Goal: Task Accomplishment & Management: Complete application form

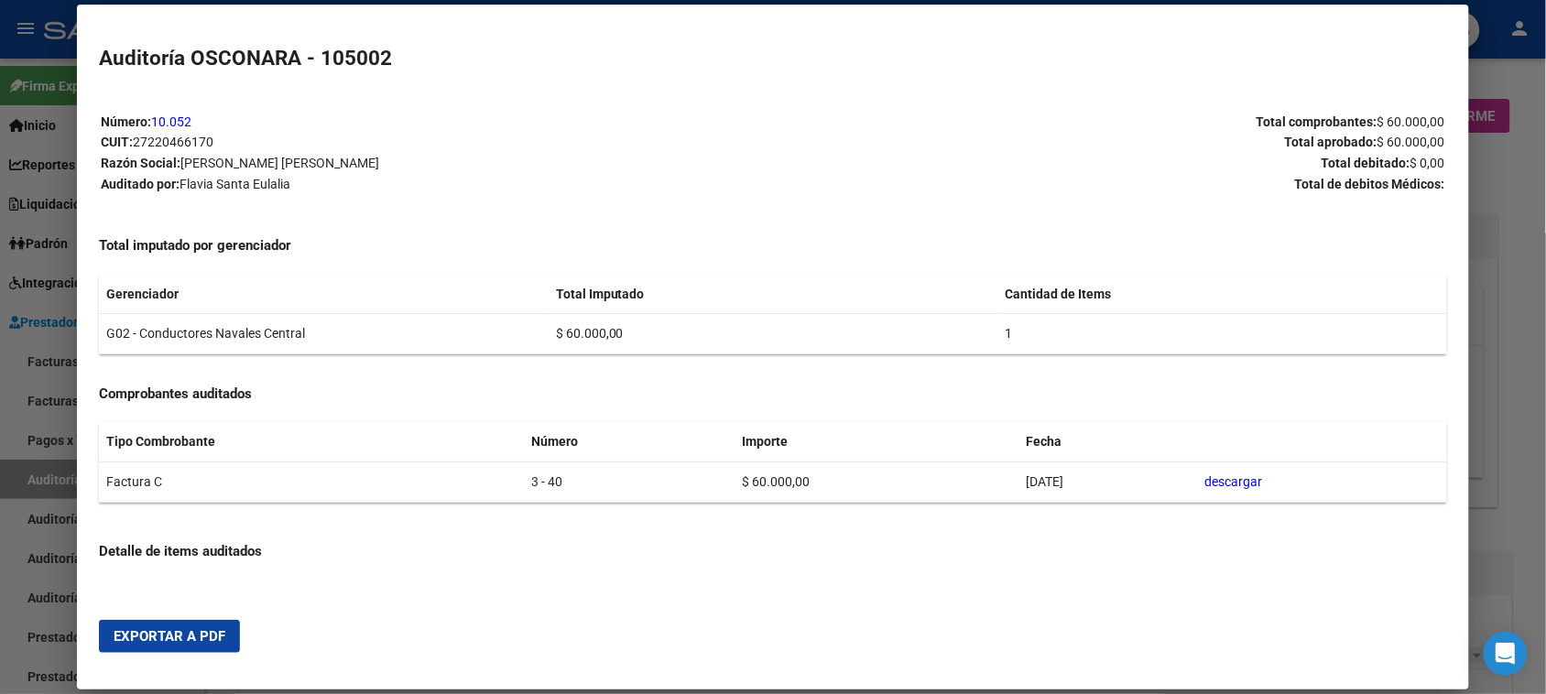
click at [0, 345] on div at bounding box center [773, 347] width 1546 height 694
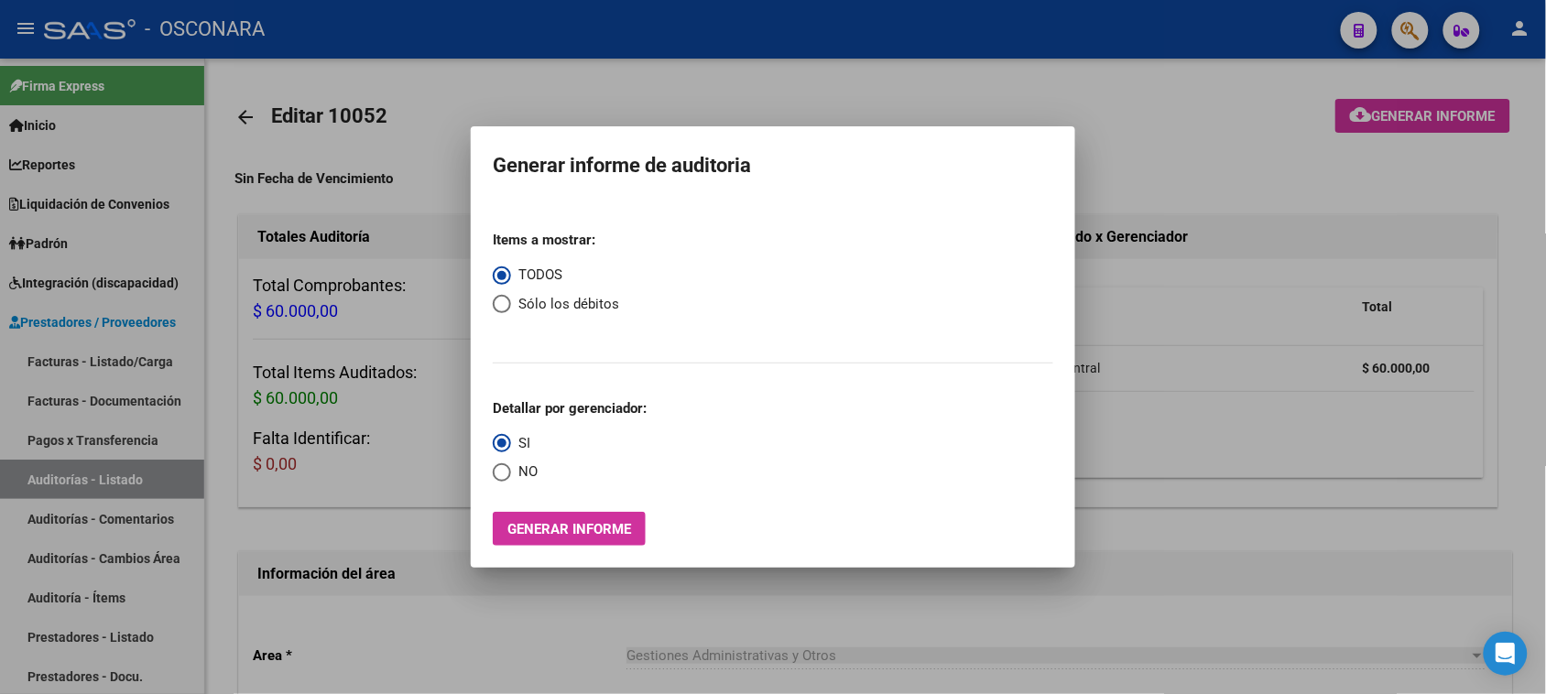
click at [66, 355] on div at bounding box center [773, 347] width 1546 height 694
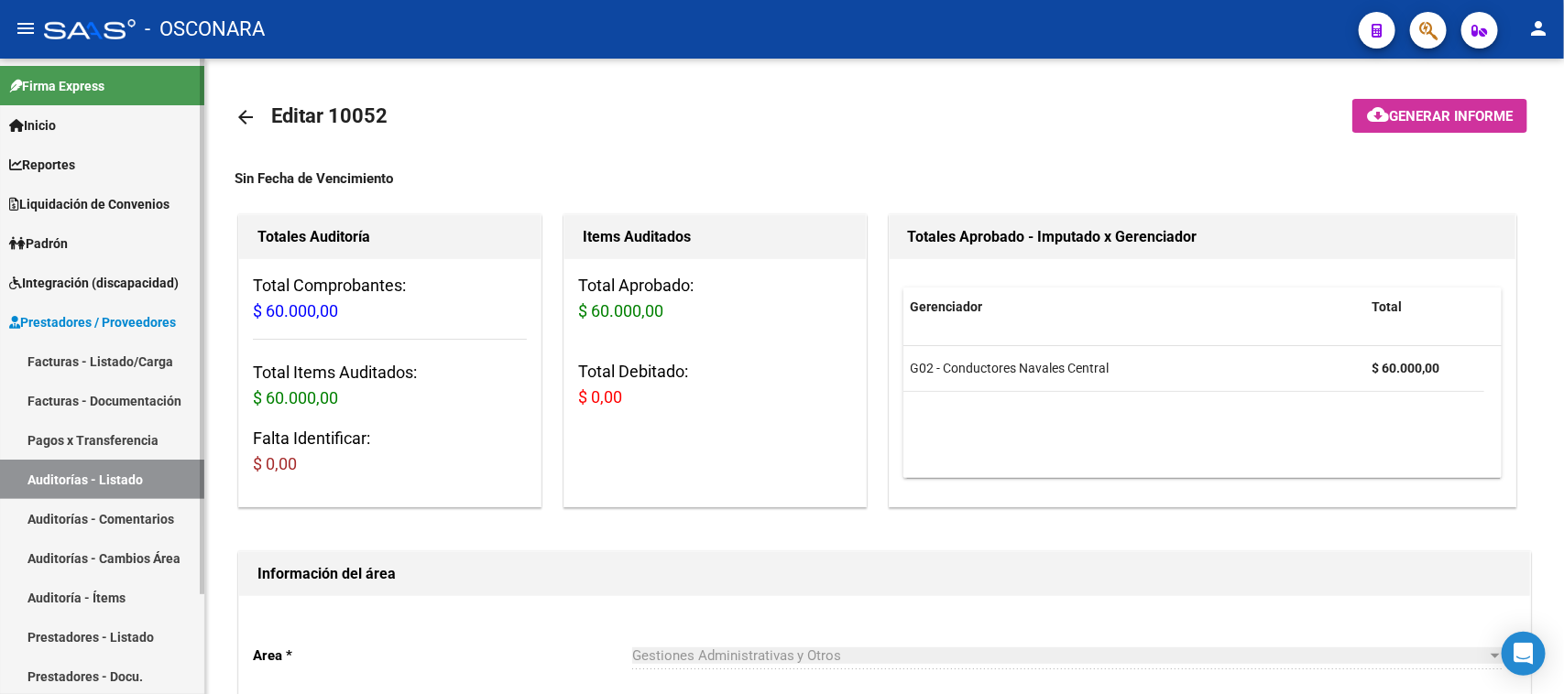
click at [71, 357] on link "Facturas - Listado/Carga" at bounding box center [102, 361] width 204 height 39
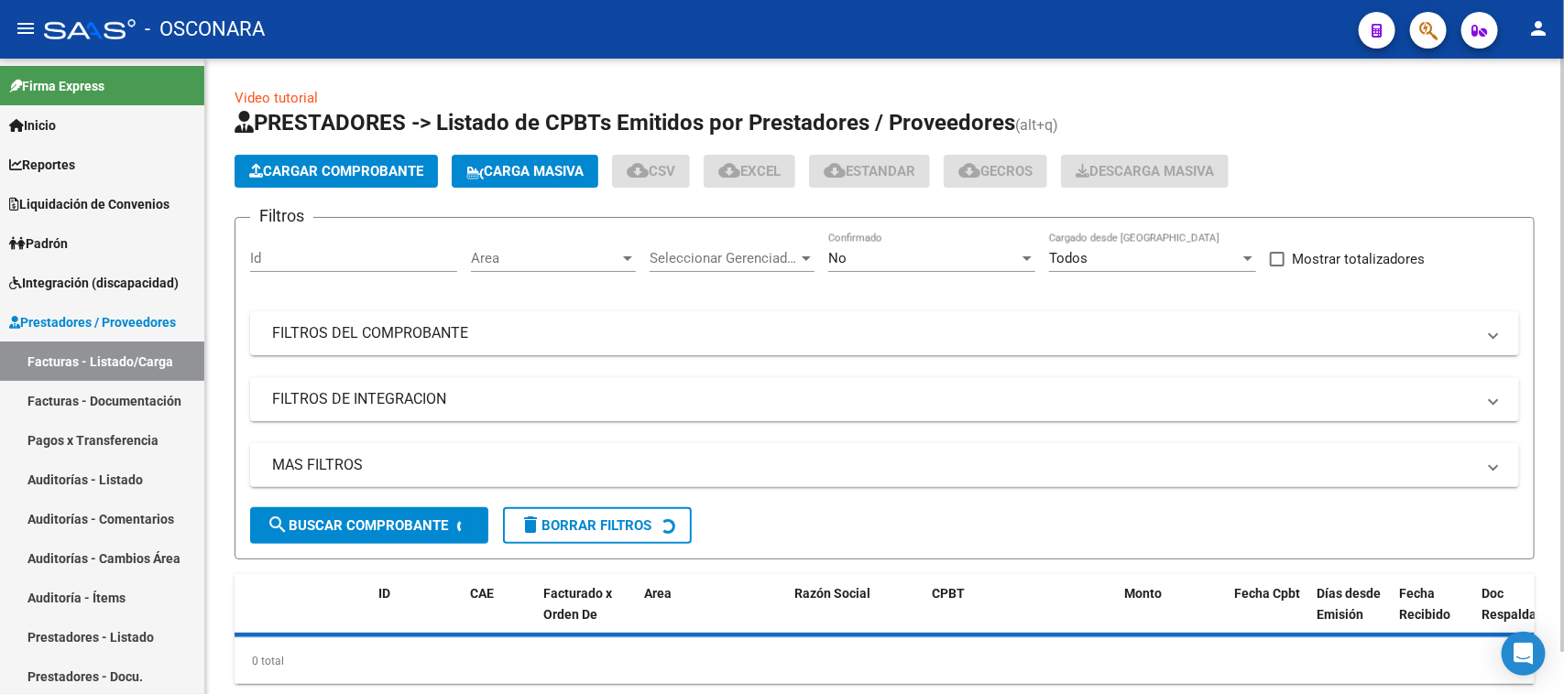
click at [321, 152] on app-list-header "PRESTADORES -> Listado de CPBTs Emitidos por Prestadores / Proveedores (alt+q) …" at bounding box center [885, 334] width 1300 height 452
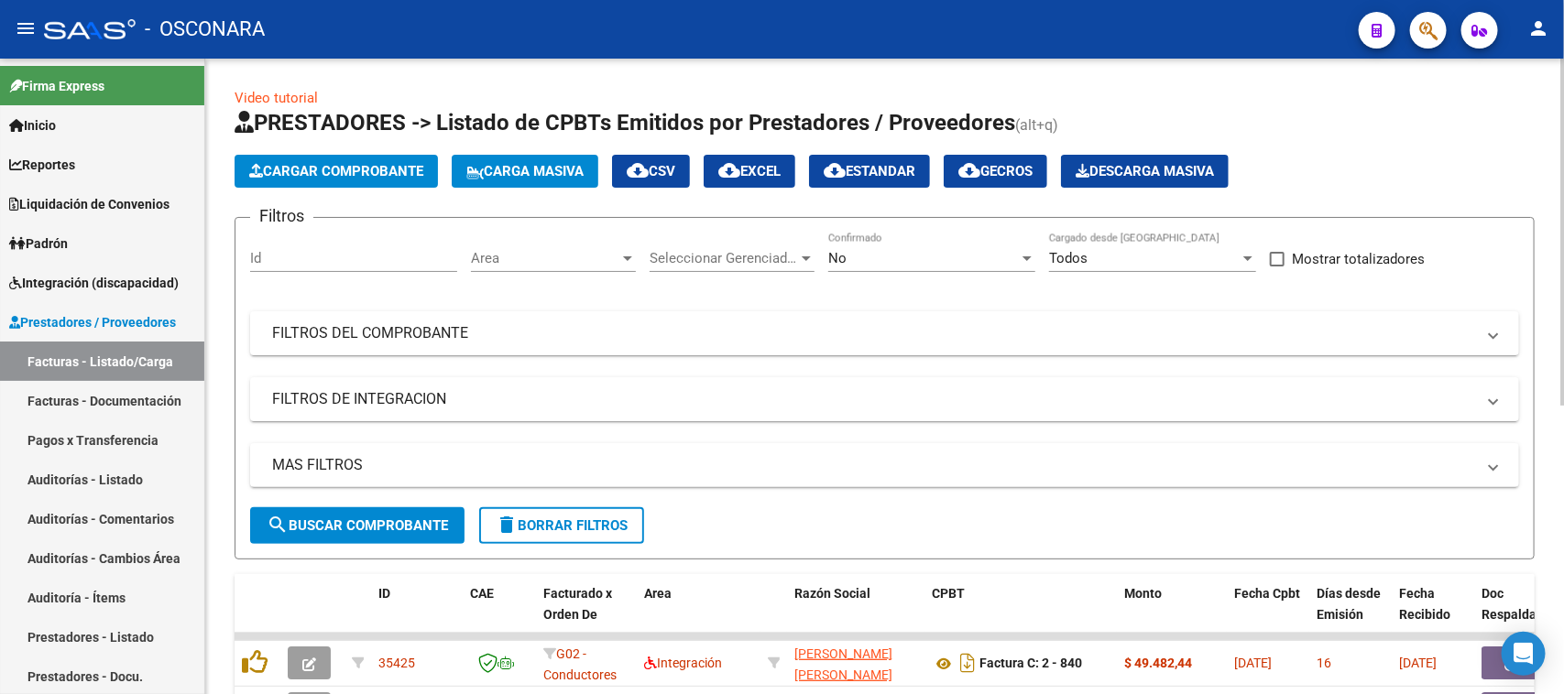
drag, startPoint x: 357, startPoint y: 189, endPoint x: 359, endPoint y: 180, distance: 9.3
click at [358, 188] on app-list-header "PRESTADORES -> Listado de CPBTs Emitidos por Prestadores / Proveedores (alt+q) …" at bounding box center [885, 334] width 1300 height 452
click at [359, 174] on span "Cargar Comprobante" at bounding box center [336, 171] width 174 height 16
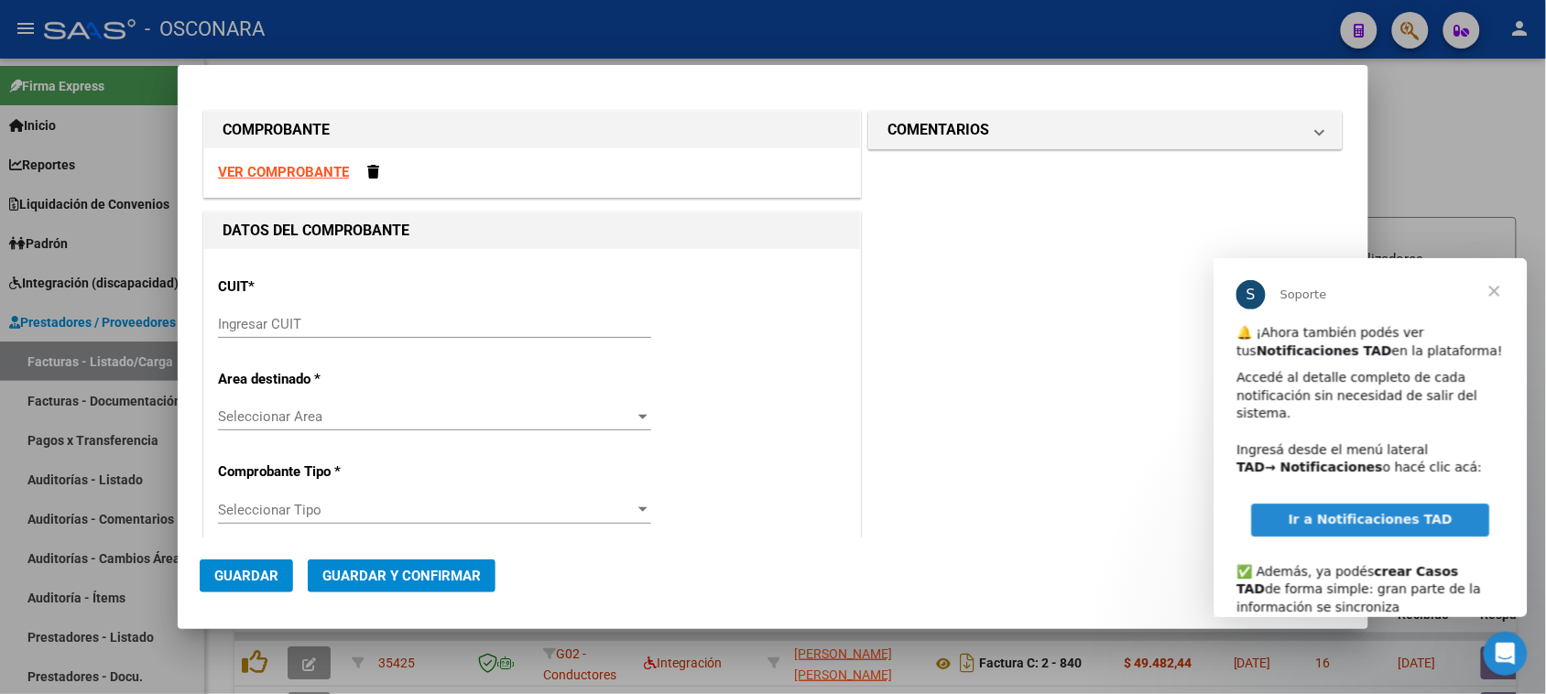
click at [1491, 289] on span "Cerrar" at bounding box center [1494, 290] width 66 height 66
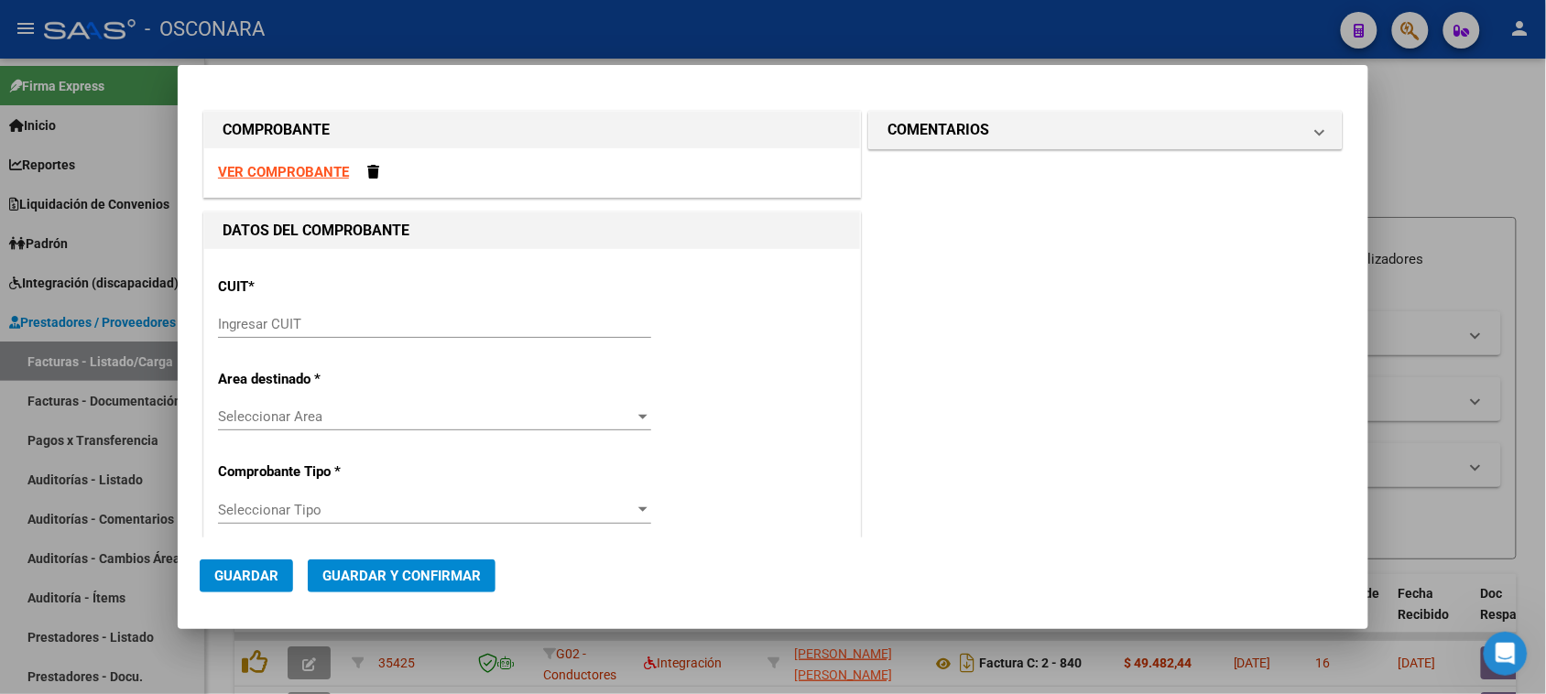
click at [295, 334] on div "Ingresar CUIT" at bounding box center [434, 324] width 433 height 27
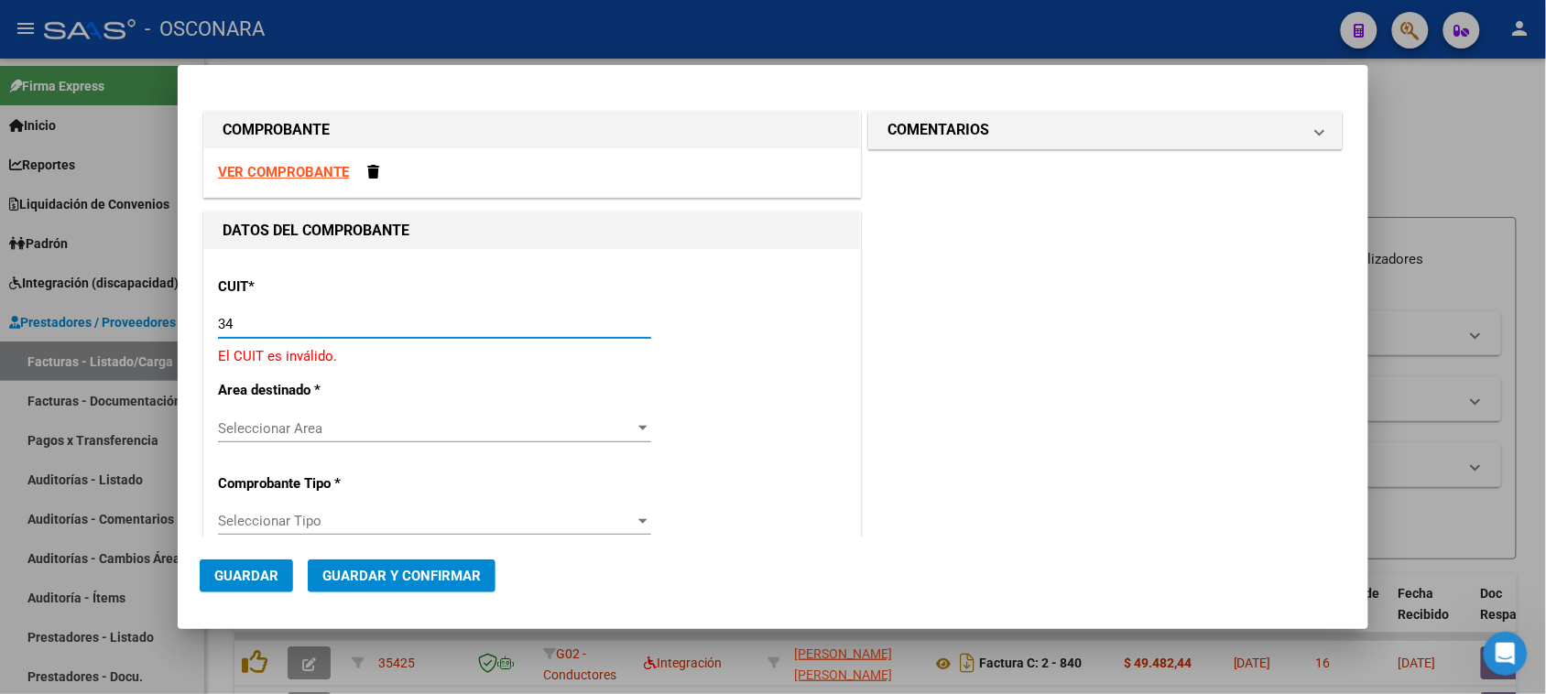
type input "3"
type input "27-27537551-4"
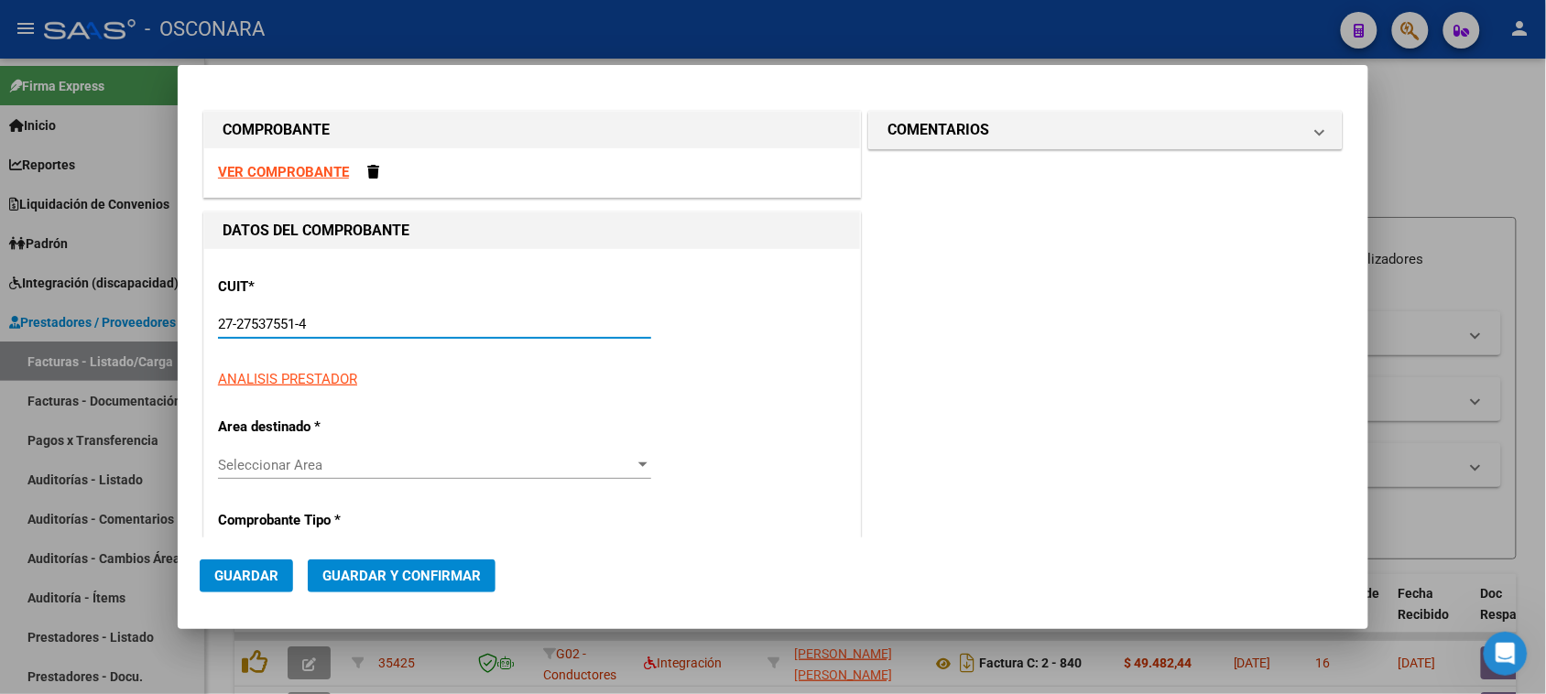
type input "5"
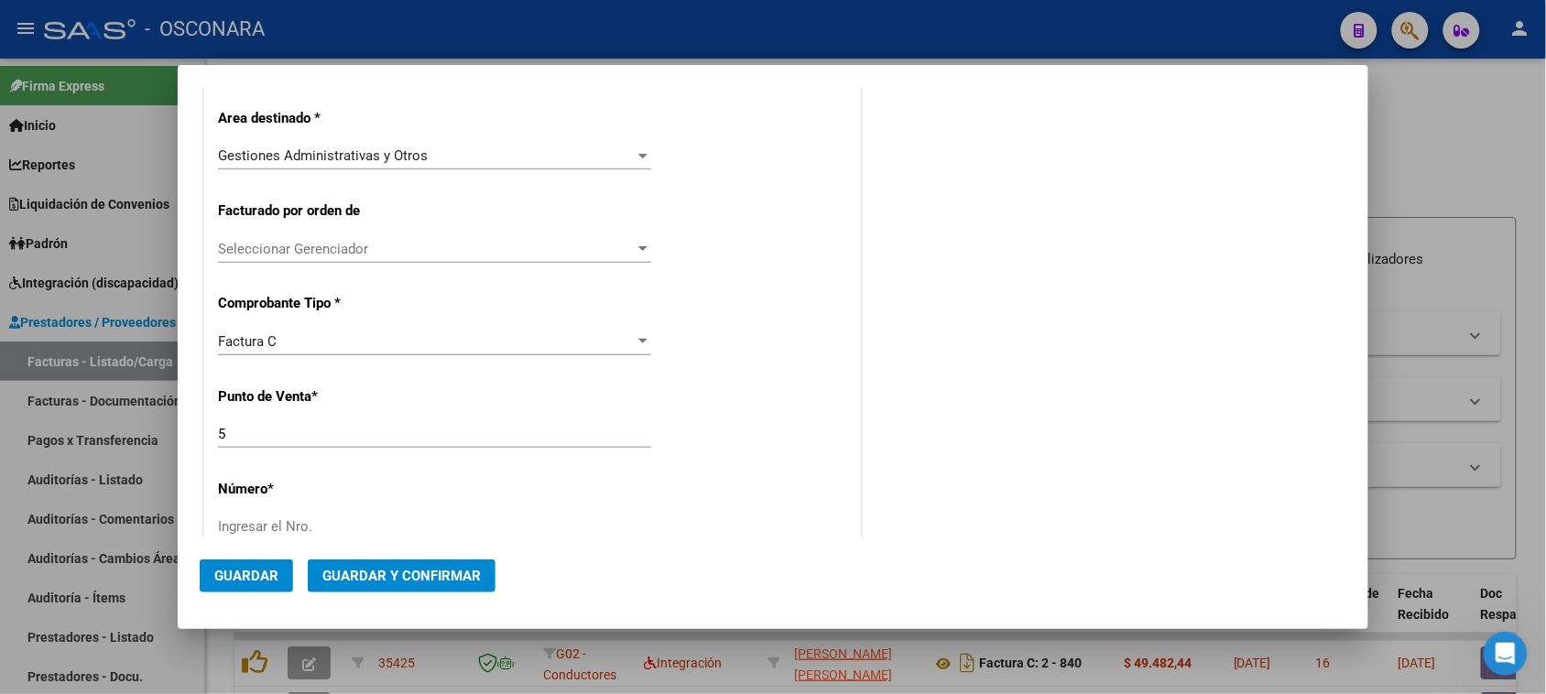
scroll to position [458, 0]
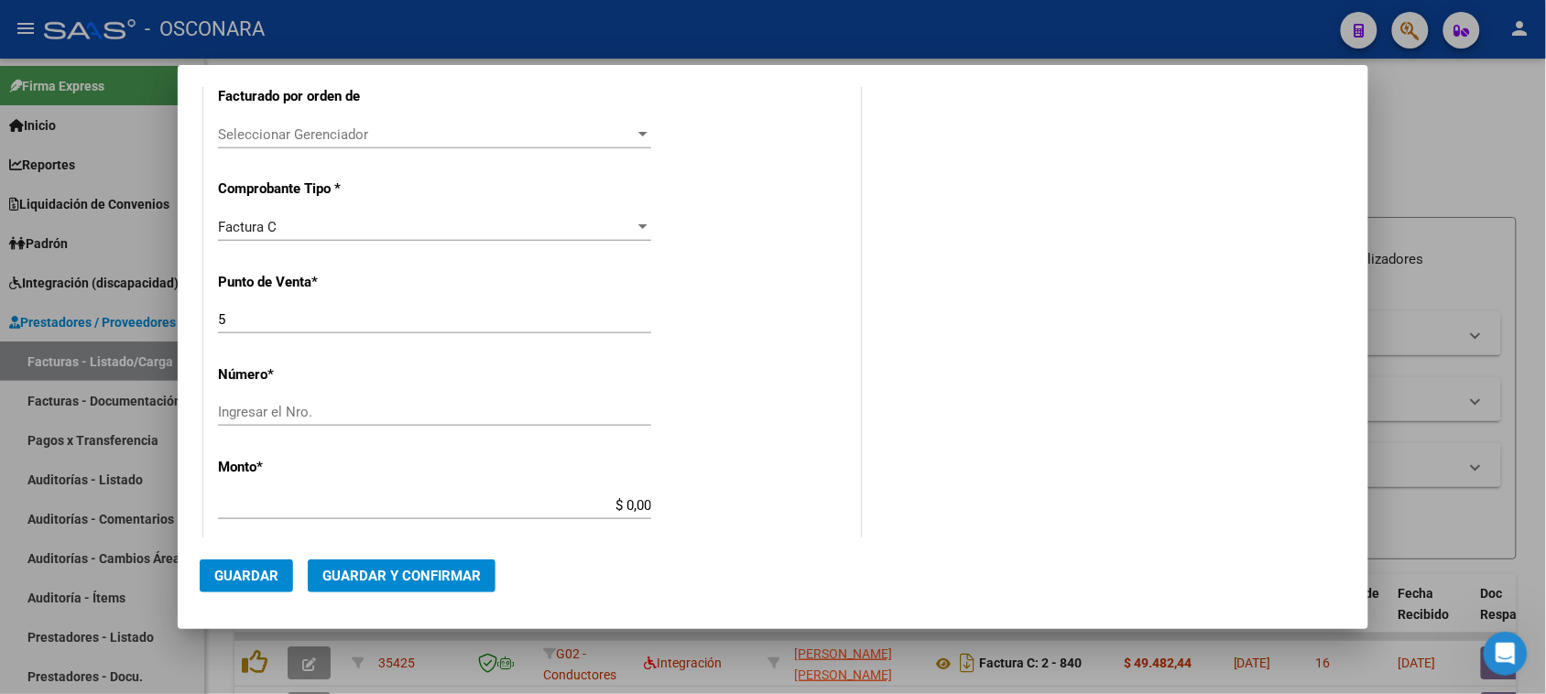
type input "27-27537551-4"
click at [240, 396] on div "CUIT * 27-27537551-4 Ingresar CUIT ANALISIS PRESTADOR FLORES [PERSON_NAME] Area…" at bounding box center [532, 486] width 656 height 1391
click at [244, 408] on input "Ingresar el Nro." at bounding box center [434, 412] width 433 height 16
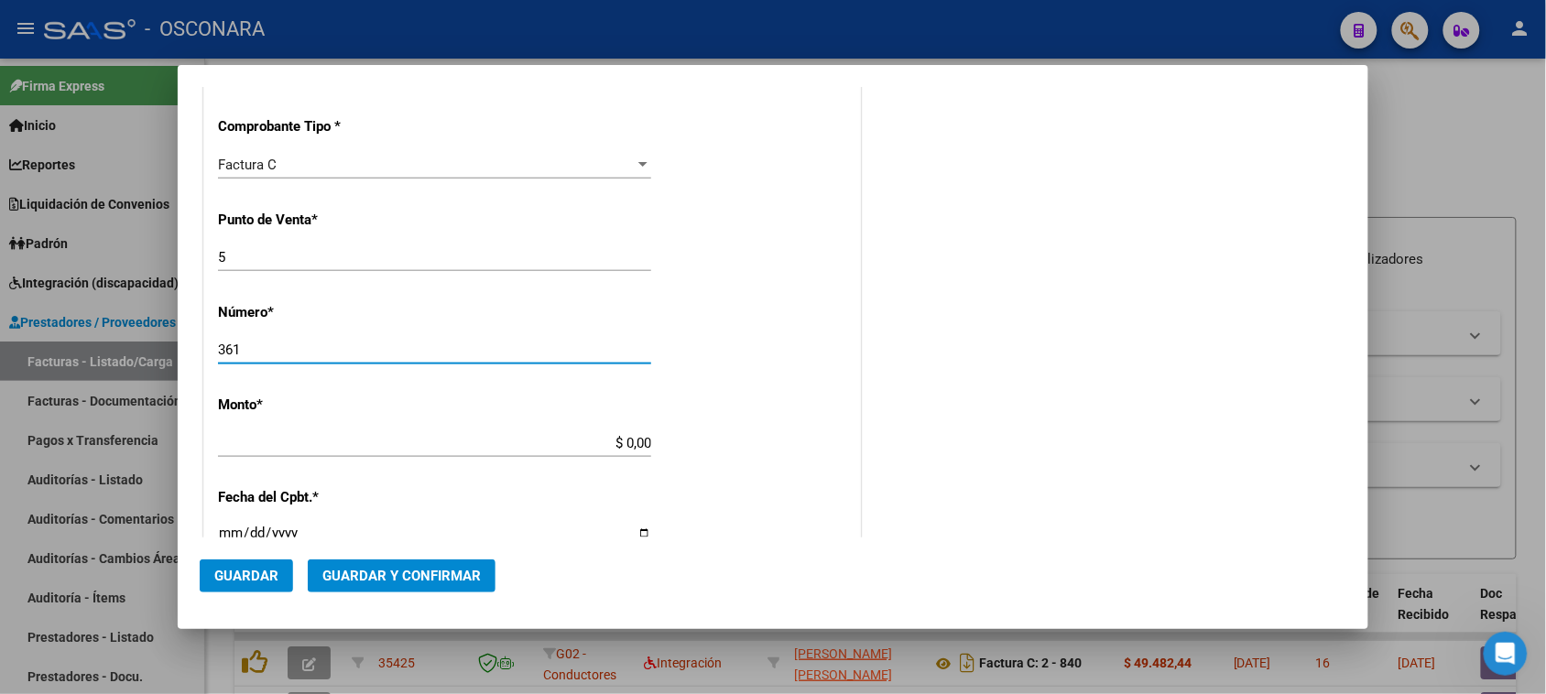
scroll to position [573, 0]
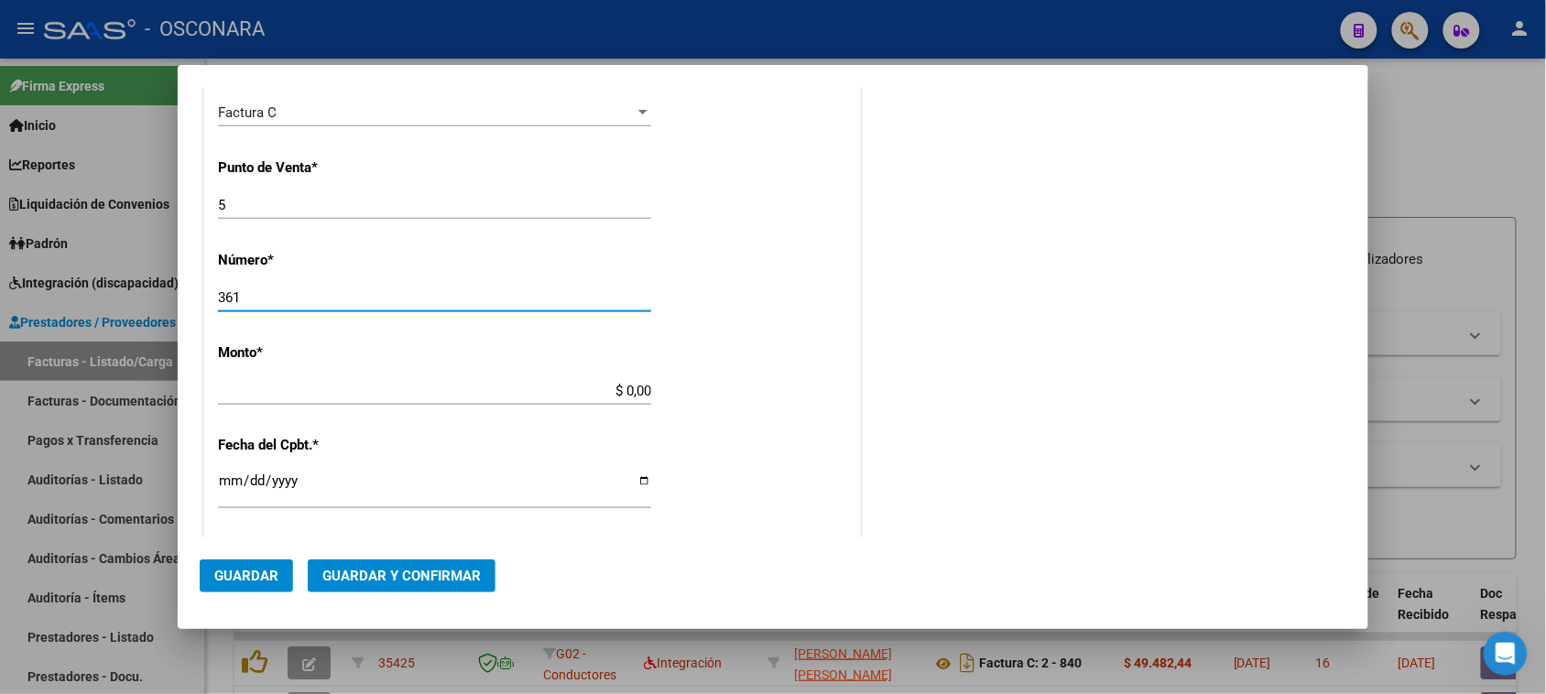
type input "361"
drag, startPoint x: 619, startPoint y: 387, endPoint x: 753, endPoint y: 386, distance: 133.7
click at [749, 386] on div "CUIT * 27-27537551-4 Ingresar CUIT ANALISIS PRESTADOR FLORES [PERSON_NAME] Area…" at bounding box center [532, 372] width 656 height 1391
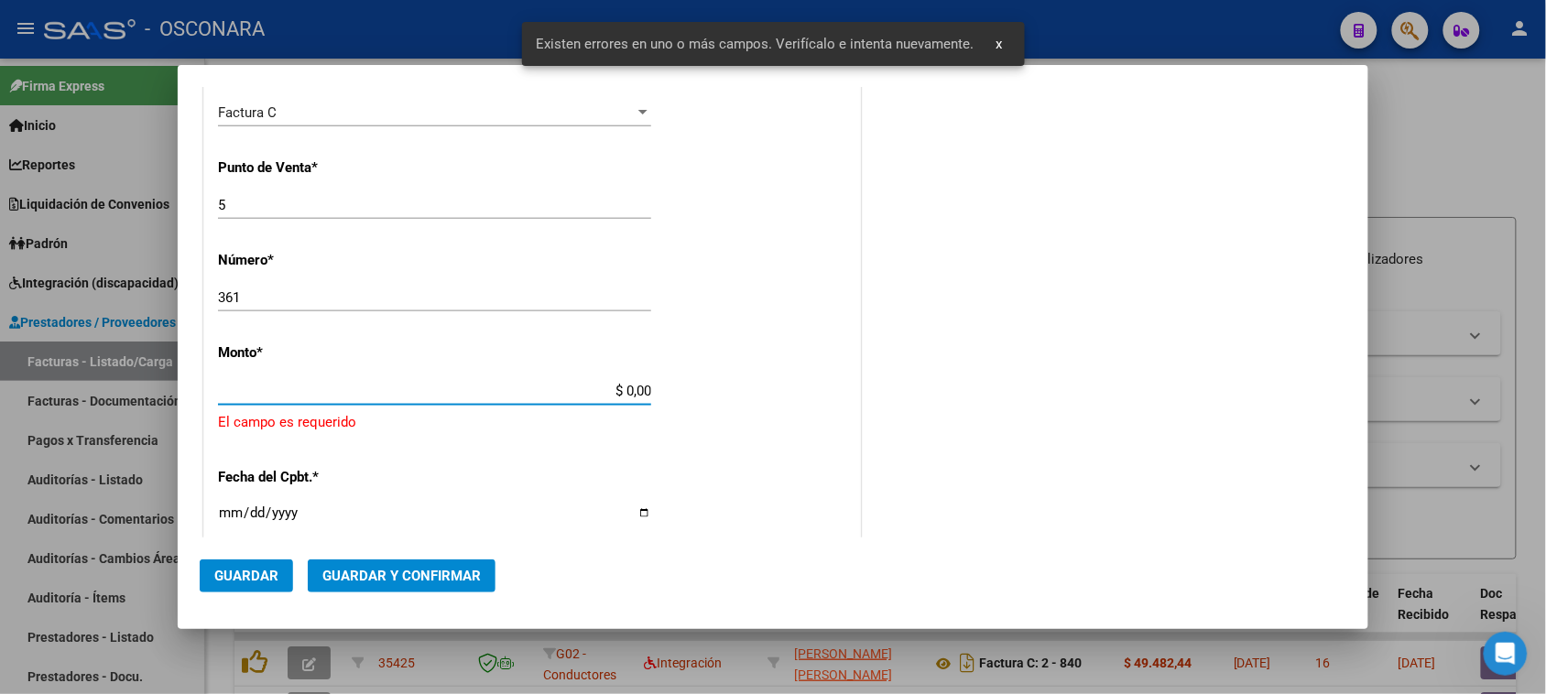
scroll to position [642, 0]
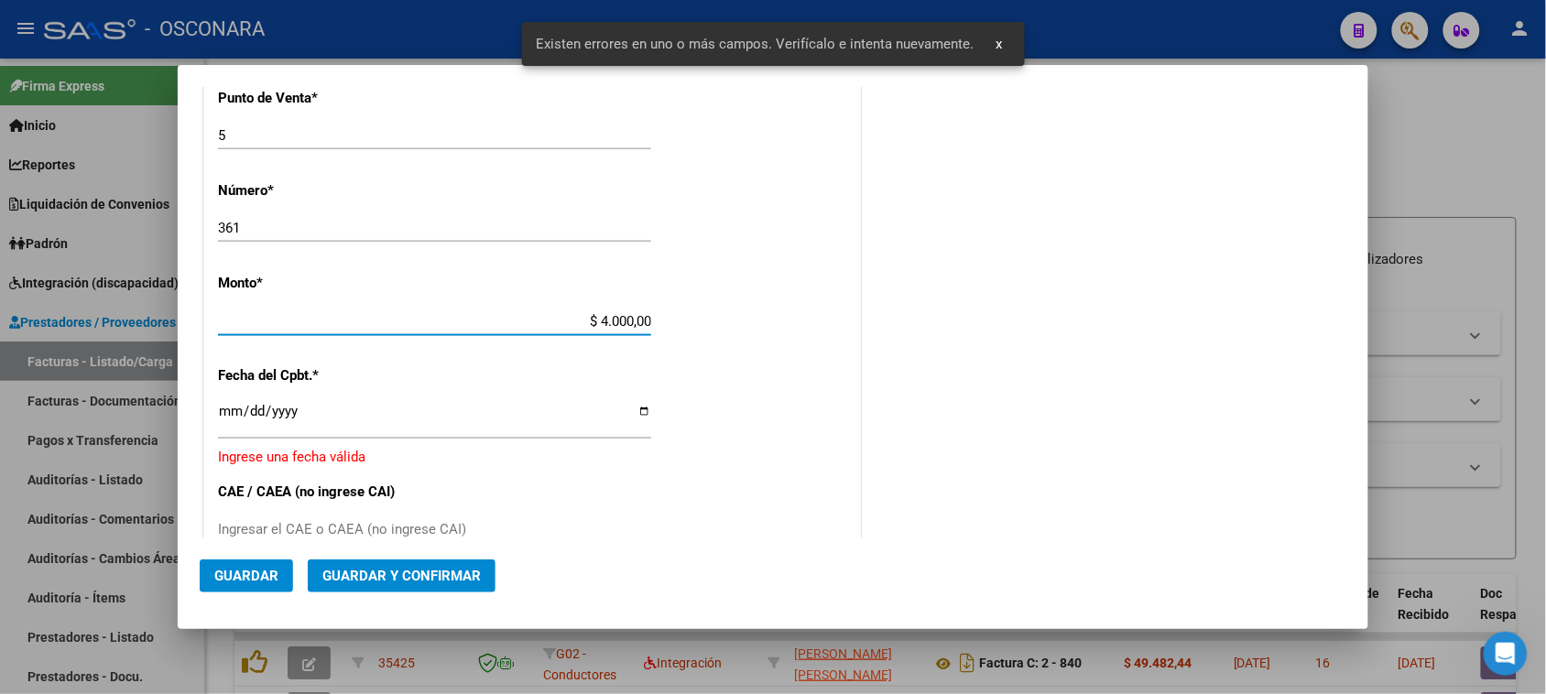
type input "$ 40.000,00"
drag, startPoint x: 209, startPoint y: 410, endPoint x: 232, endPoint y: 415, distance: 23.4
click at [211, 410] on div "CUIT * 27-27537551-4 Ingresar CUIT ANALISIS PRESTADOR FLORES [PERSON_NAME] Area…" at bounding box center [532, 308] width 656 height 1402
click at [235, 415] on input "Ingresar la fecha" at bounding box center [434, 418] width 433 height 29
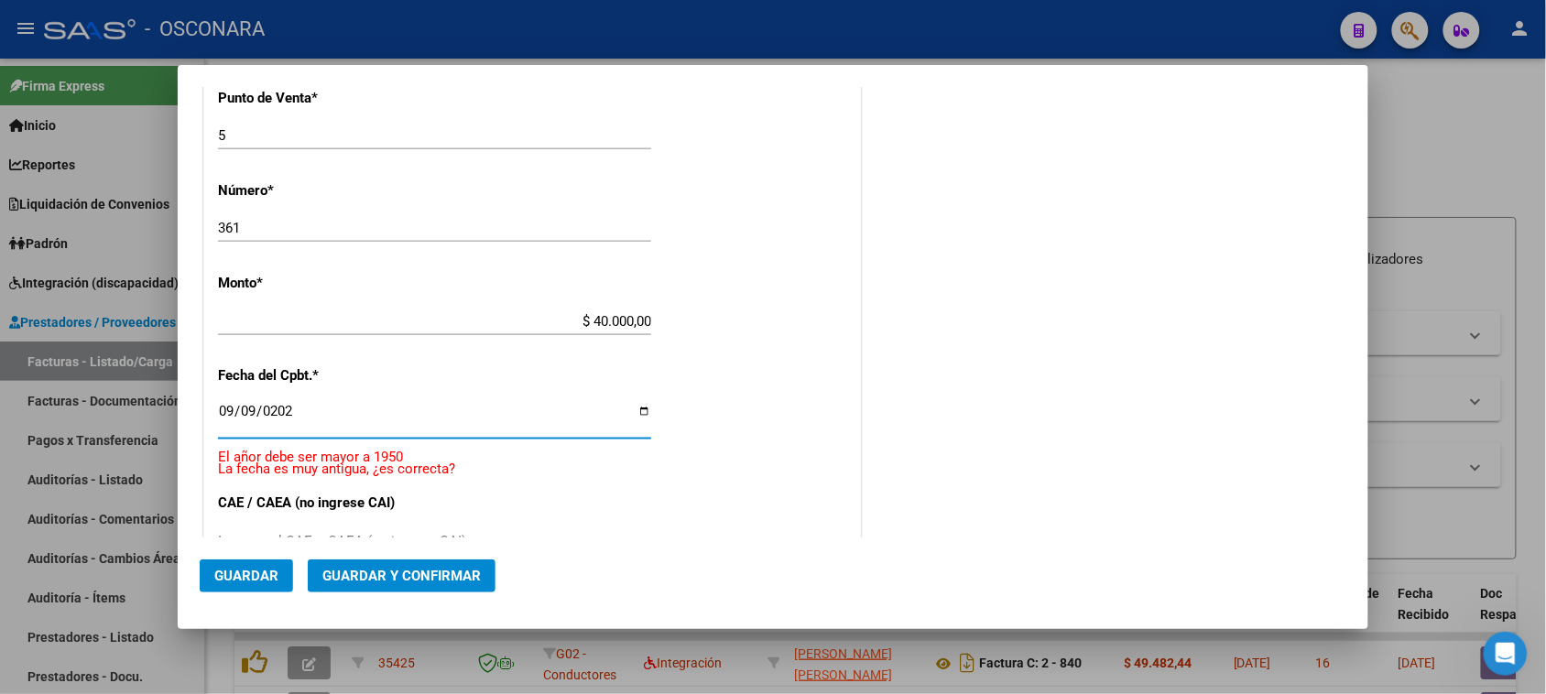
type input "[DATE]"
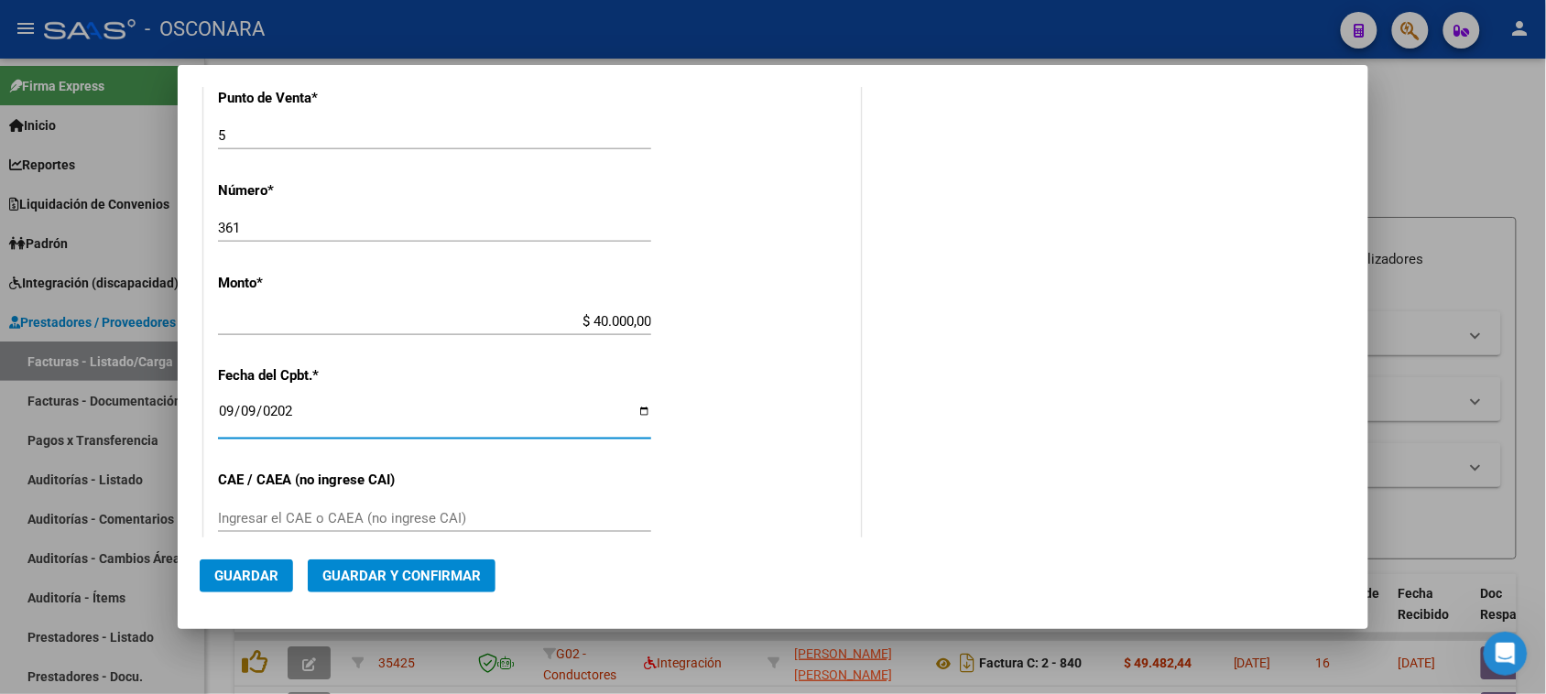
click at [377, 574] on span "Guardar y Confirmar" at bounding box center [401, 576] width 158 height 16
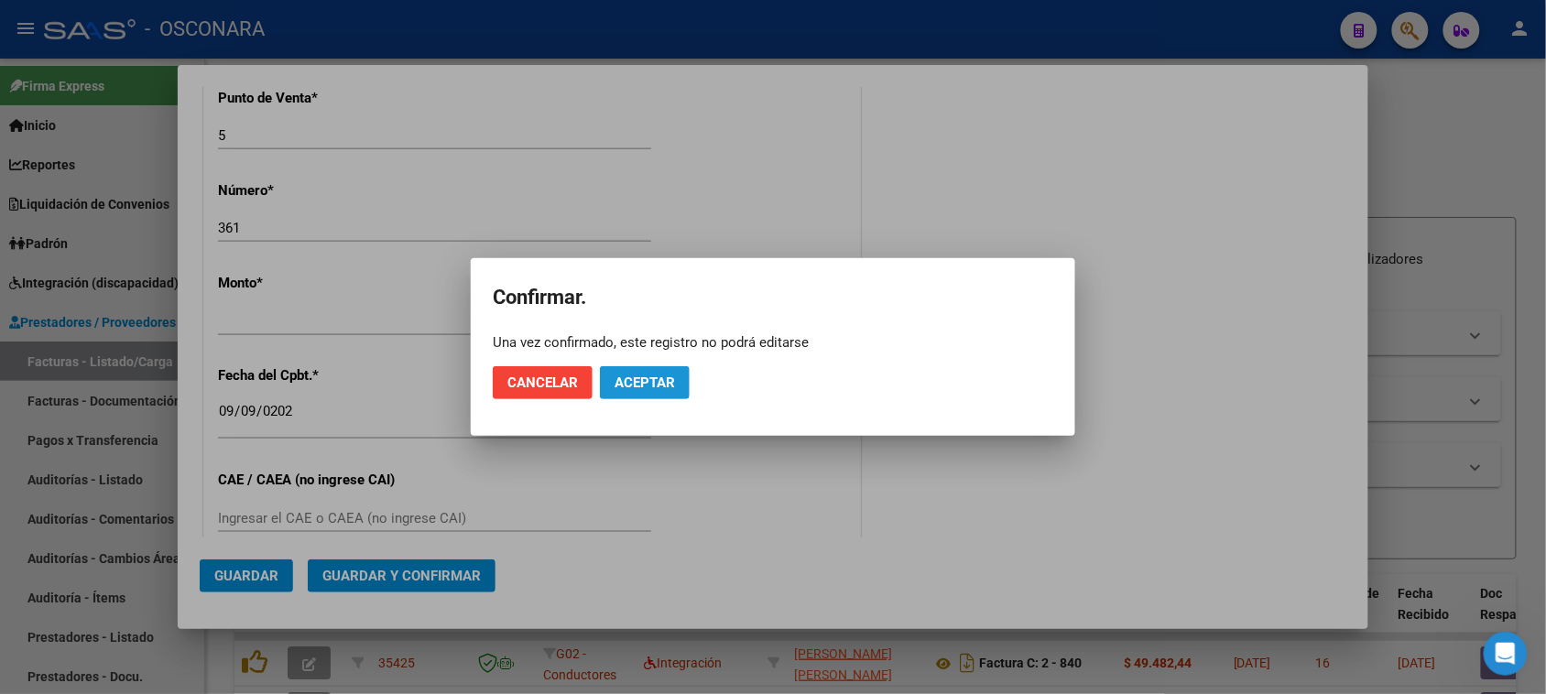
click at [630, 377] on span "Aceptar" at bounding box center [645, 383] width 60 height 16
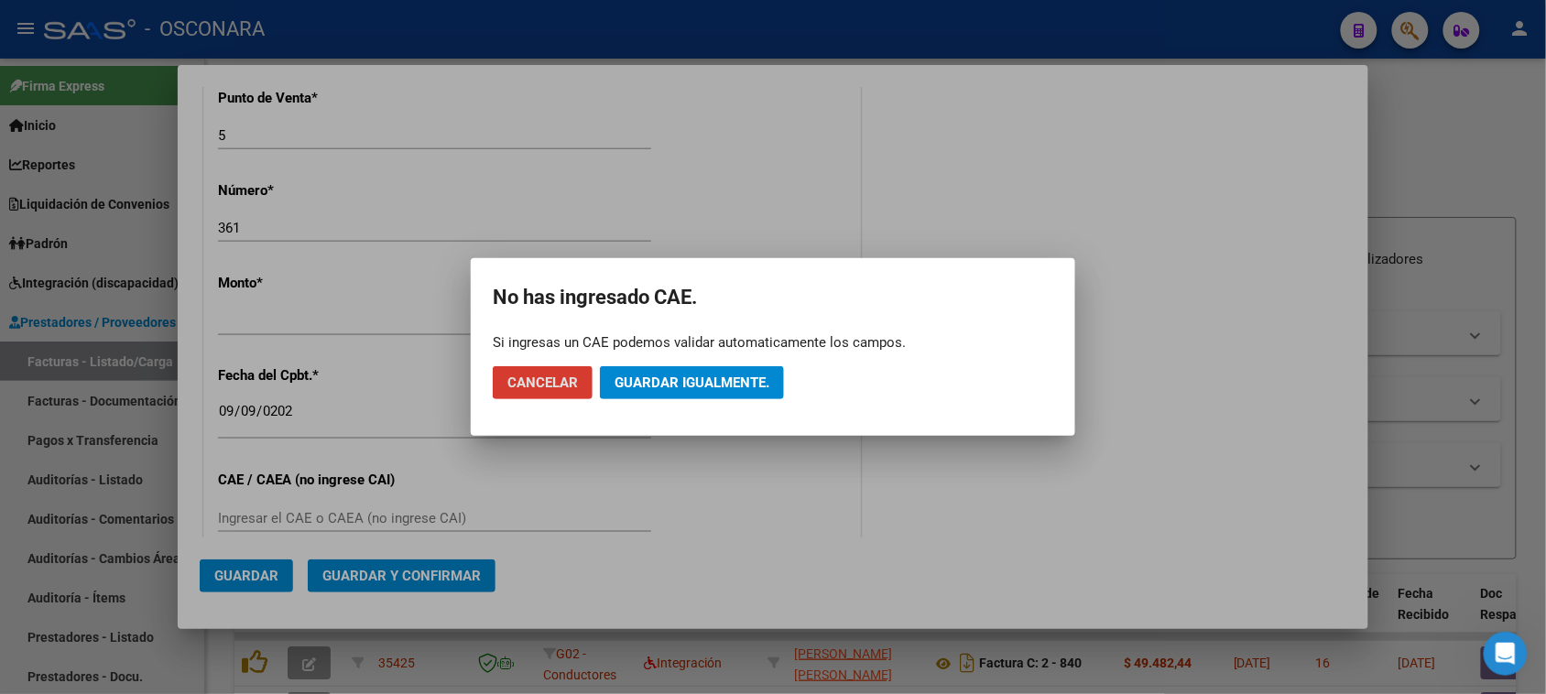
click at [670, 383] on span "Guardar igualmente." at bounding box center [692, 383] width 155 height 16
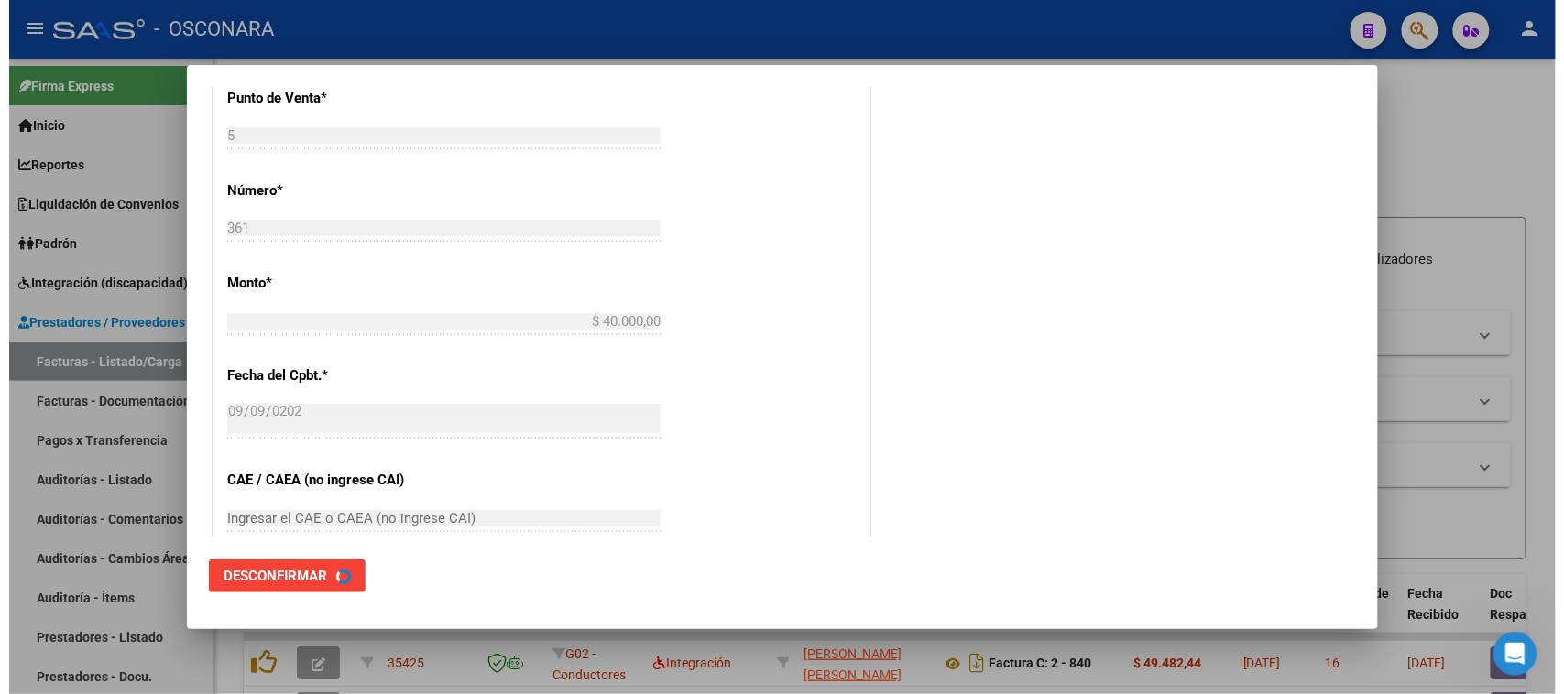
scroll to position [0, 0]
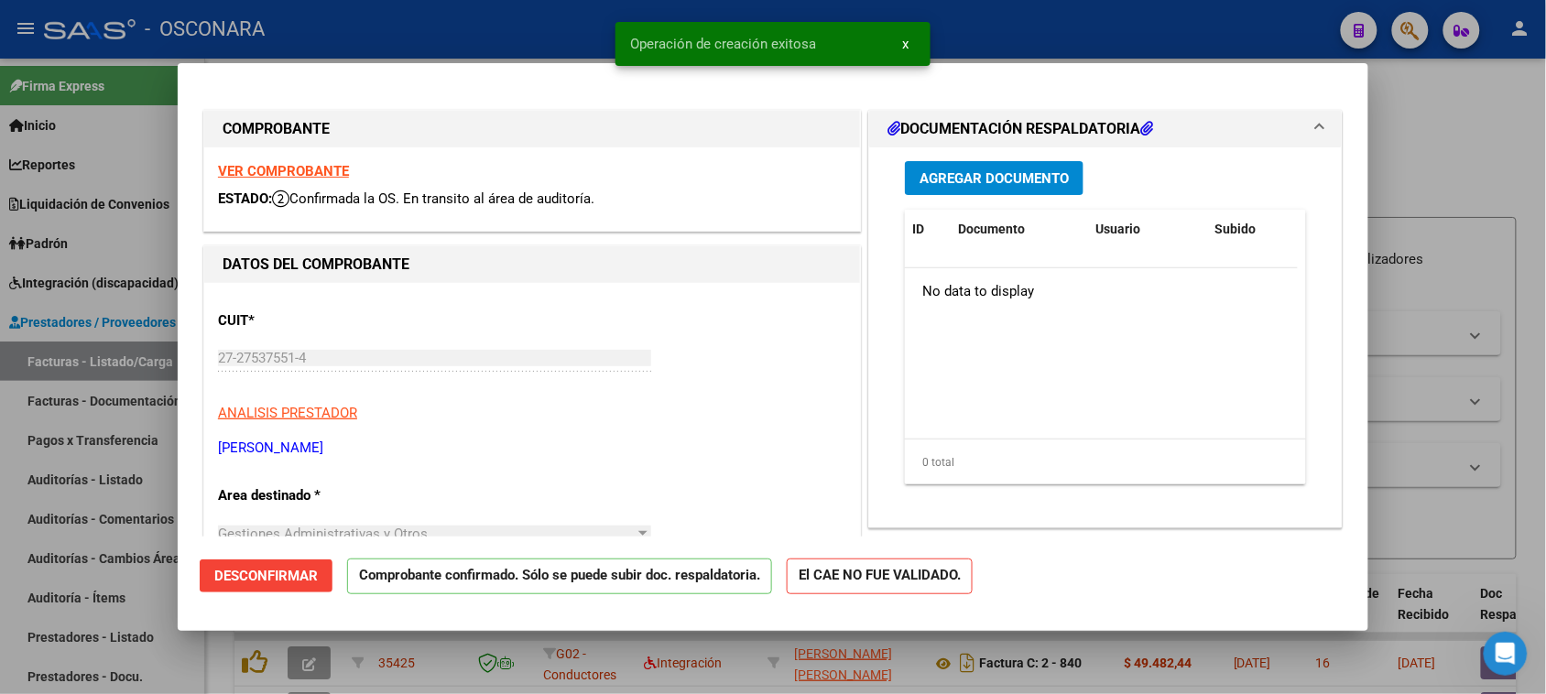
click at [0, 499] on div at bounding box center [773, 347] width 1546 height 694
type input "$ 0,00"
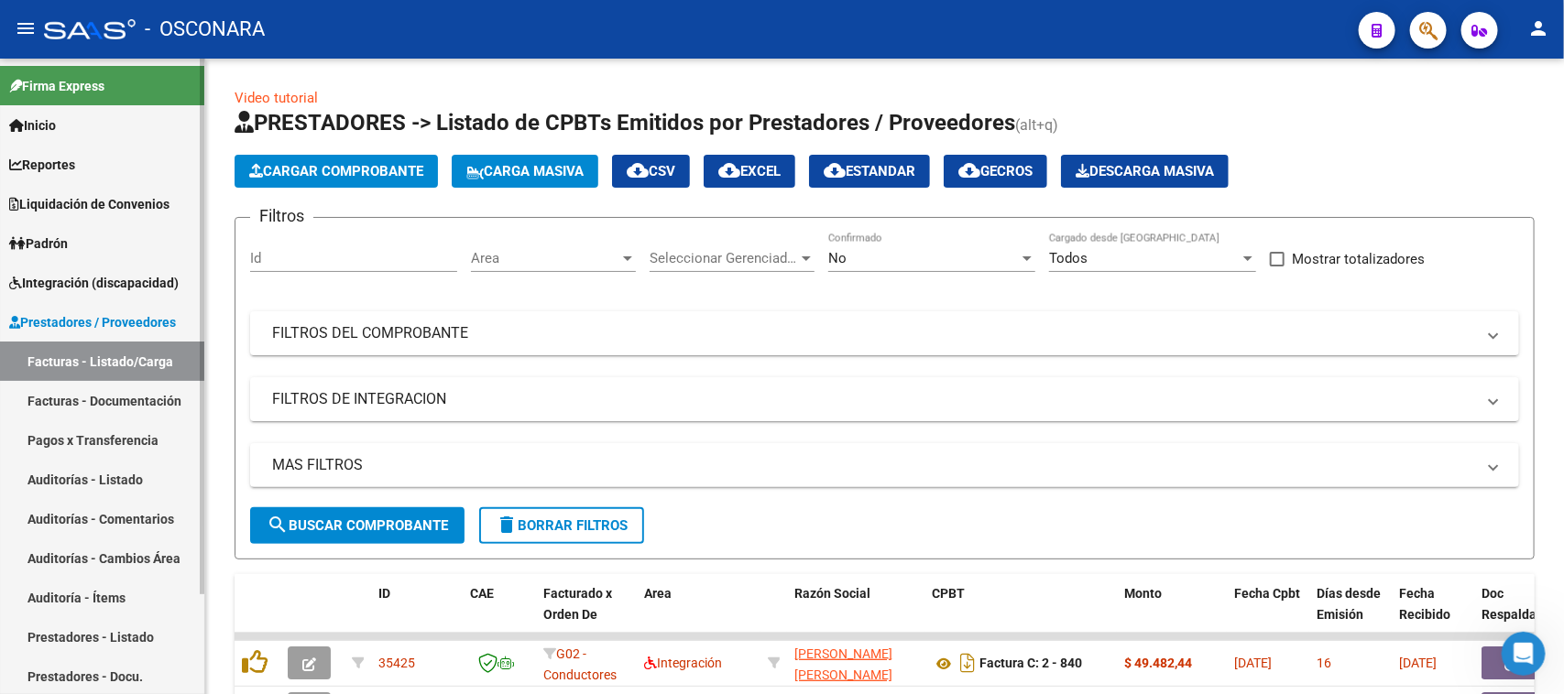
click at [48, 469] on link "Auditorías - Listado" at bounding box center [102, 479] width 204 height 39
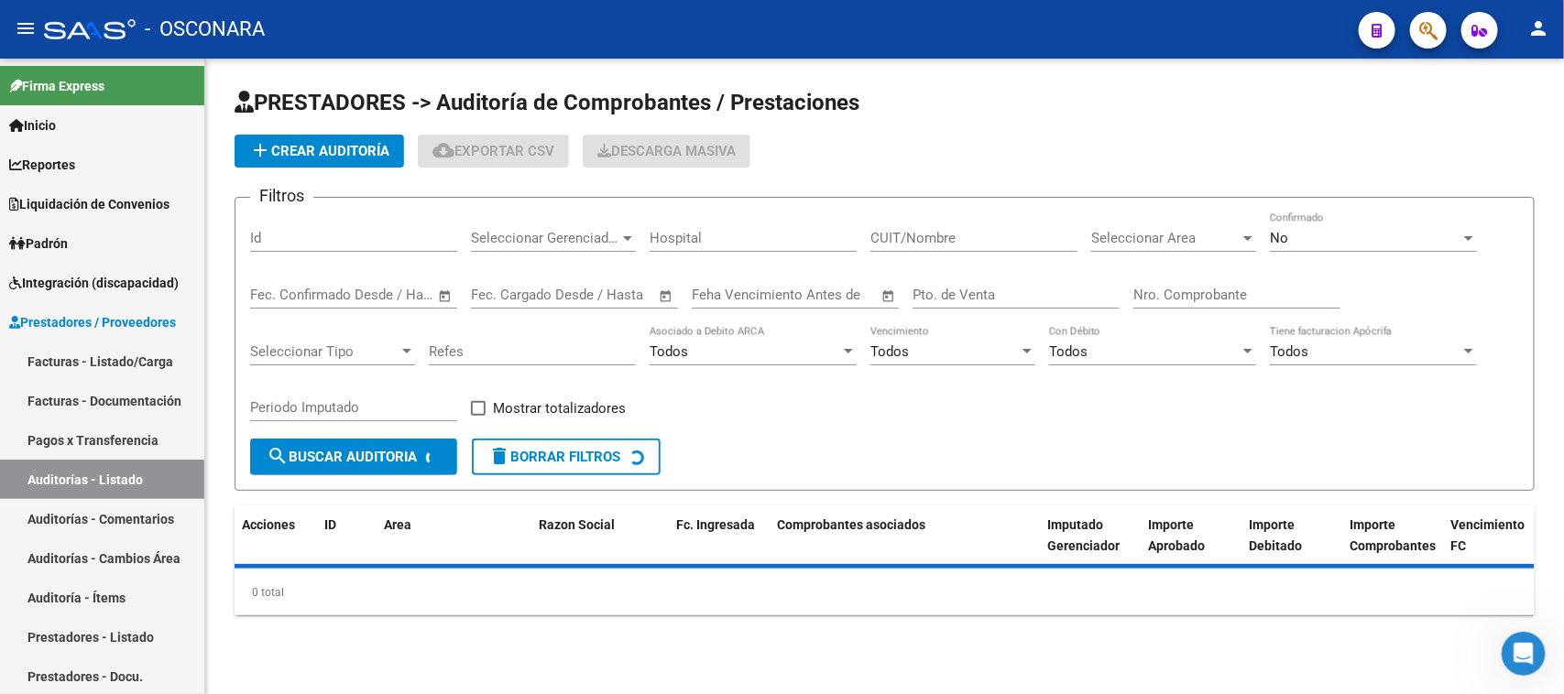
click at [300, 147] on span "add Crear Auditoría" at bounding box center [319, 151] width 140 height 16
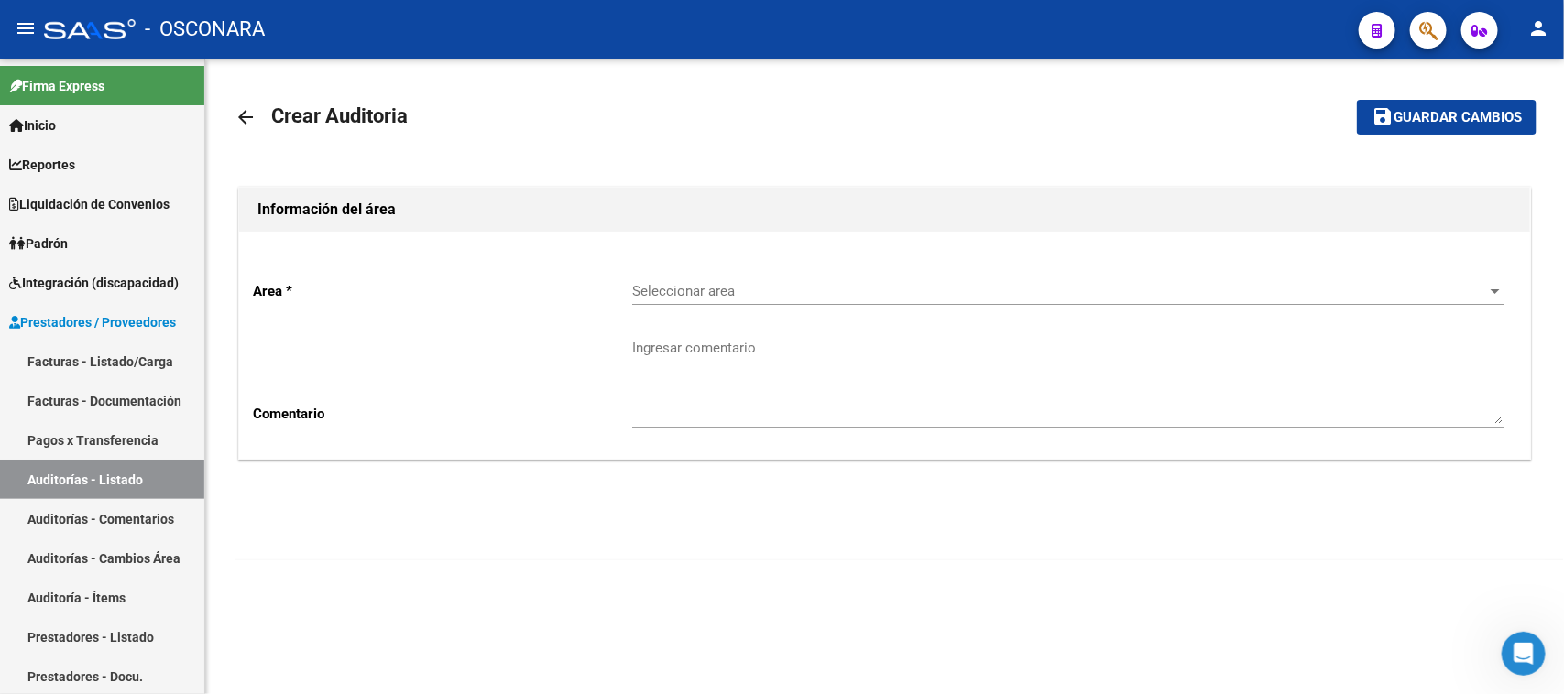
click at [690, 299] on span "Seleccionar area" at bounding box center [1060, 291] width 856 height 16
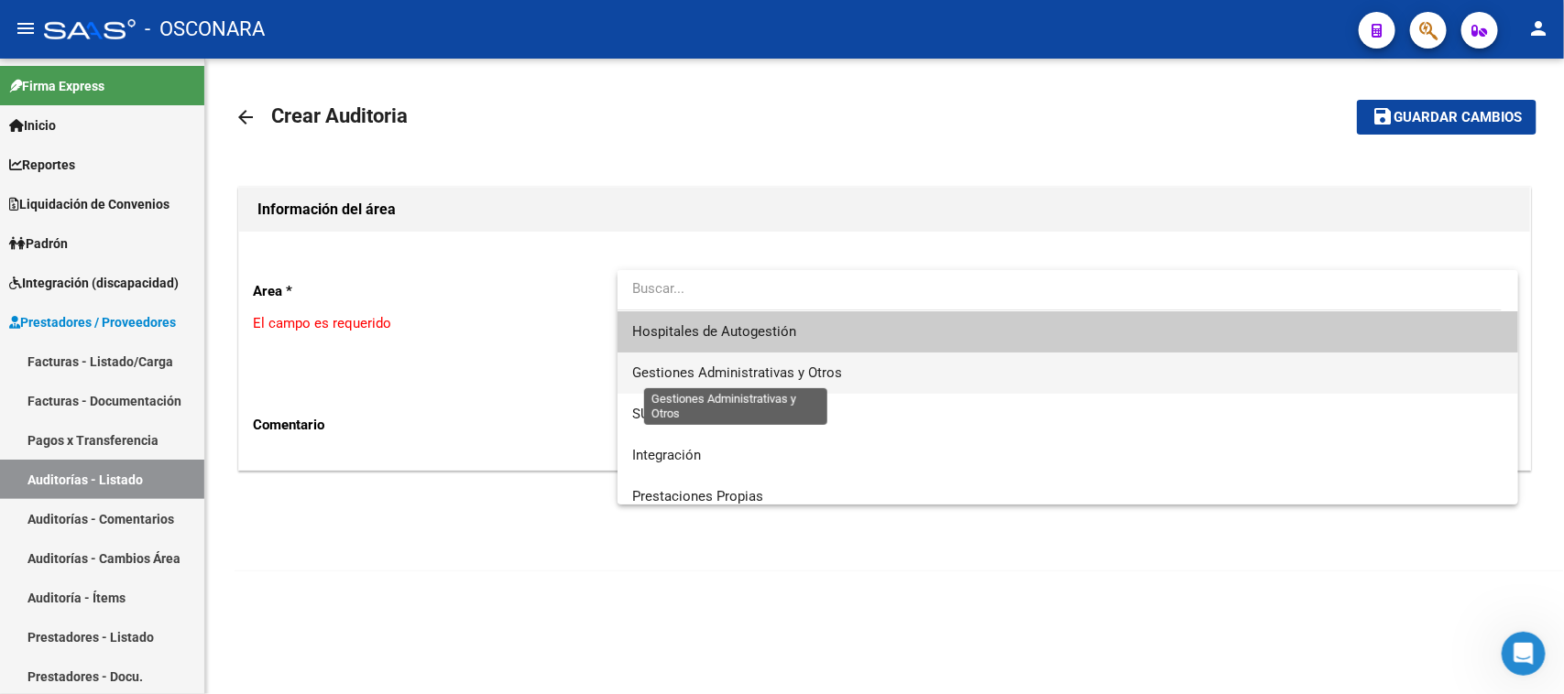
click at [710, 369] on span "Gestiones Administrativas y Otros" at bounding box center [737, 373] width 210 height 16
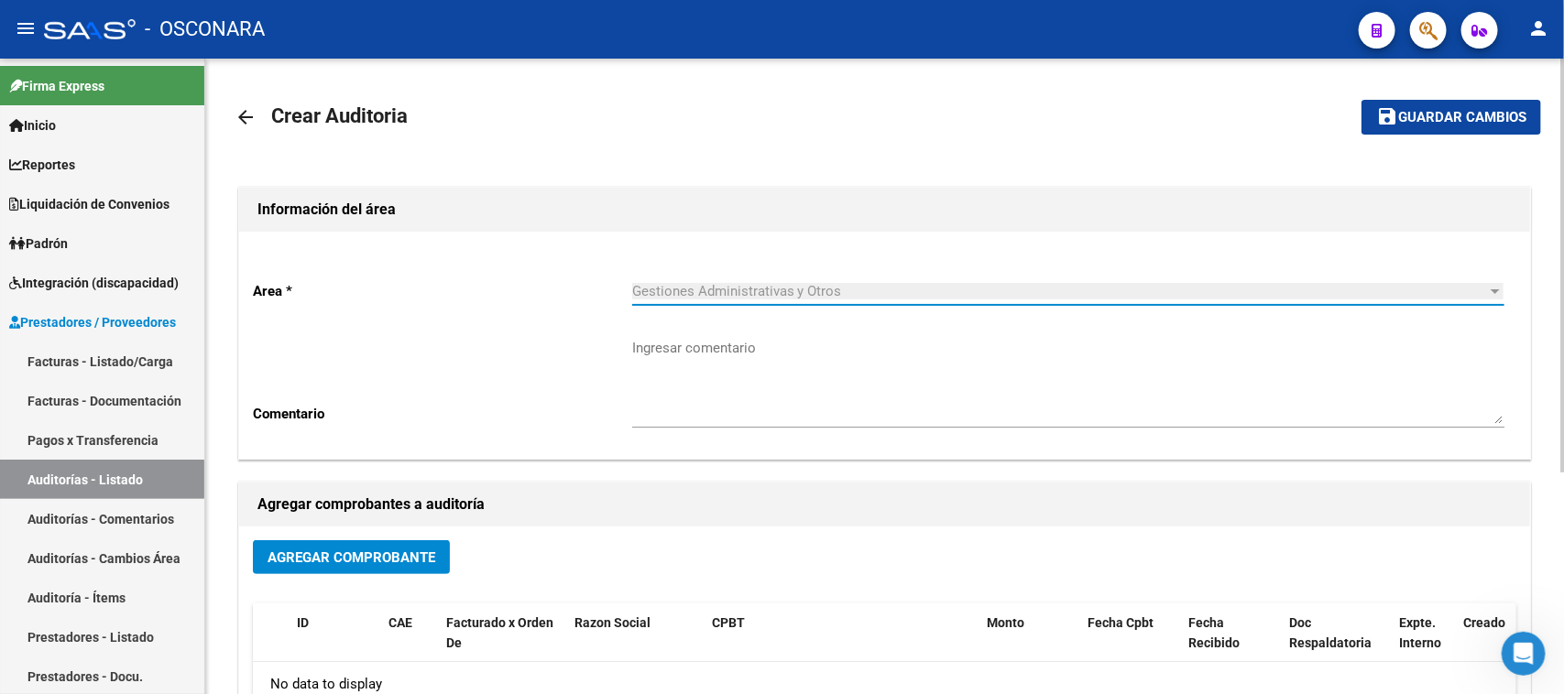
click at [349, 565] on button "Agregar Comprobante" at bounding box center [351, 557] width 197 height 34
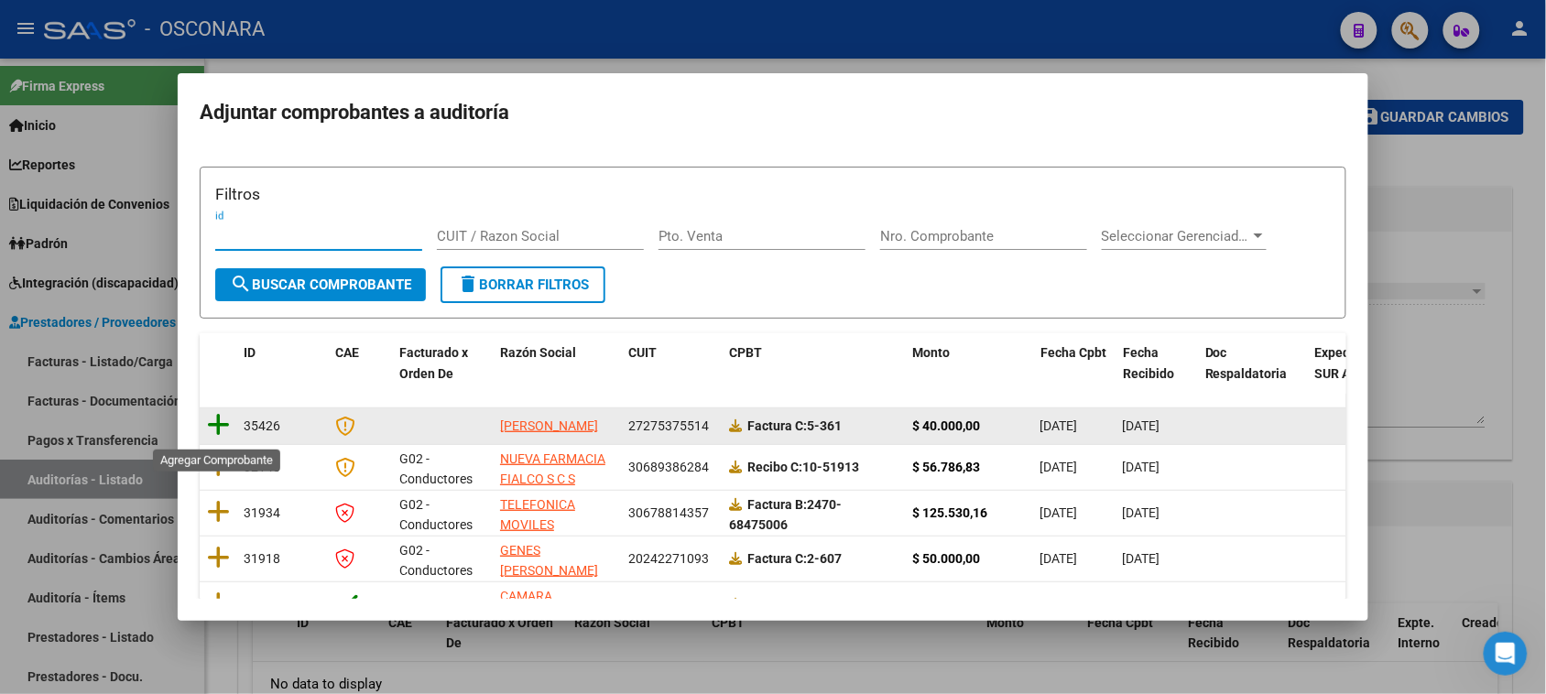
click at [224, 429] on icon at bounding box center [218, 425] width 23 height 26
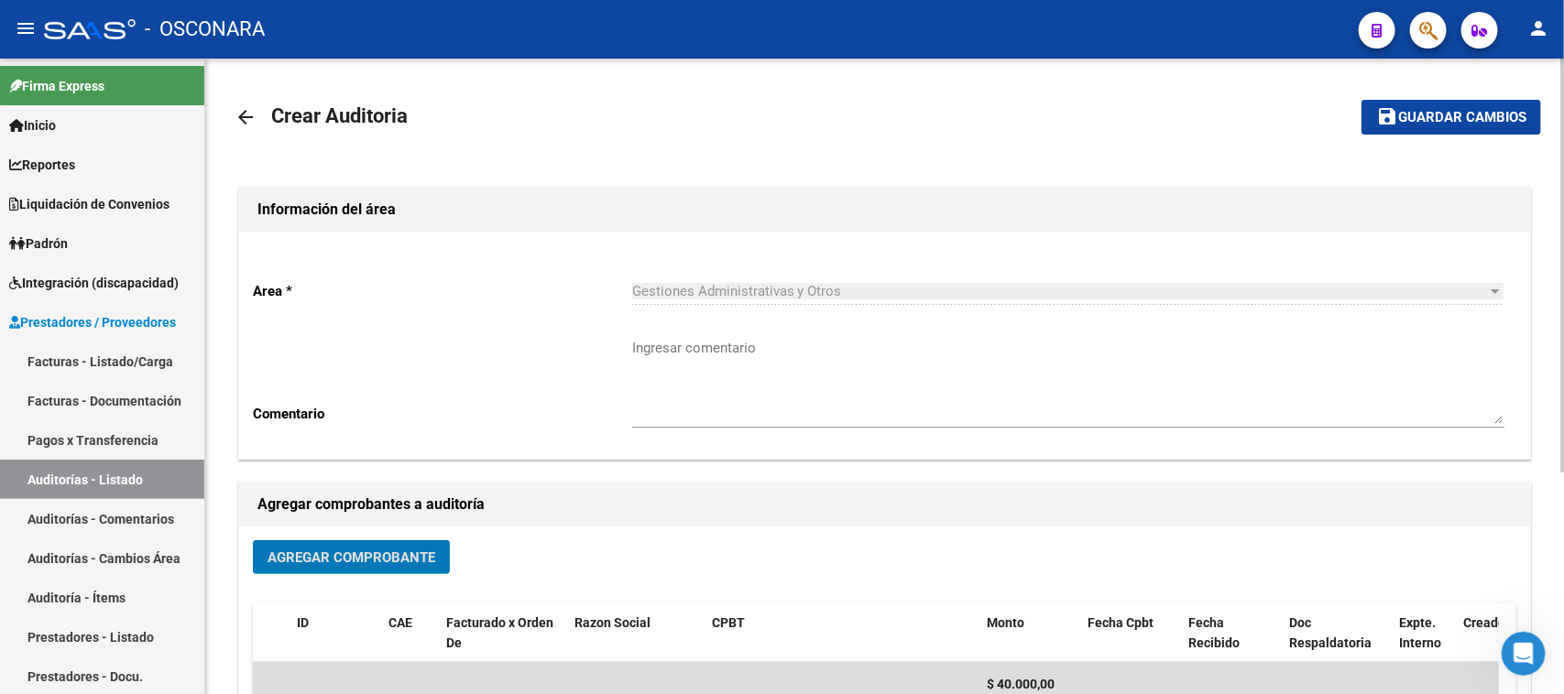
click at [1453, 117] on span "Guardar cambios" at bounding box center [1462, 118] width 128 height 16
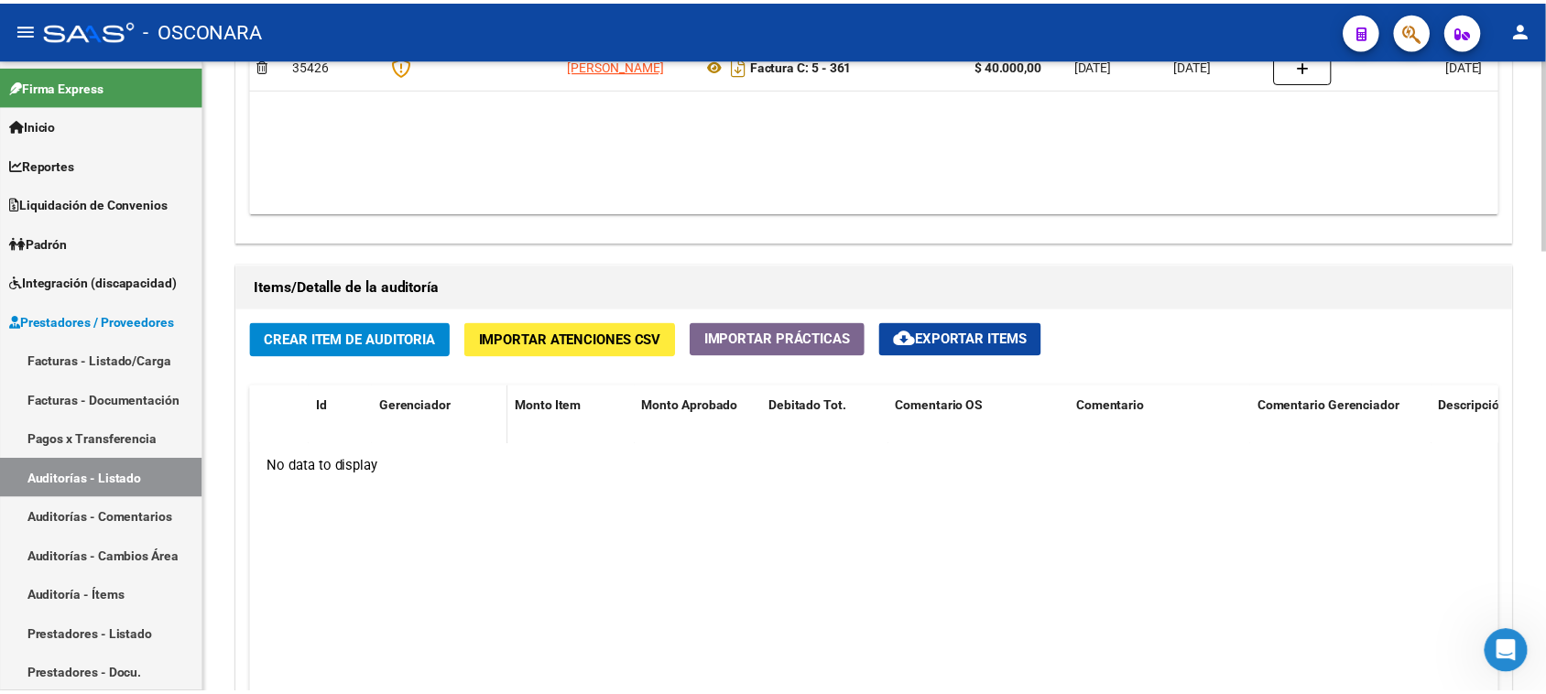
scroll to position [1145, 0]
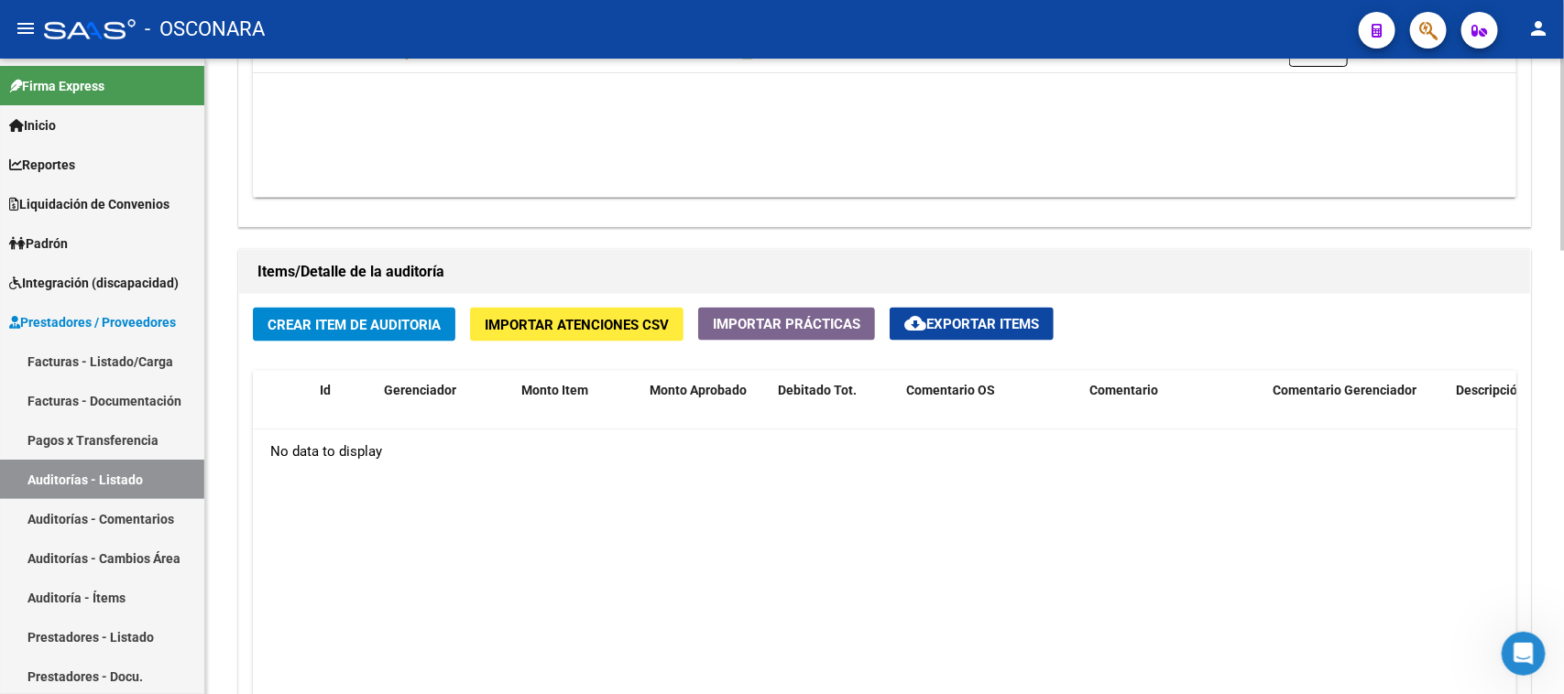
click at [374, 331] on button "Crear Item de Auditoria" at bounding box center [354, 325] width 202 height 34
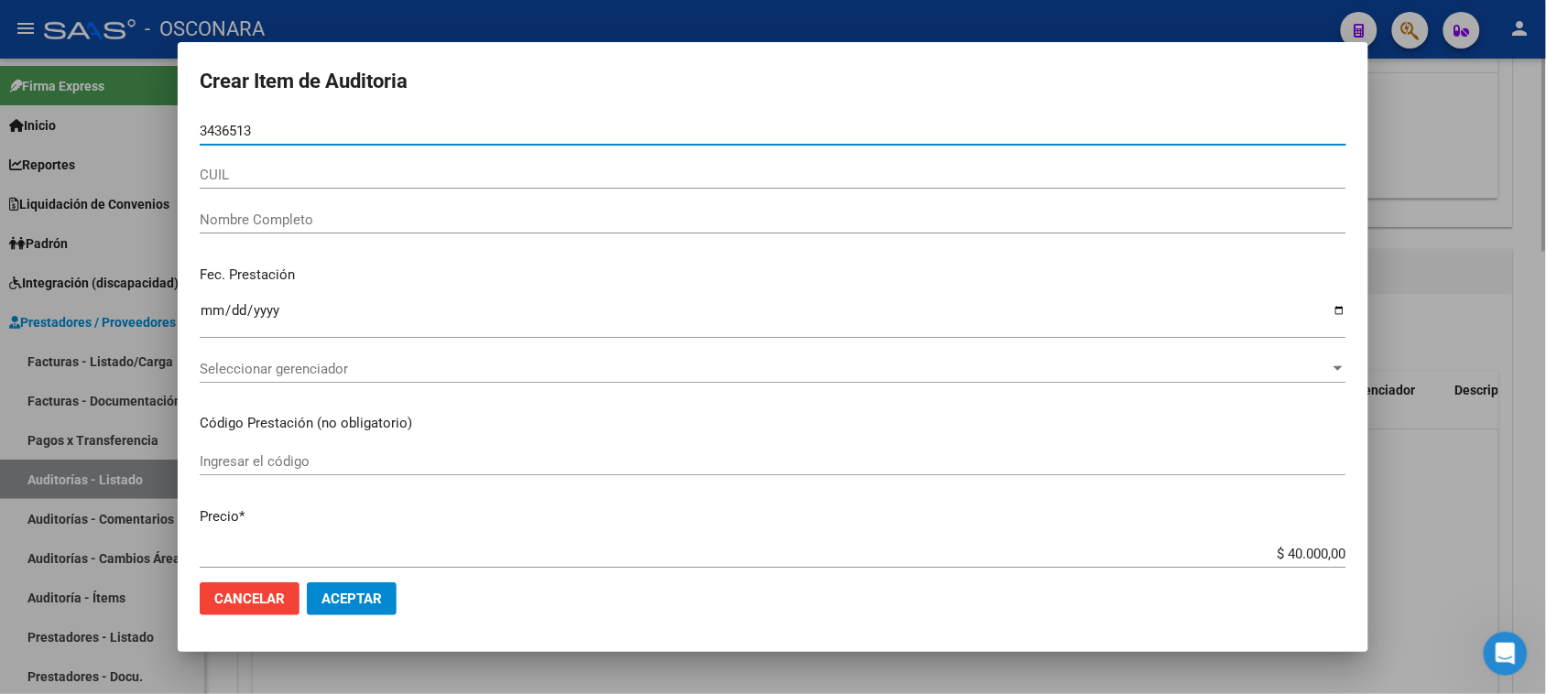
type input "34365130"
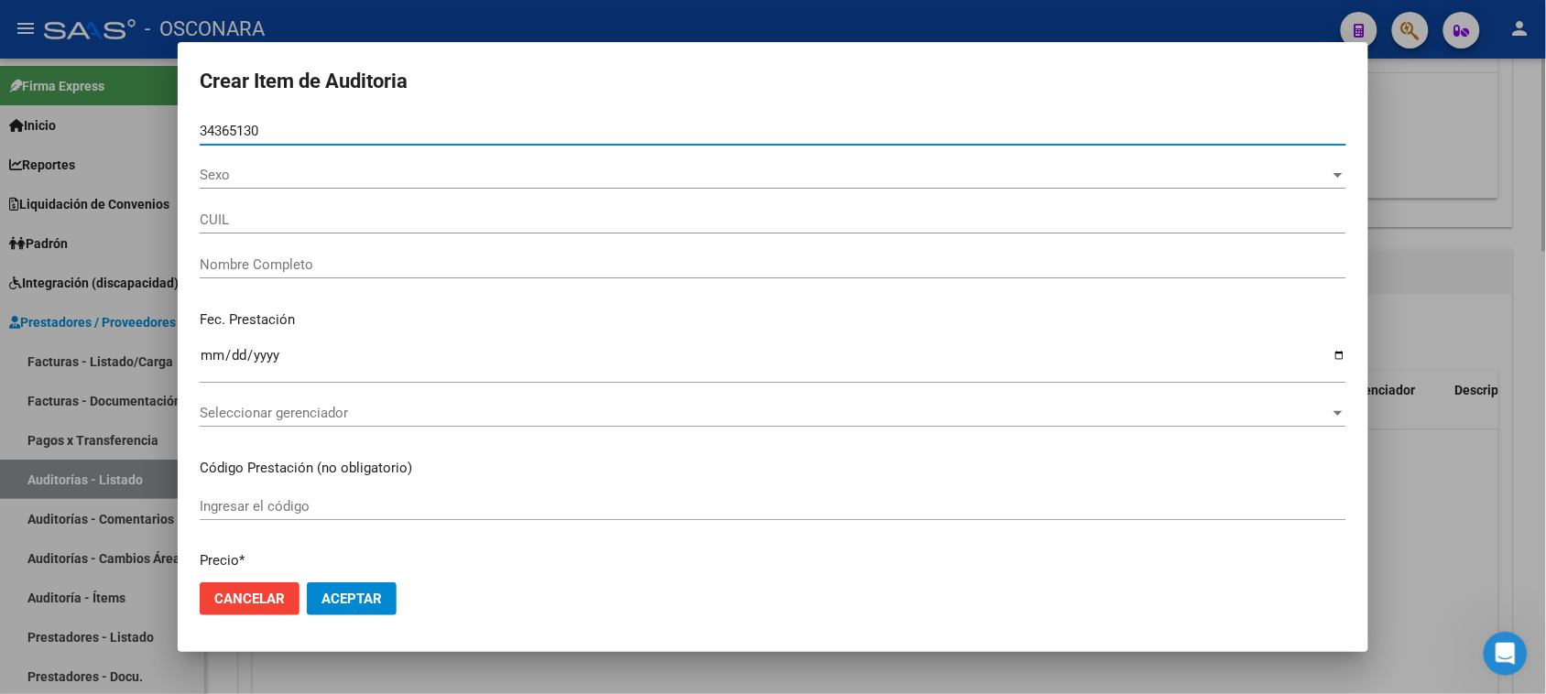
type input "27343651304"
type input "[PERSON_NAME] [PERSON_NAME]"
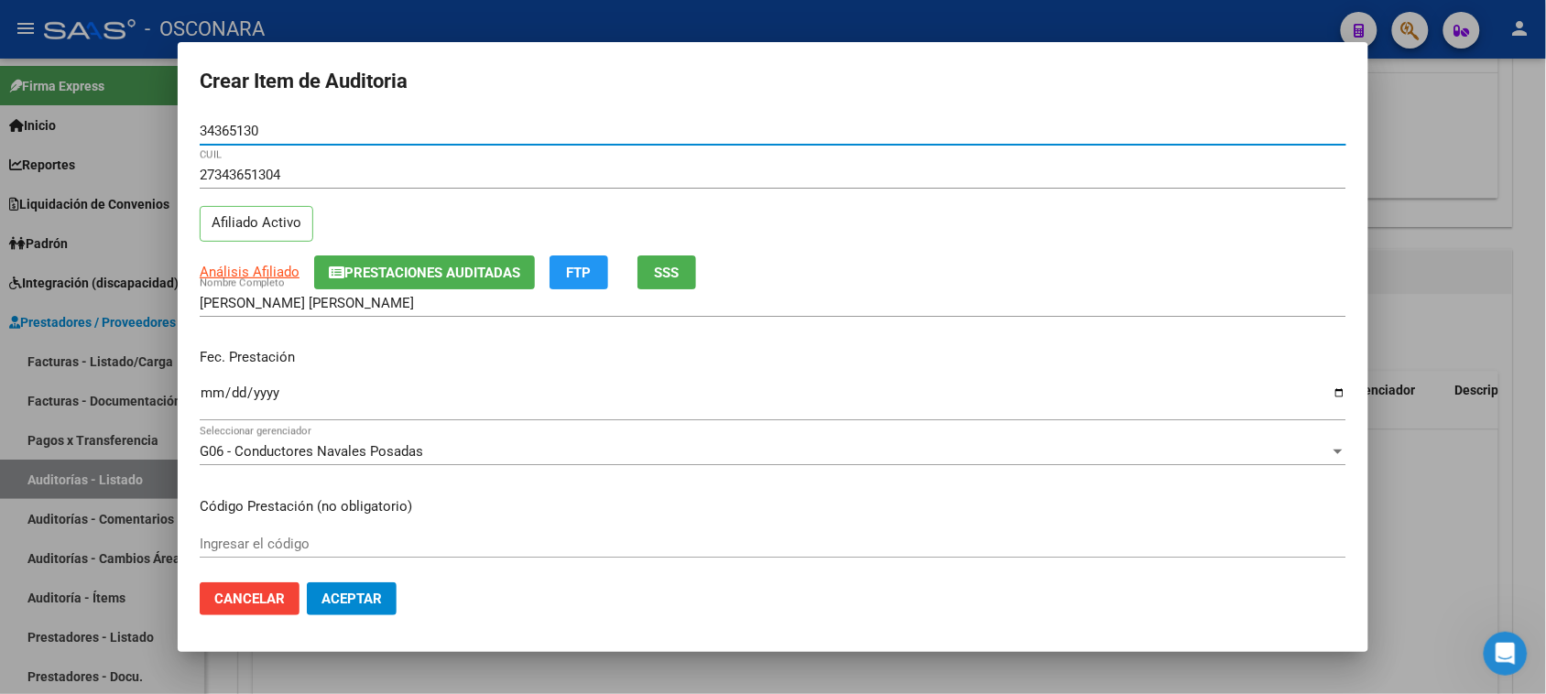
type input "34365130"
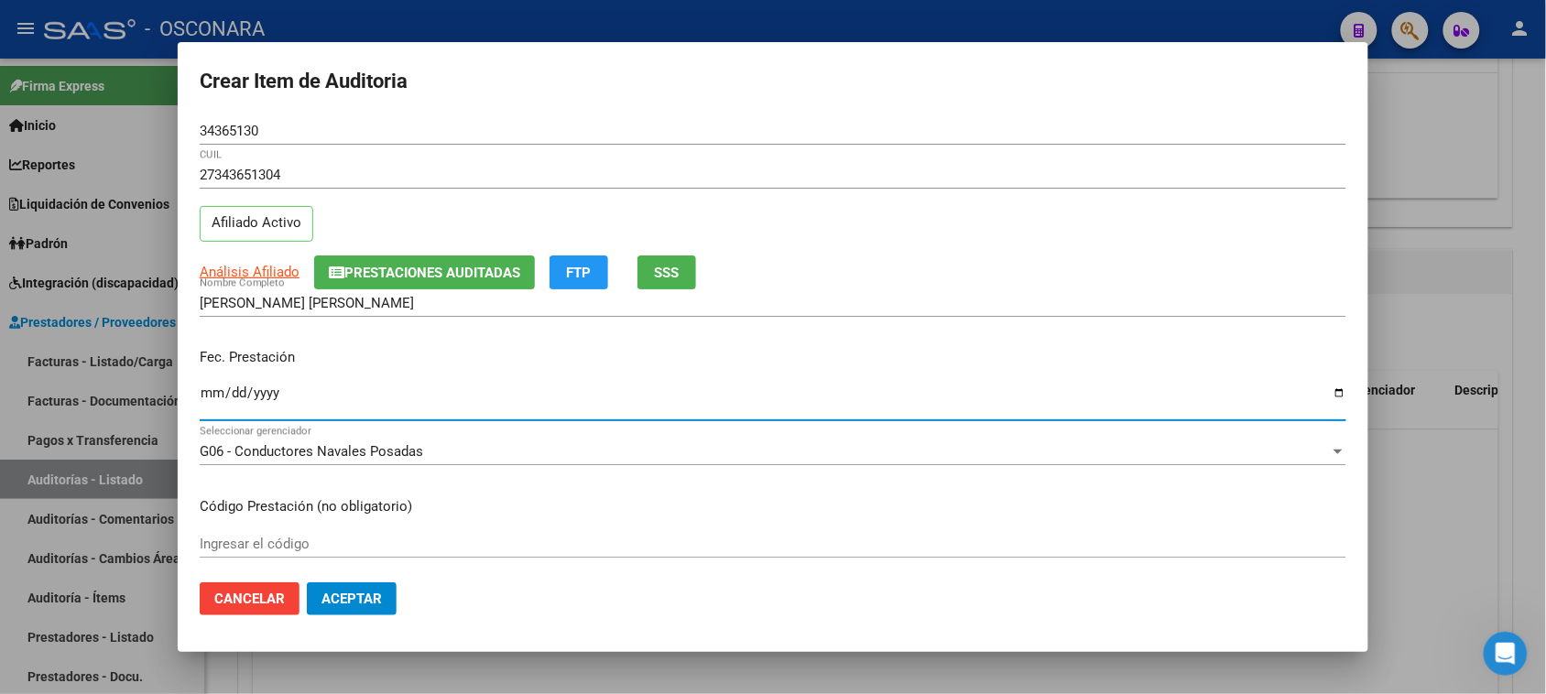
click at [209, 403] on input "Ingresar la fecha" at bounding box center [773, 400] width 1147 height 29
type input "[DATE]"
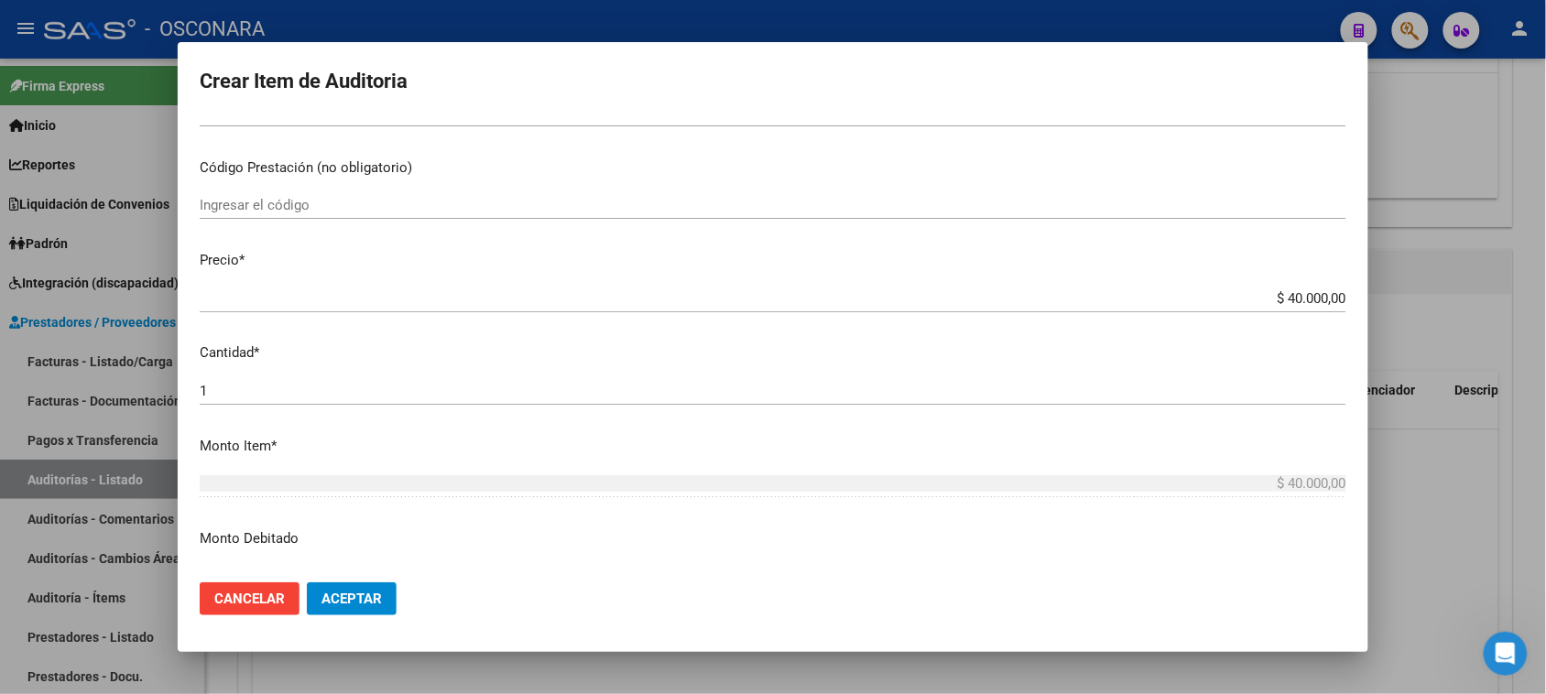
scroll to position [573, 0]
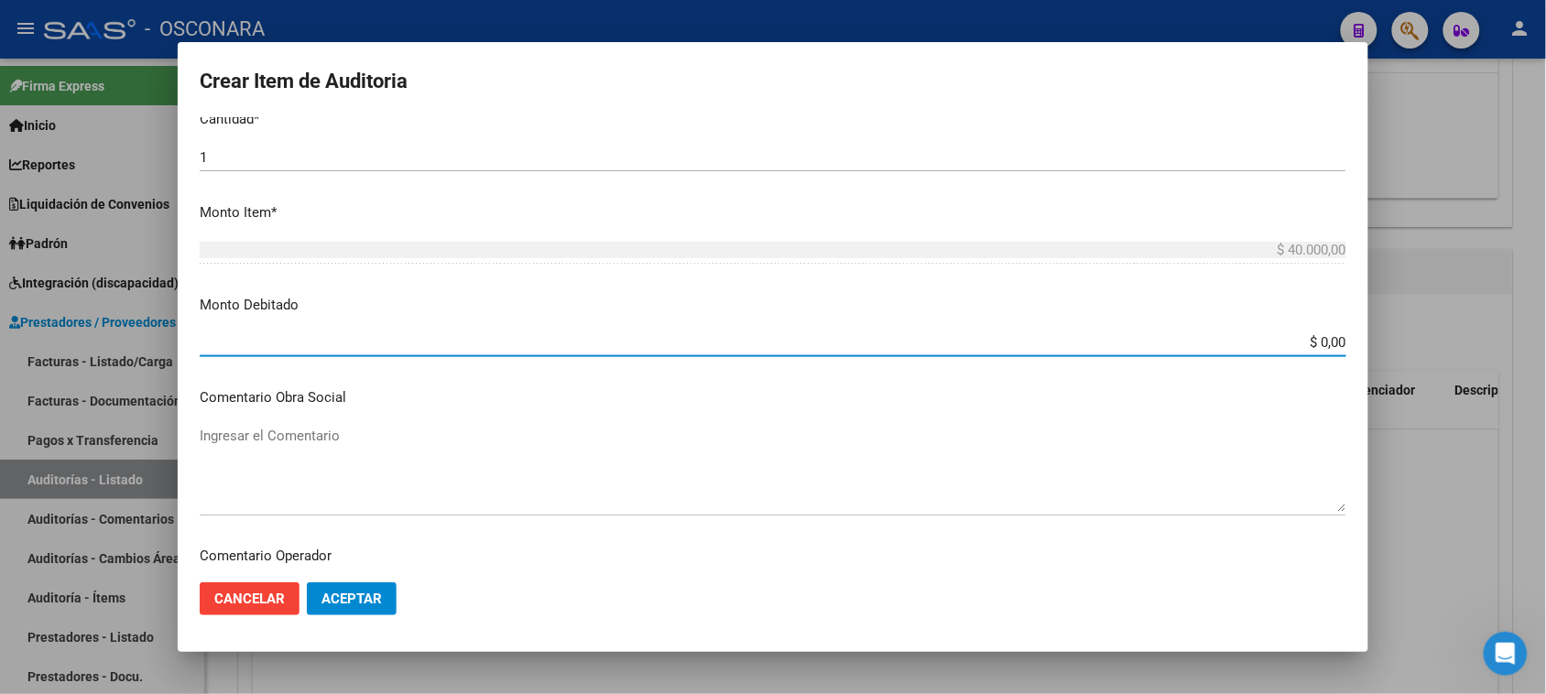
drag, startPoint x: 1306, startPoint y: 336, endPoint x: 1439, endPoint y: 325, distance: 133.3
click at [1426, 331] on div "Crear Item de Auditoria 34365130 Nro Documento 27343651304 CUIL Afiliado Activo…" at bounding box center [773, 347] width 1546 height 694
type input "$ 15.000,00"
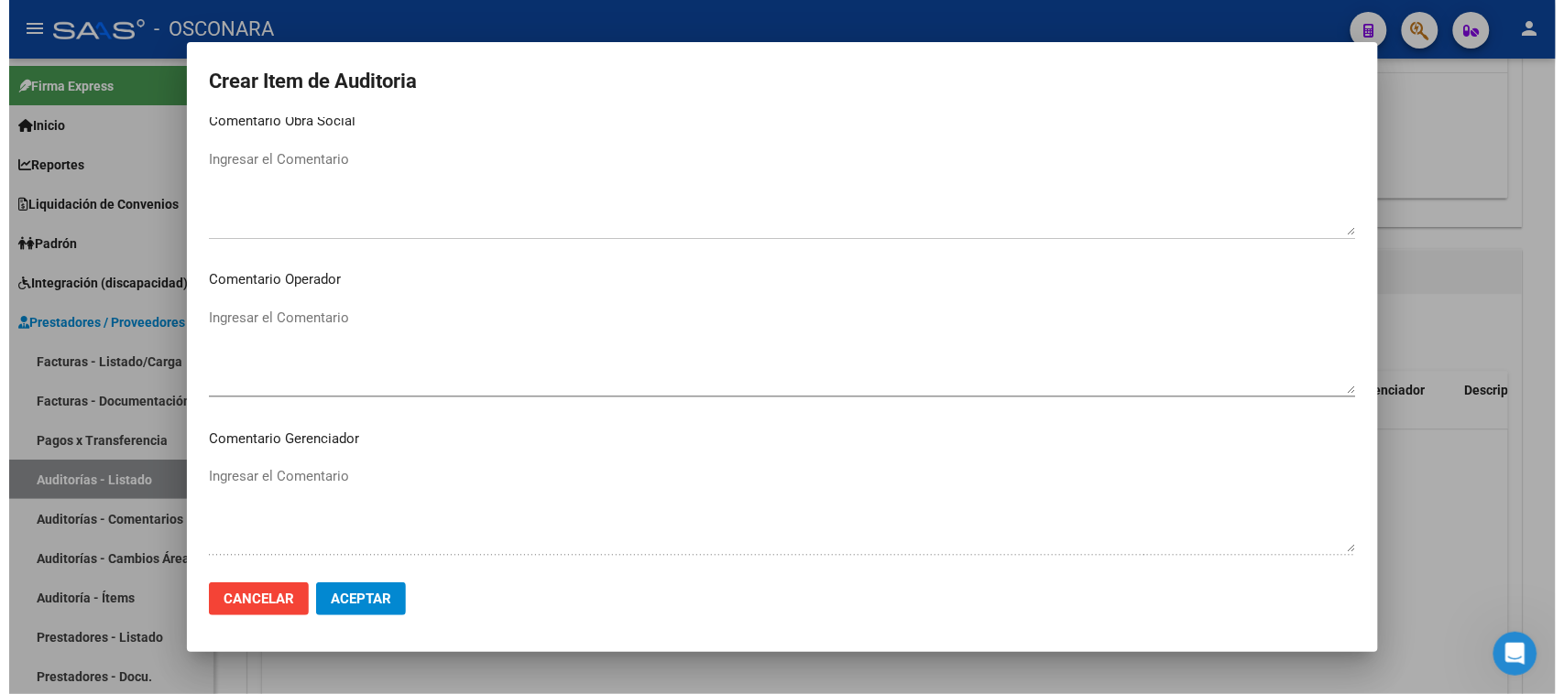
scroll to position [1145, 0]
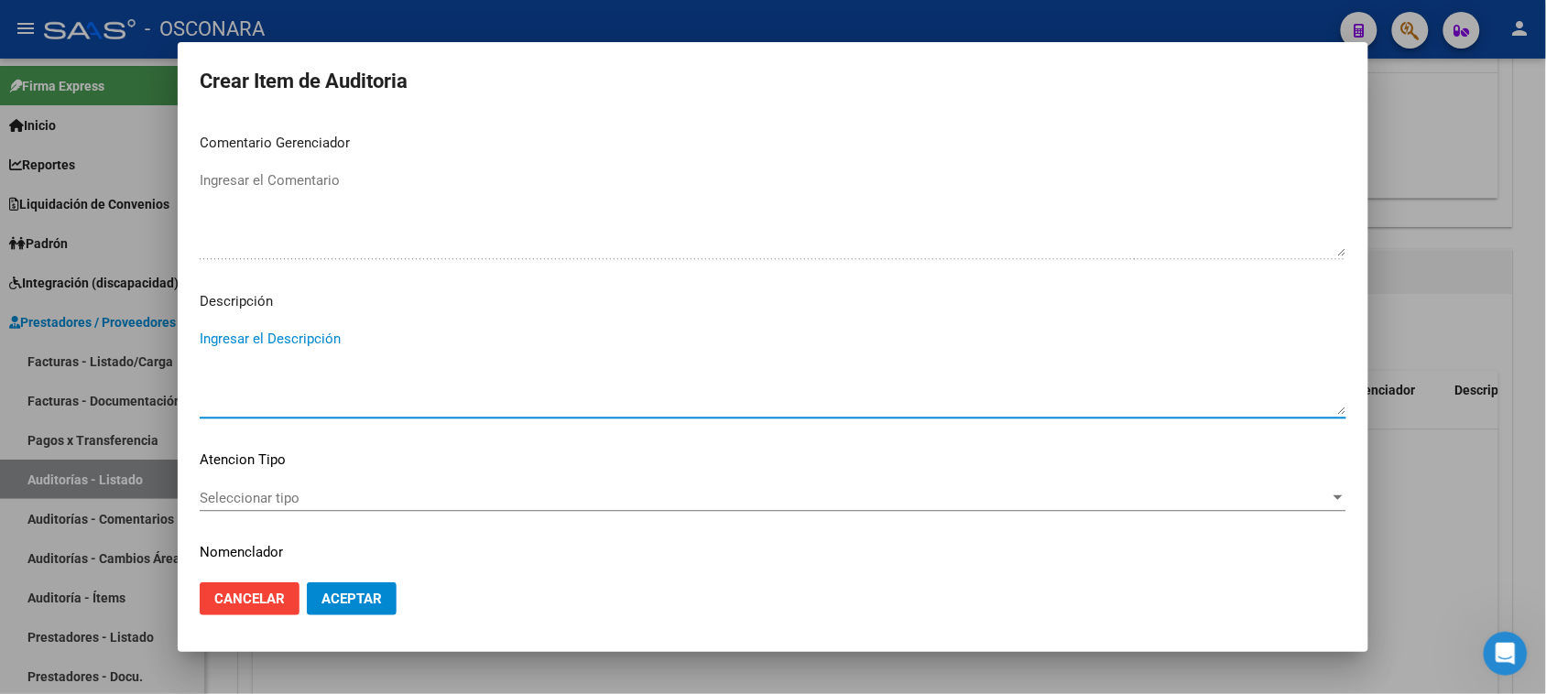
click at [360, 341] on textarea "Ingresar el Descripción" at bounding box center [773, 372] width 1147 height 86
type textarea "REINTEGRO ESPECIALISTA OFTALMOLOGIA $ 25000.00"
click at [309, 486] on div "Seleccionar tipo Seleccionar tipo" at bounding box center [773, 498] width 1147 height 27
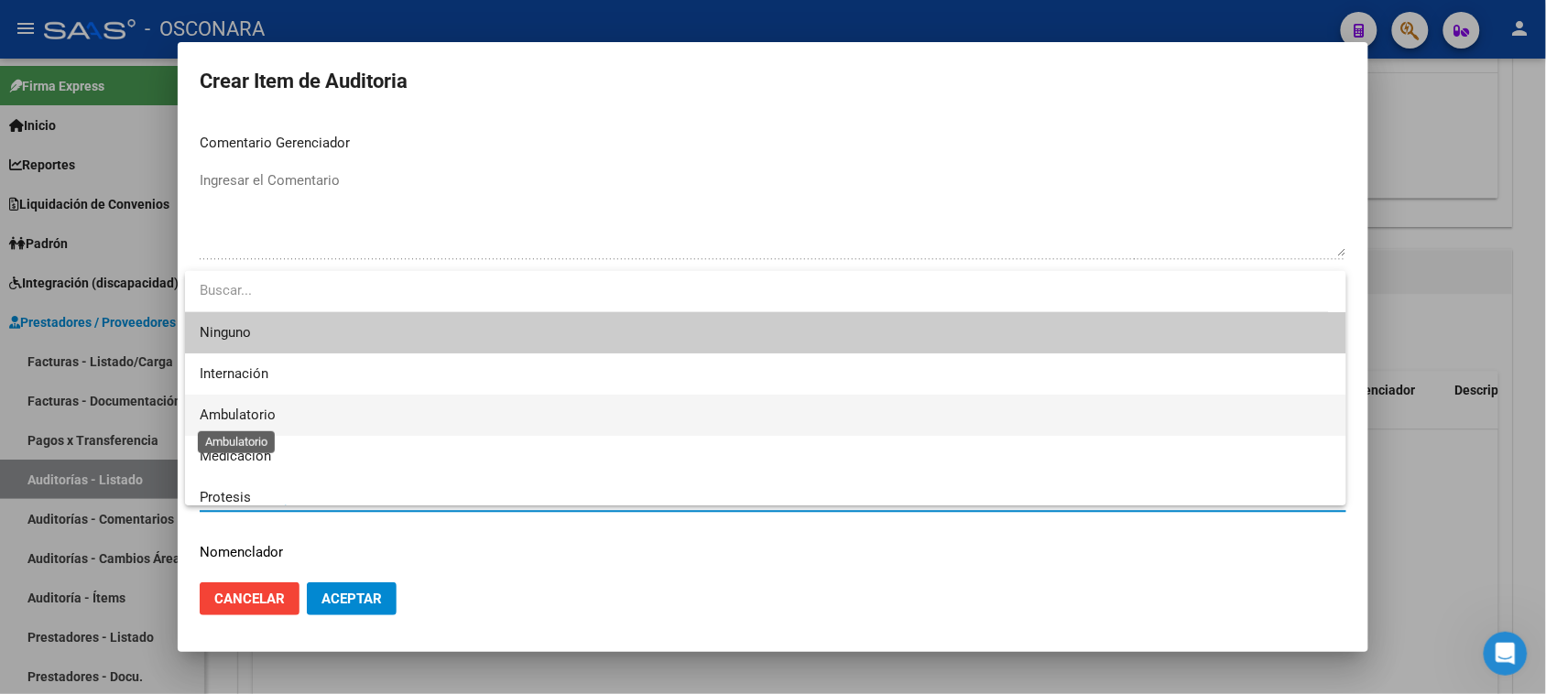
click at [231, 409] on span "Ambulatorio" at bounding box center [238, 415] width 76 height 16
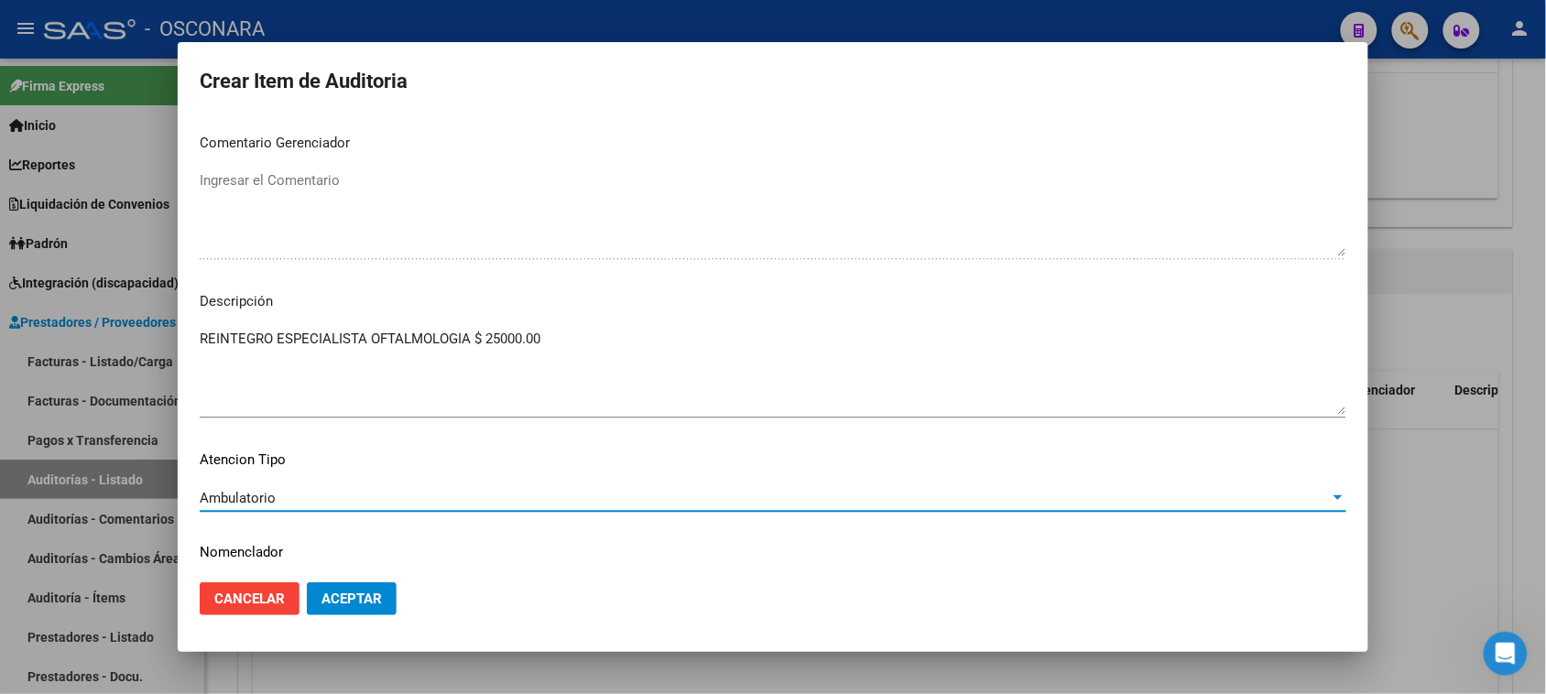
click at [344, 601] on span "Aceptar" at bounding box center [352, 599] width 60 height 16
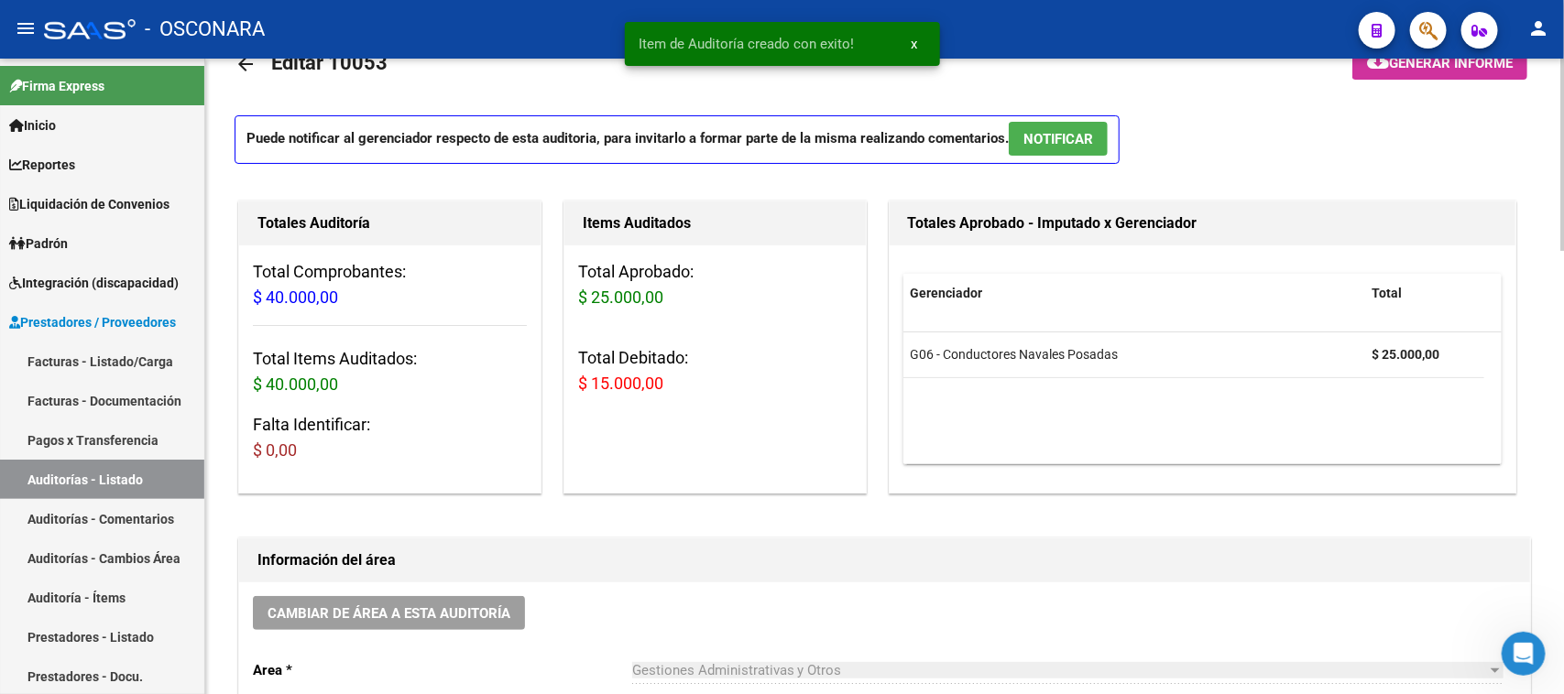
scroll to position [0, 0]
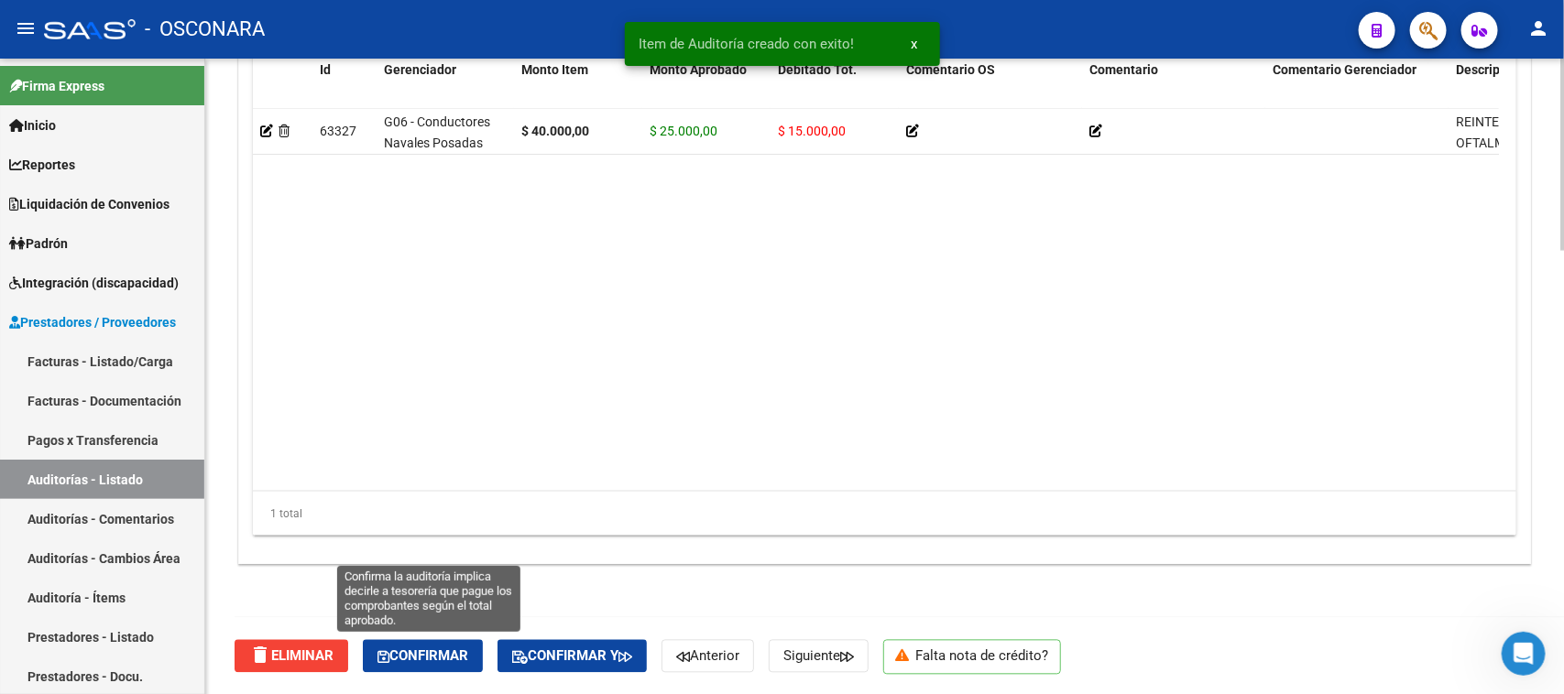
click at [444, 649] on span "Confirmar" at bounding box center [422, 657] width 91 height 16
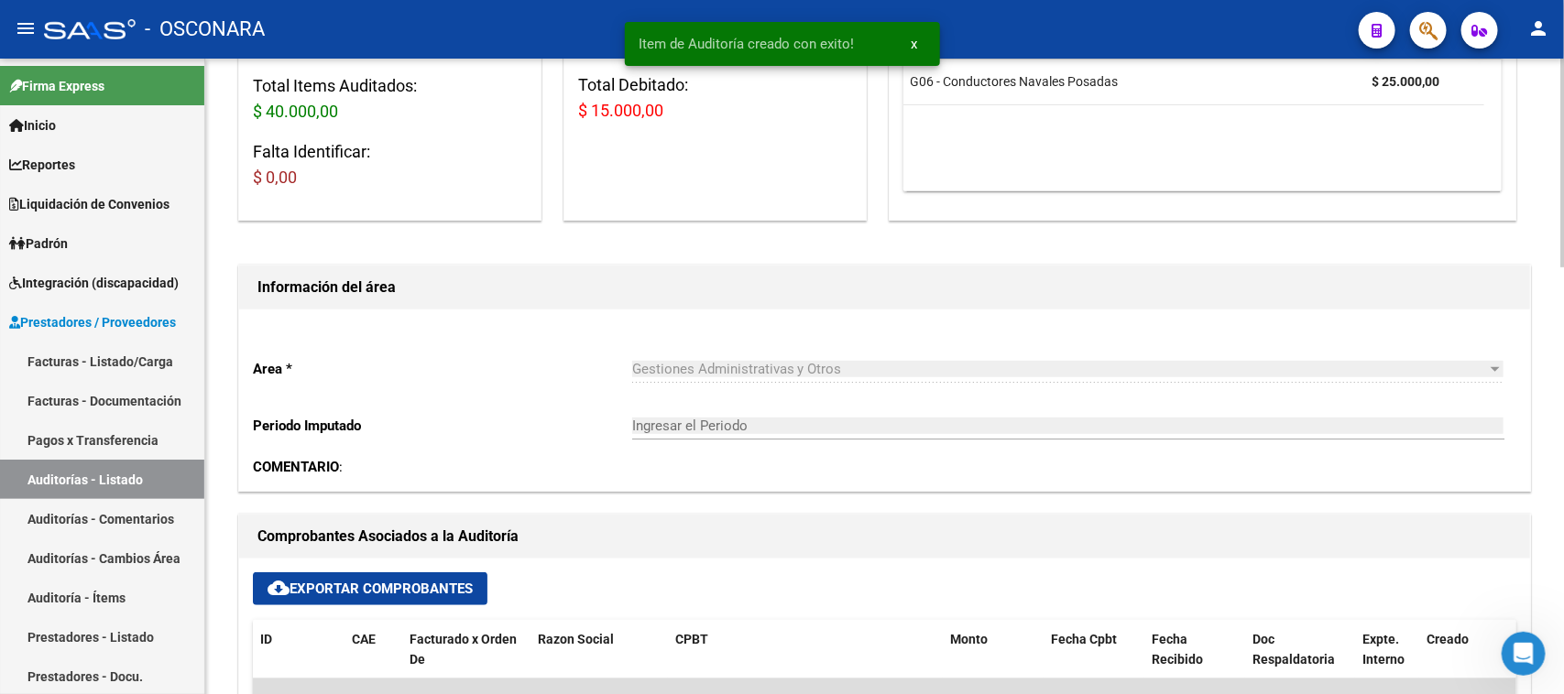
type input "202509"
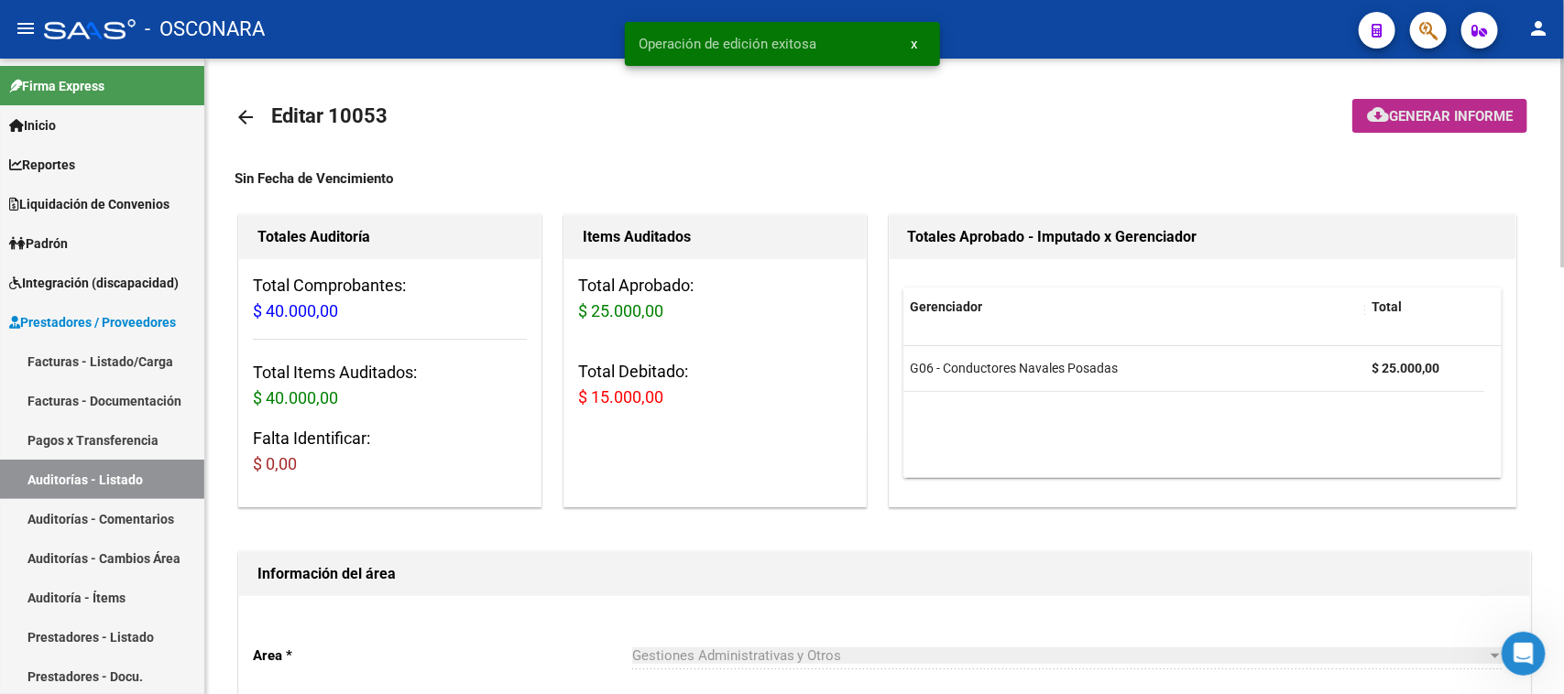
click at [1413, 101] on button "cloud_download Generar informe" at bounding box center [1439, 116] width 175 height 34
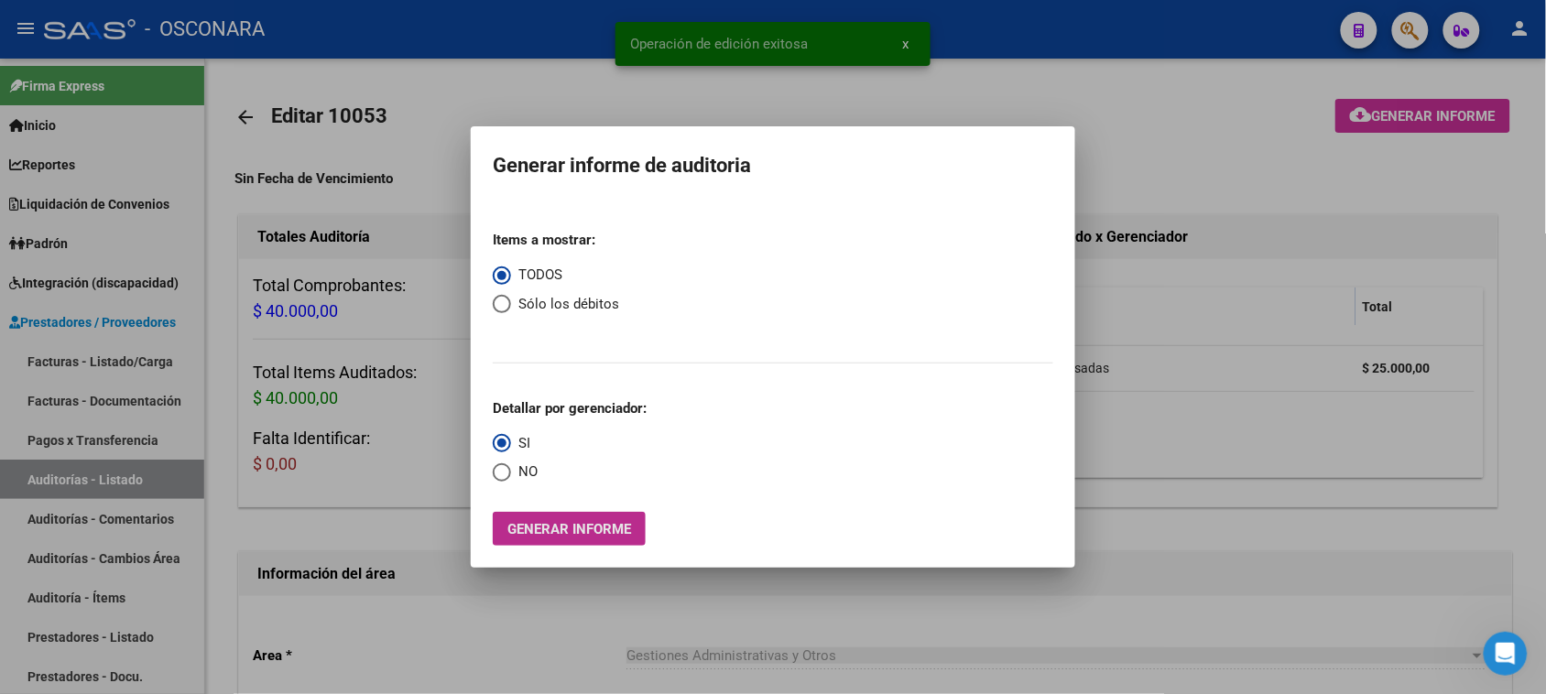
click at [556, 528] on span "Generar informe" at bounding box center [569, 529] width 124 height 16
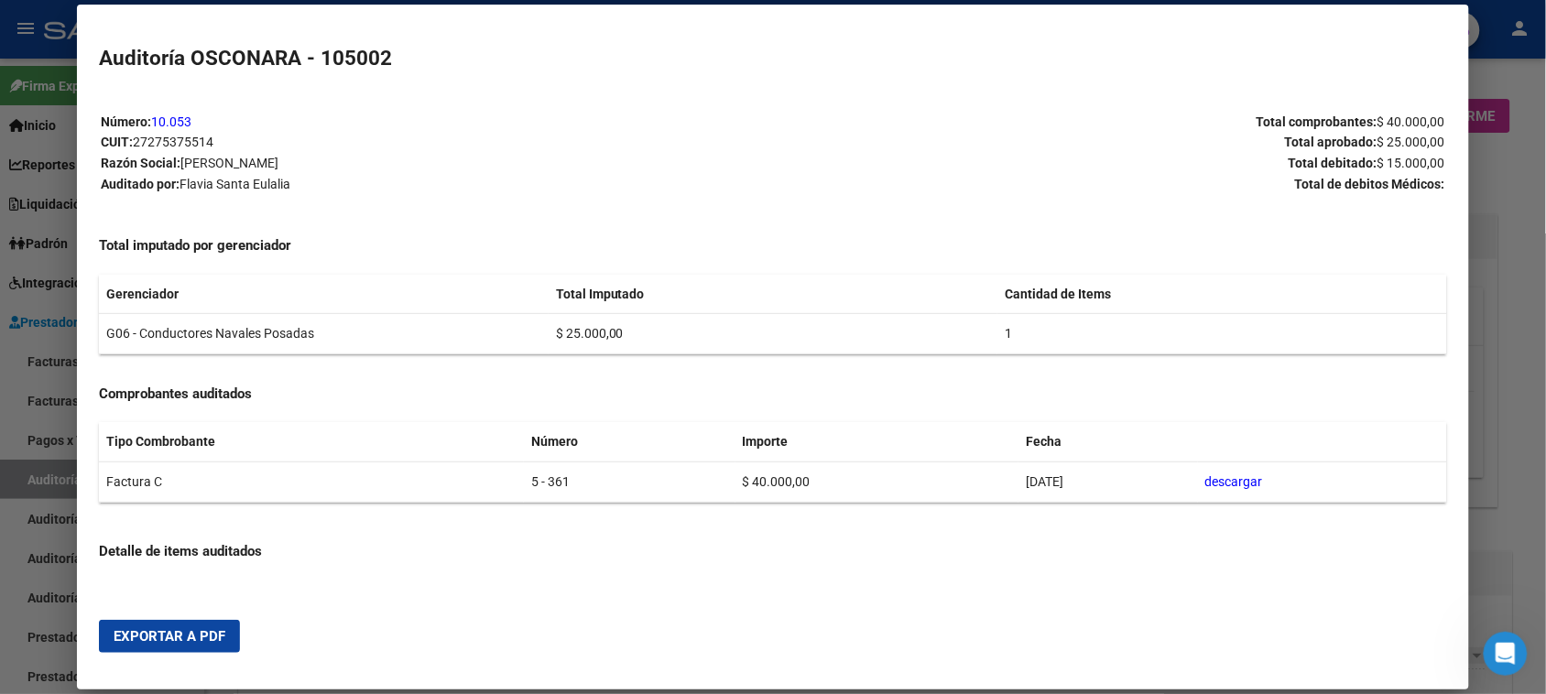
click at [138, 630] on span "Exportar a PDF" at bounding box center [170, 636] width 112 height 16
click at [3, 502] on div at bounding box center [773, 347] width 1546 height 694
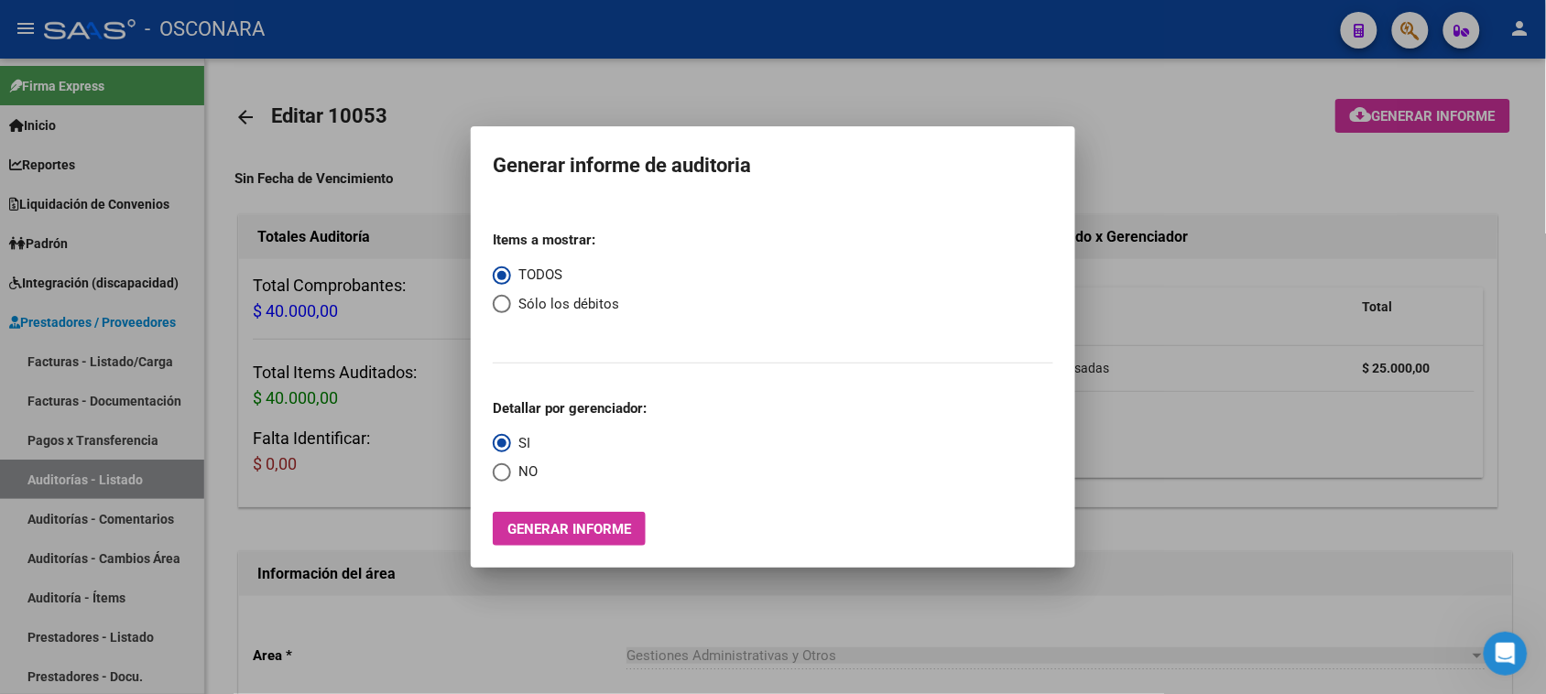
click at [52, 360] on div at bounding box center [773, 347] width 1546 height 694
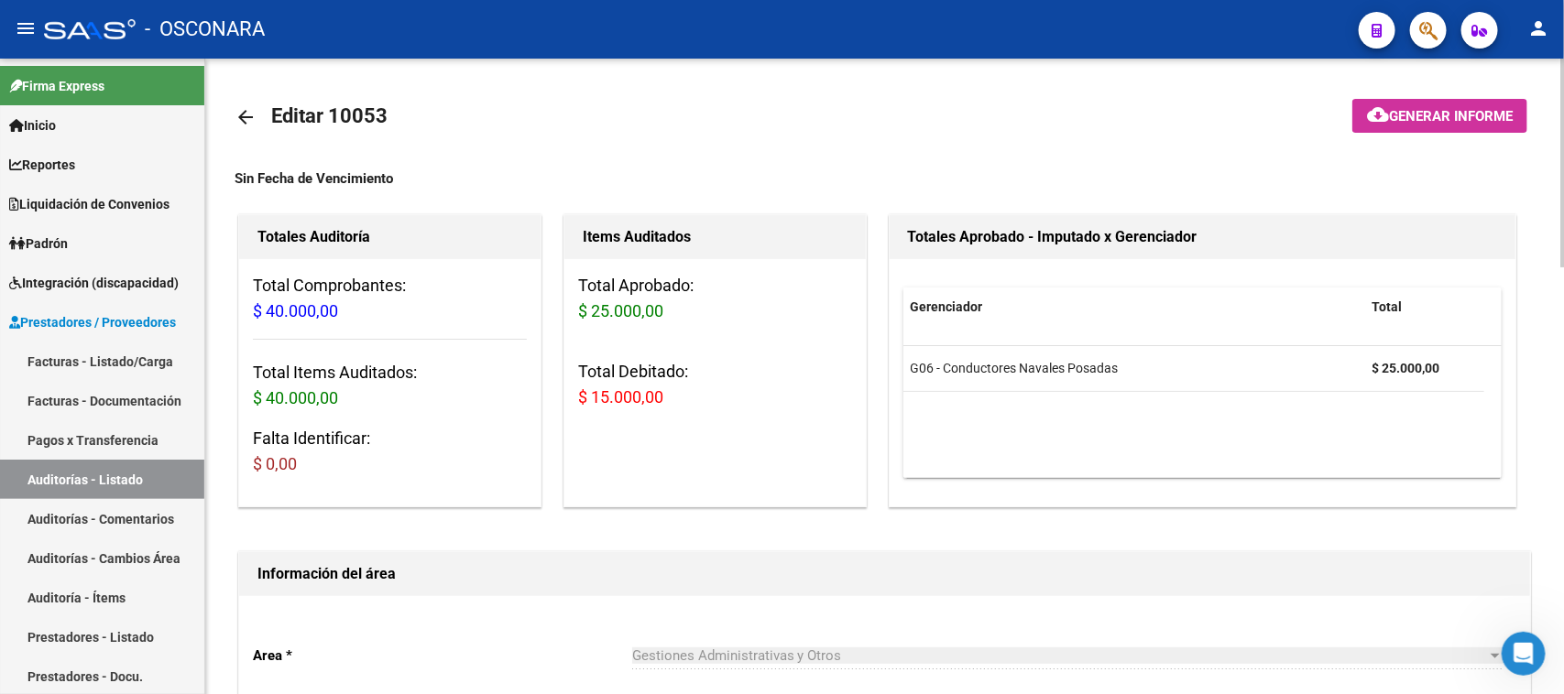
click at [55, 360] on link "Facturas - Listado/Carga" at bounding box center [102, 361] width 204 height 39
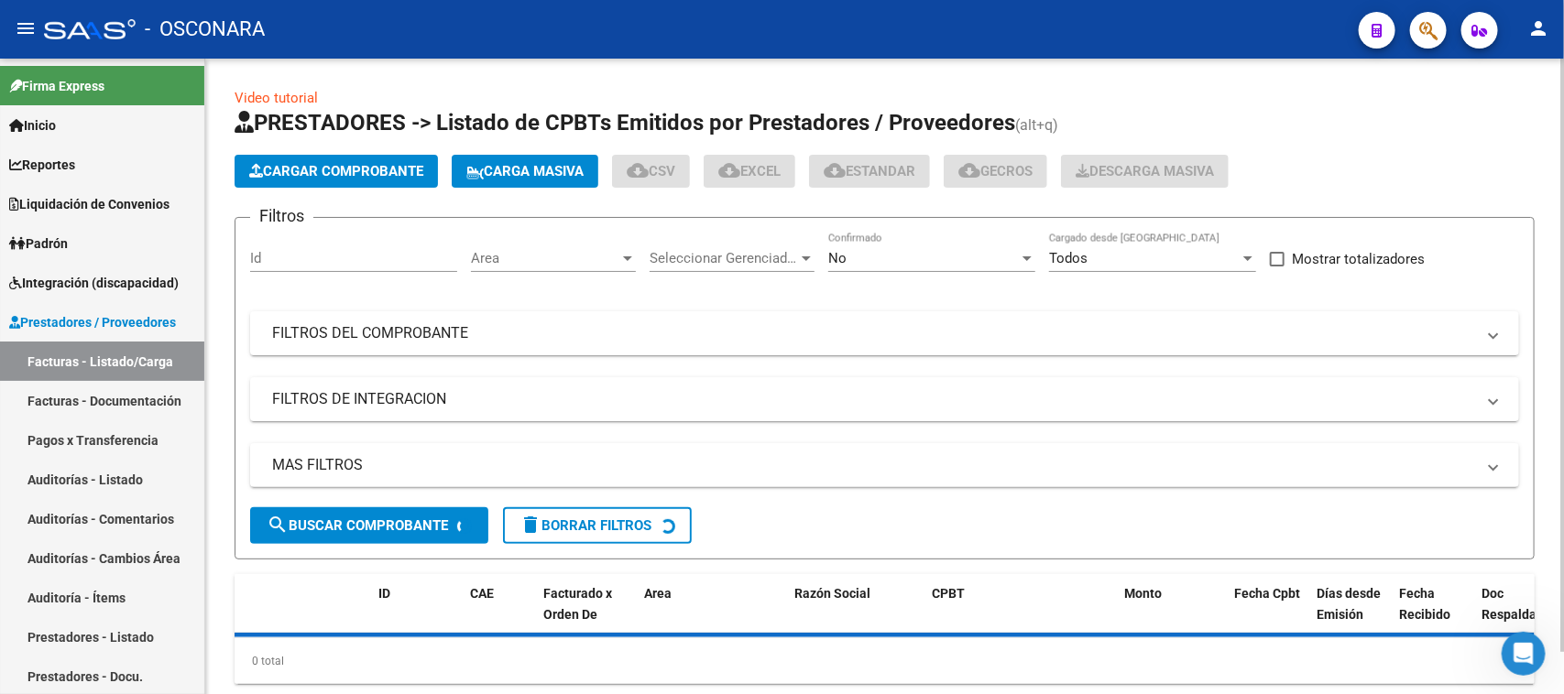
click at [312, 175] on span "Cargar Comprobante" at bounding box center [336, 171] width 174 height 16
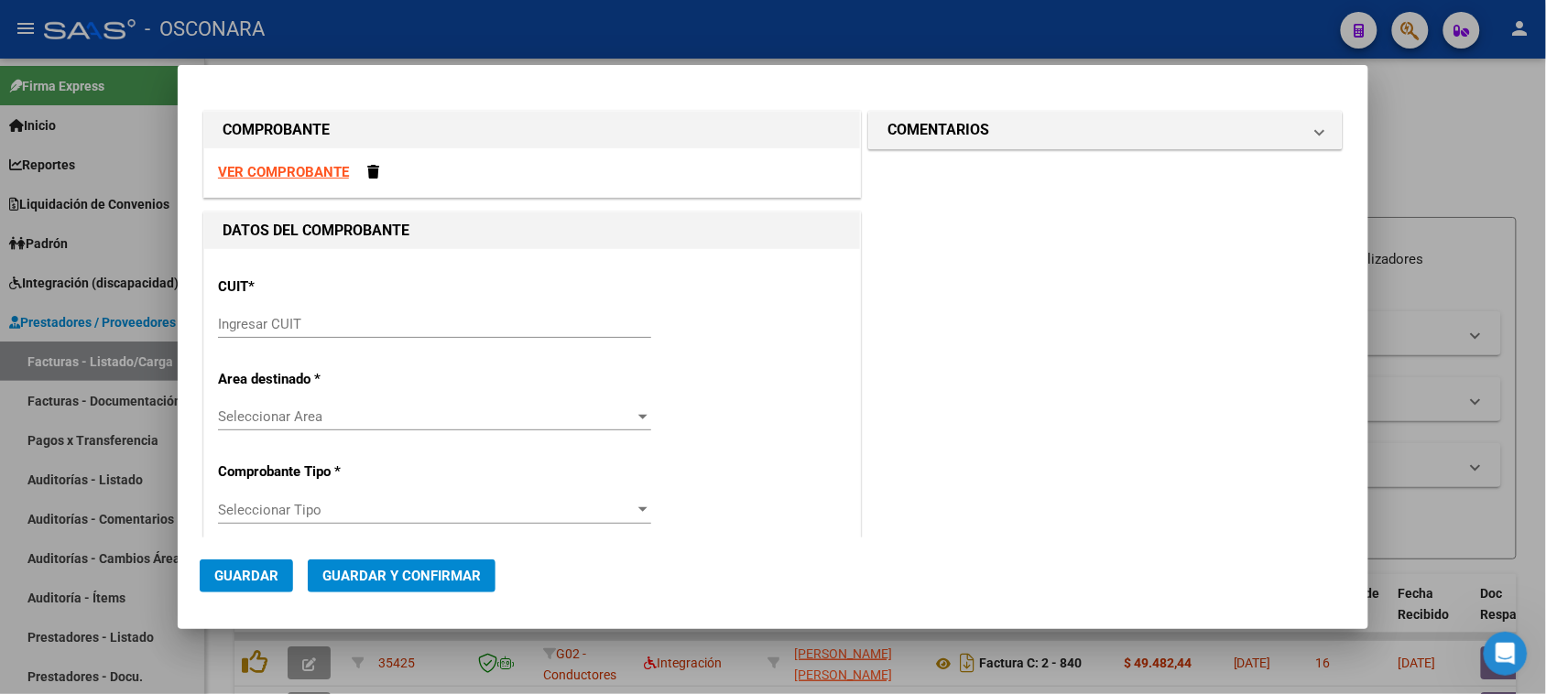
click at [330, 322] on input "Ingresar CUIT" at bounding box center [434, 324] width 433 height 16
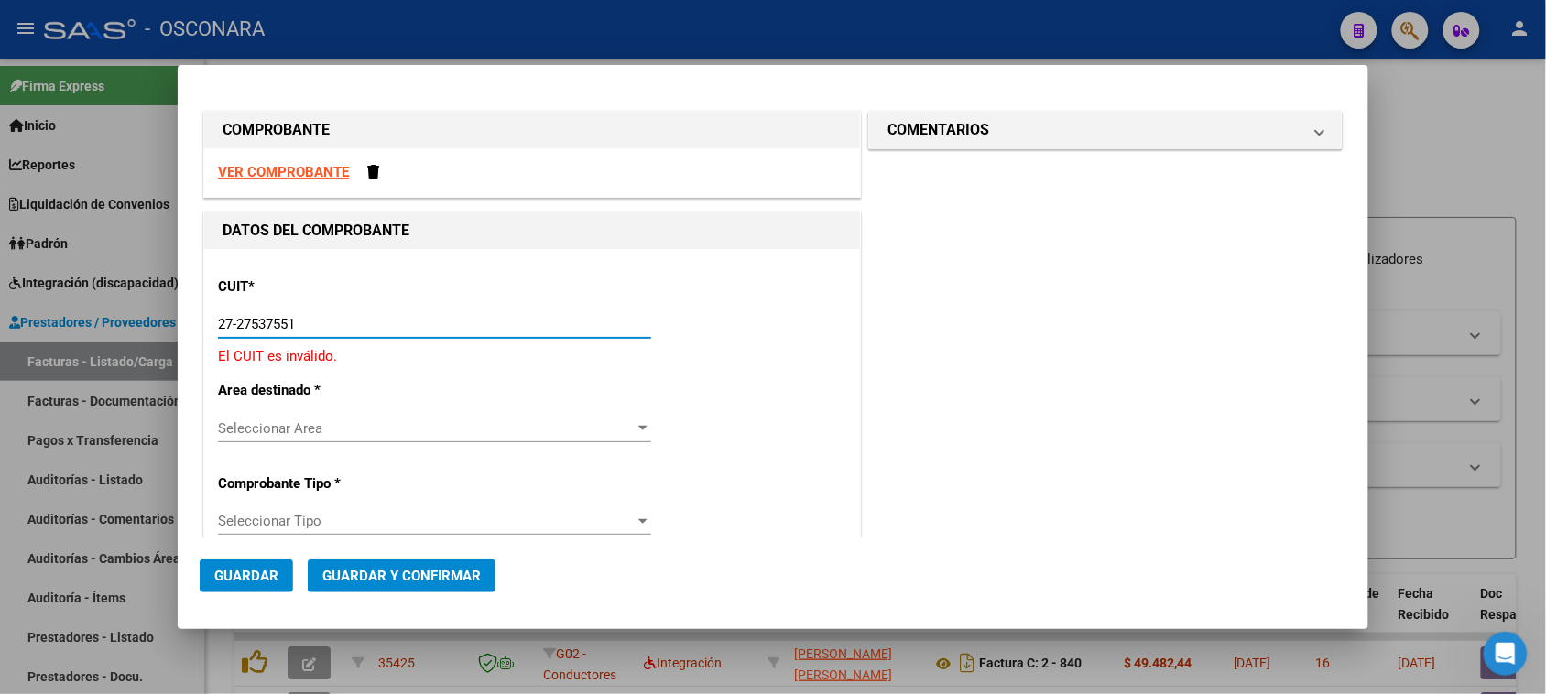
type input "27-27537551-4"
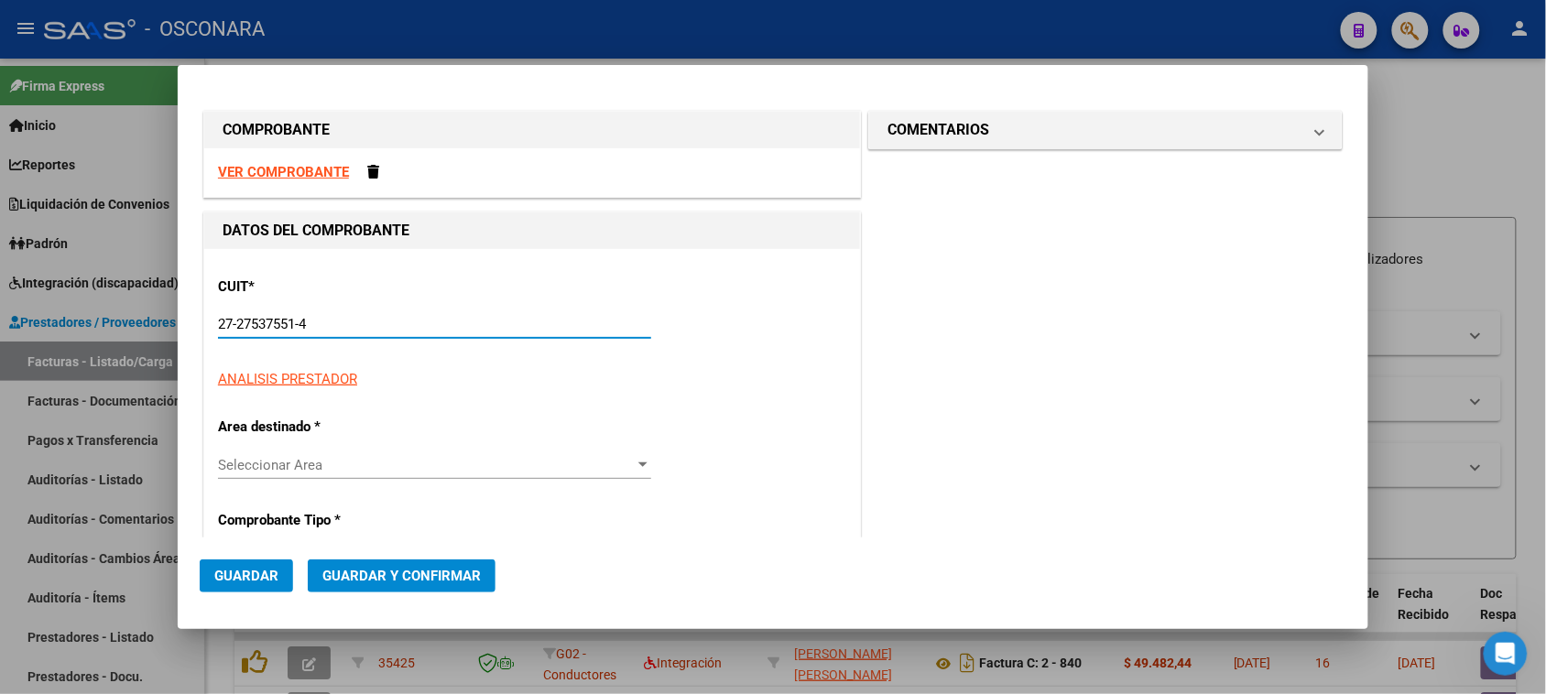
type input "5"
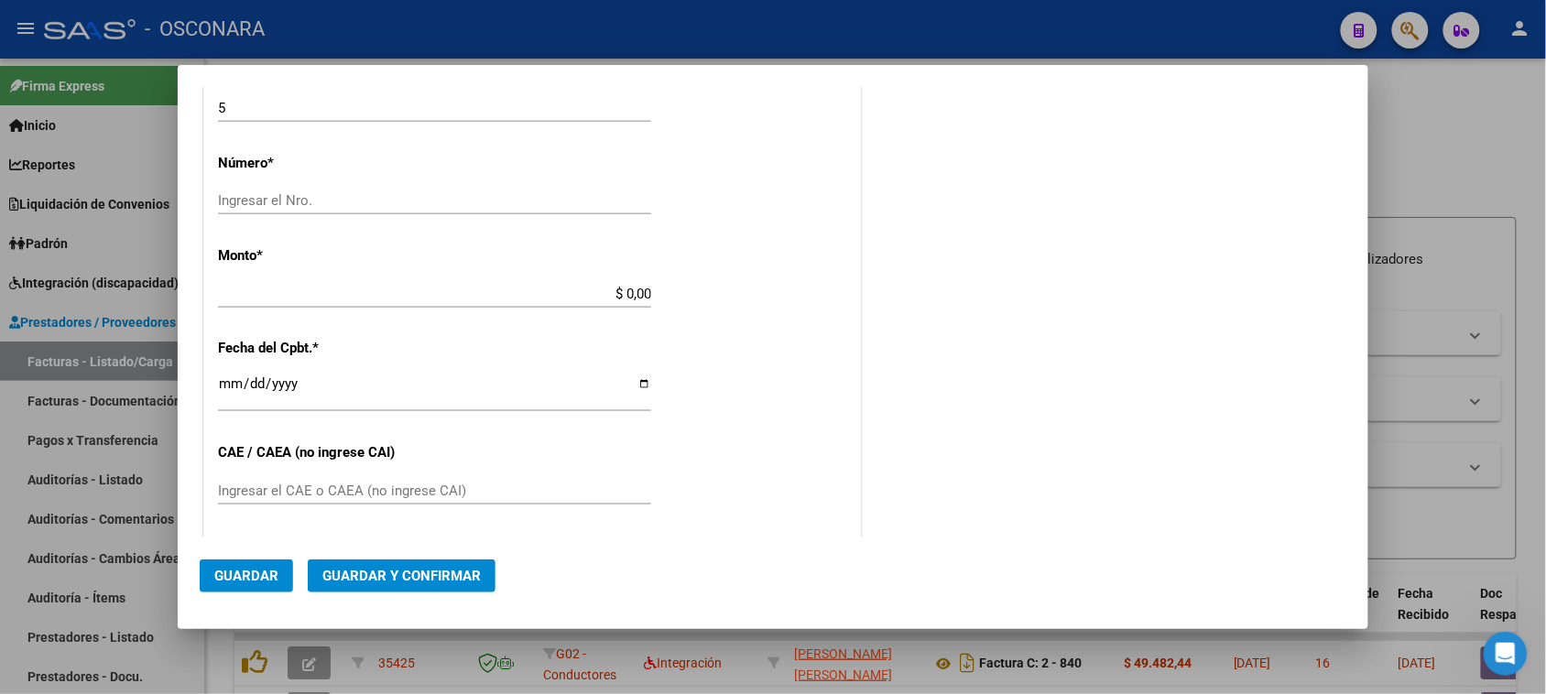
scroll to position [687, 0]
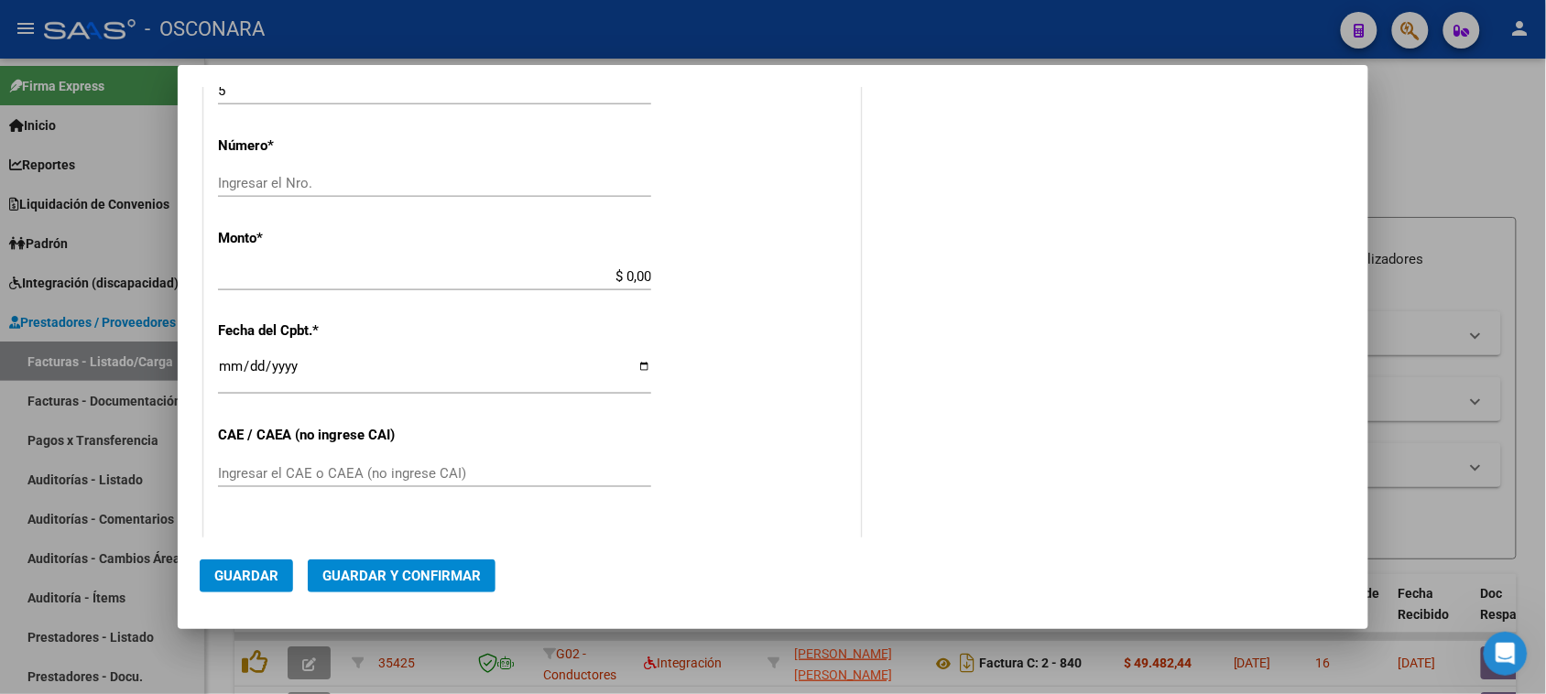
type input "27-27537551-4"
click at [282, 183] on input "Ingresar el Nro." at bounding box center [434, 183] width 433 height 16
type input "359"
drag, startPoint x: 619, startPoint y: 277, endPoint x: 776, endPoint y: 285, distance: 156.9
click at [747, 279] on div "CUIT * 27-27537551-4 Ingresar CUIT ANALISIS PRESTADOR FLORES [PERSON_NAME] Area…" at bounding box center [532, 257] width 656 height 1391
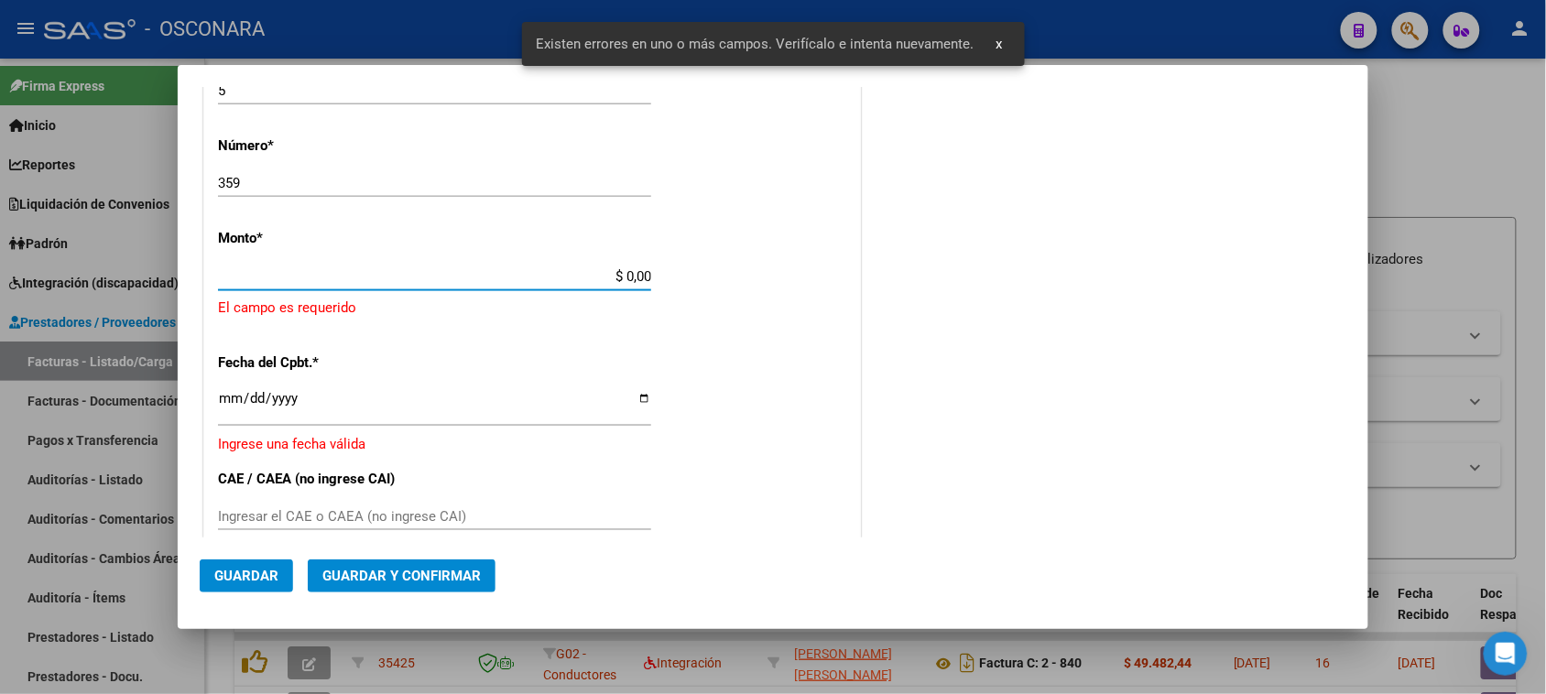
scroll to position [642, 0]
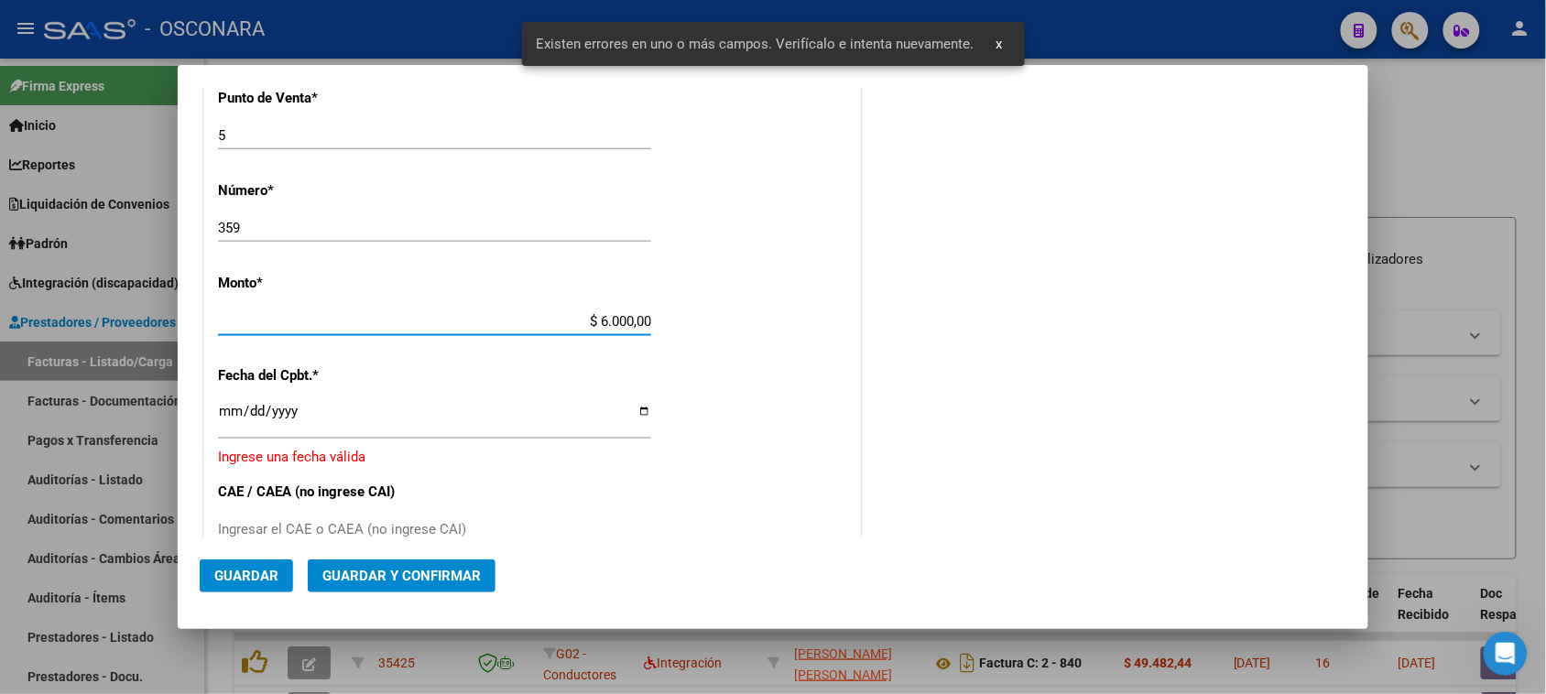
type input "$ 60.000,00"
click at [223, 409] on input "Ingresar la fecha" at bounding box center [434, 418] width 433 height 29
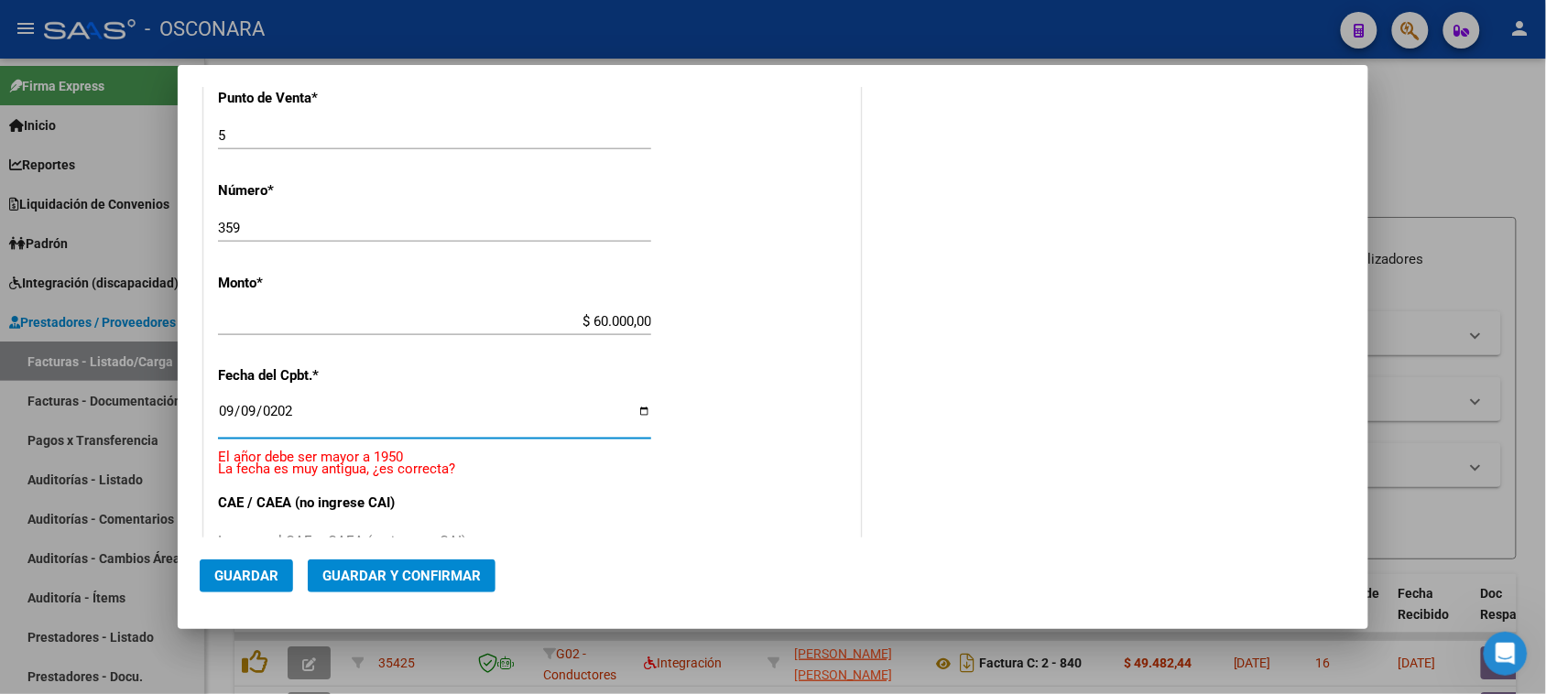
type input "[DATE]"
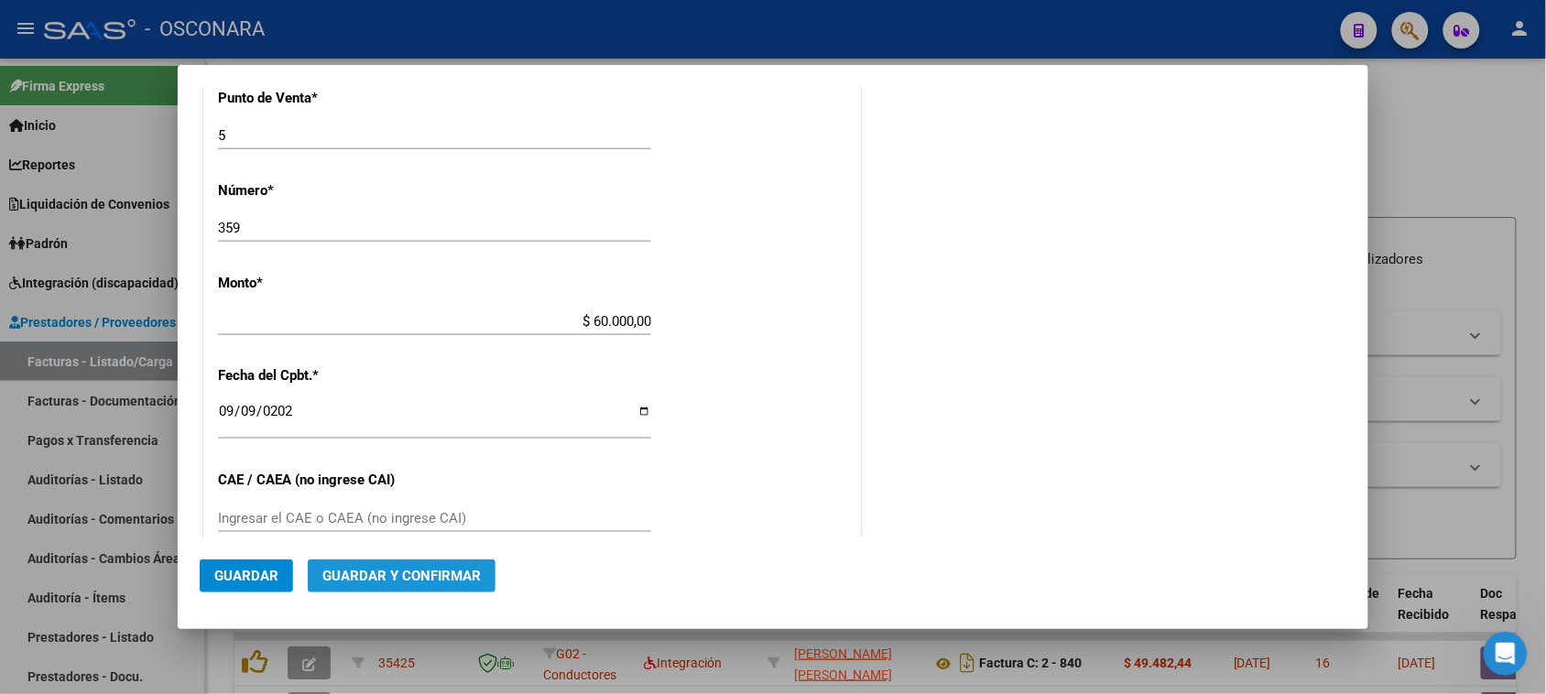
click at [390, 584] on span "Guardar y Confirmar" at bounding box center [401, 576] width 158 height 16
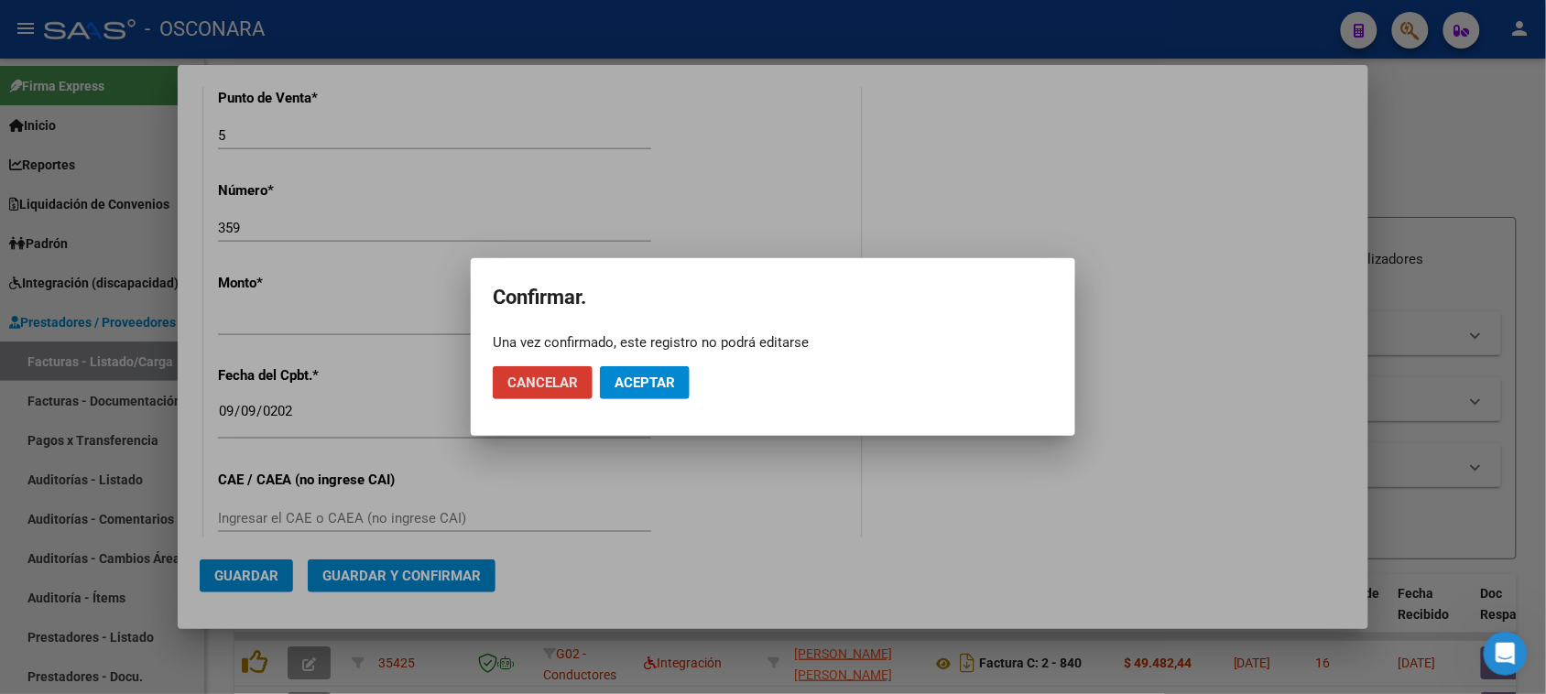
click at [649, 377] on span "Aceptar" at bounding box center [645, 383] width 60 height 16
click at [647, 380] on span "Guardar igualmente." at bounding box center [692, 383] width 155 height 16
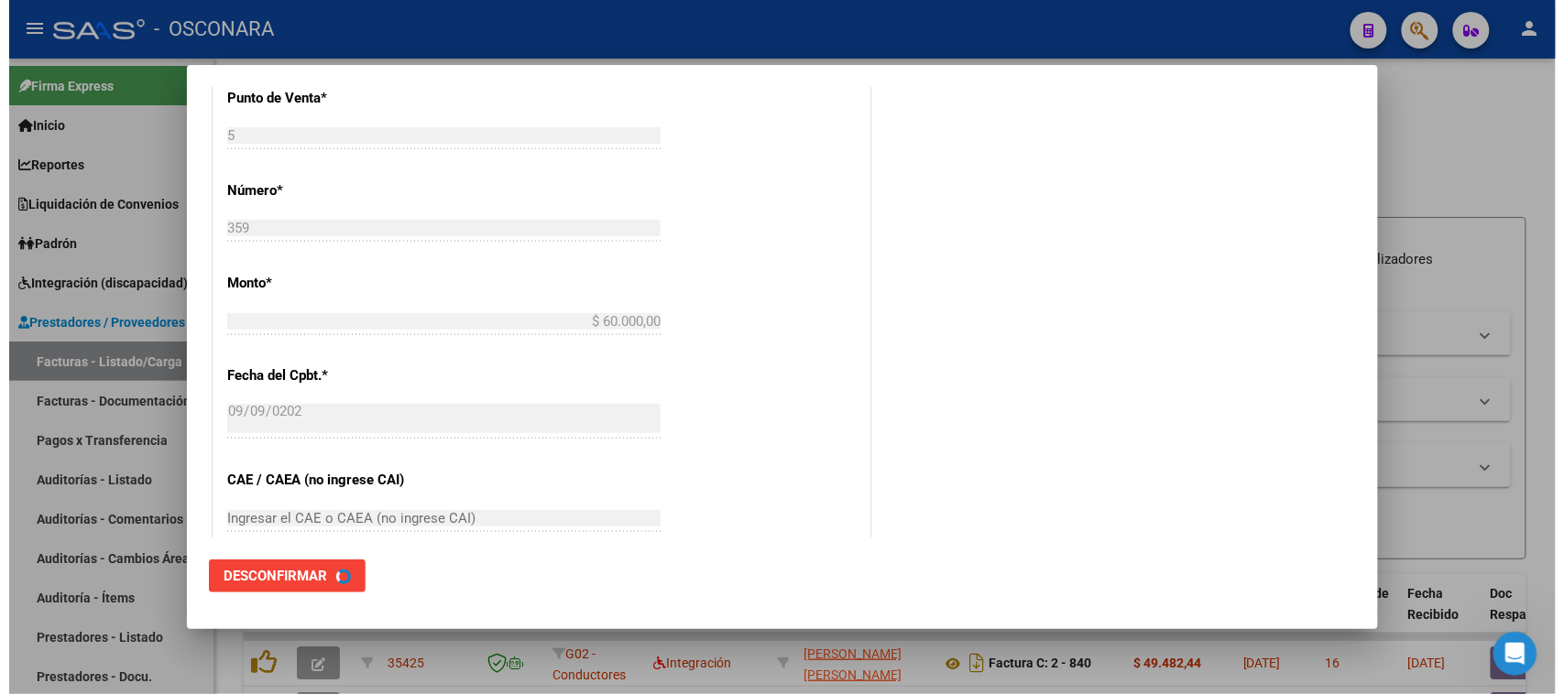
scroll to position [0, 0]
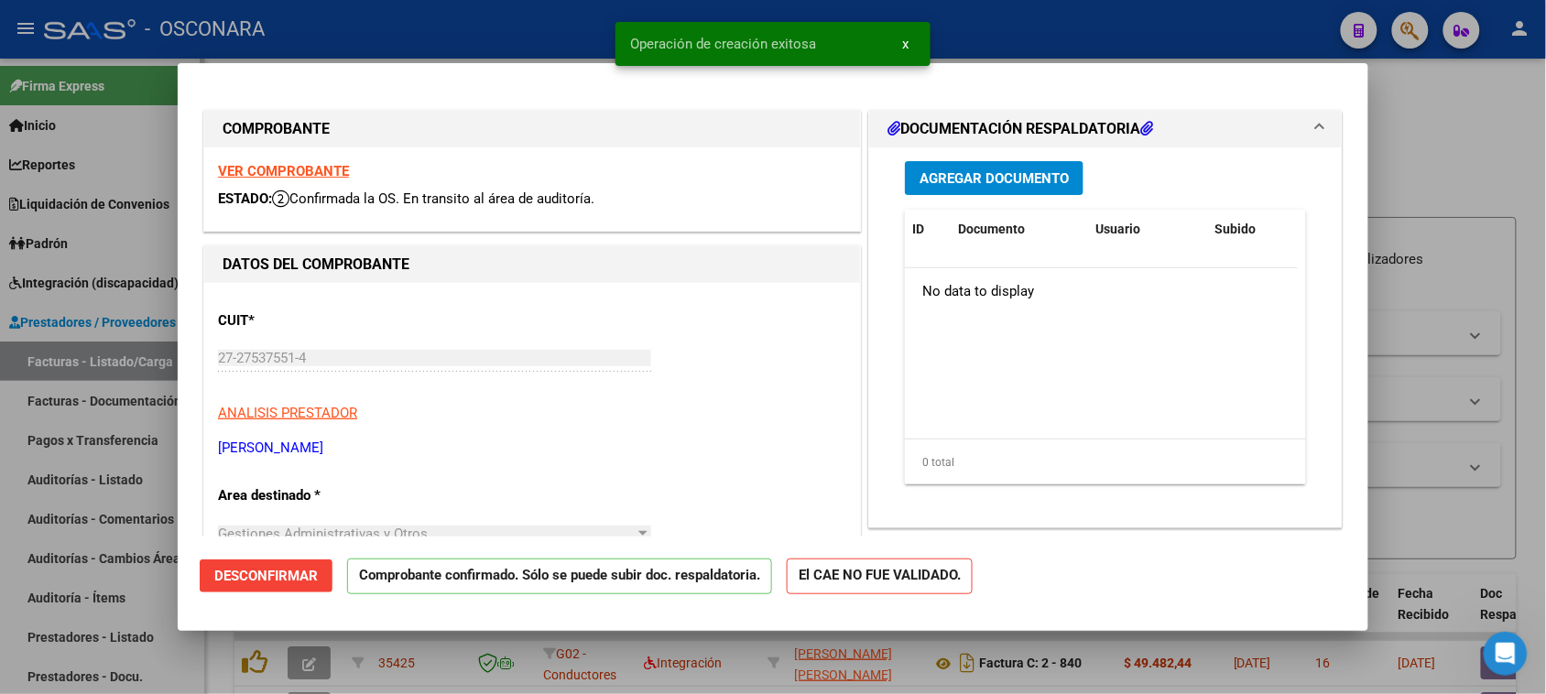
drag, startPoint x: 0, startPoint y: 566, endPoint x: 20, endPoint y: 559, distance: 21.4
click at [0, 565] on div at bounding box center [773, 347] width 1546 height 694
type input "$ 0,00"
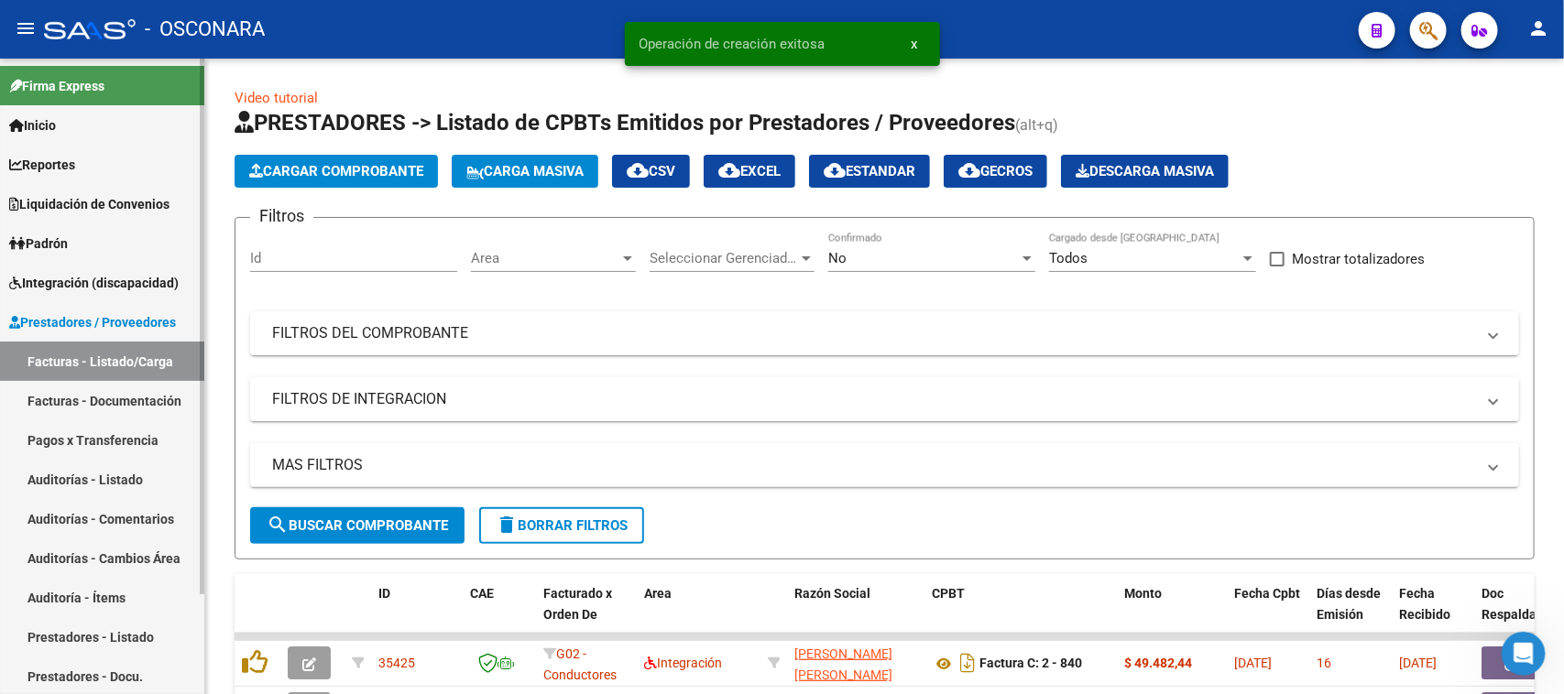
click at [75, 479] on link "Auditorías - Listado" at bounding box center [102, 479] width 204 height 39
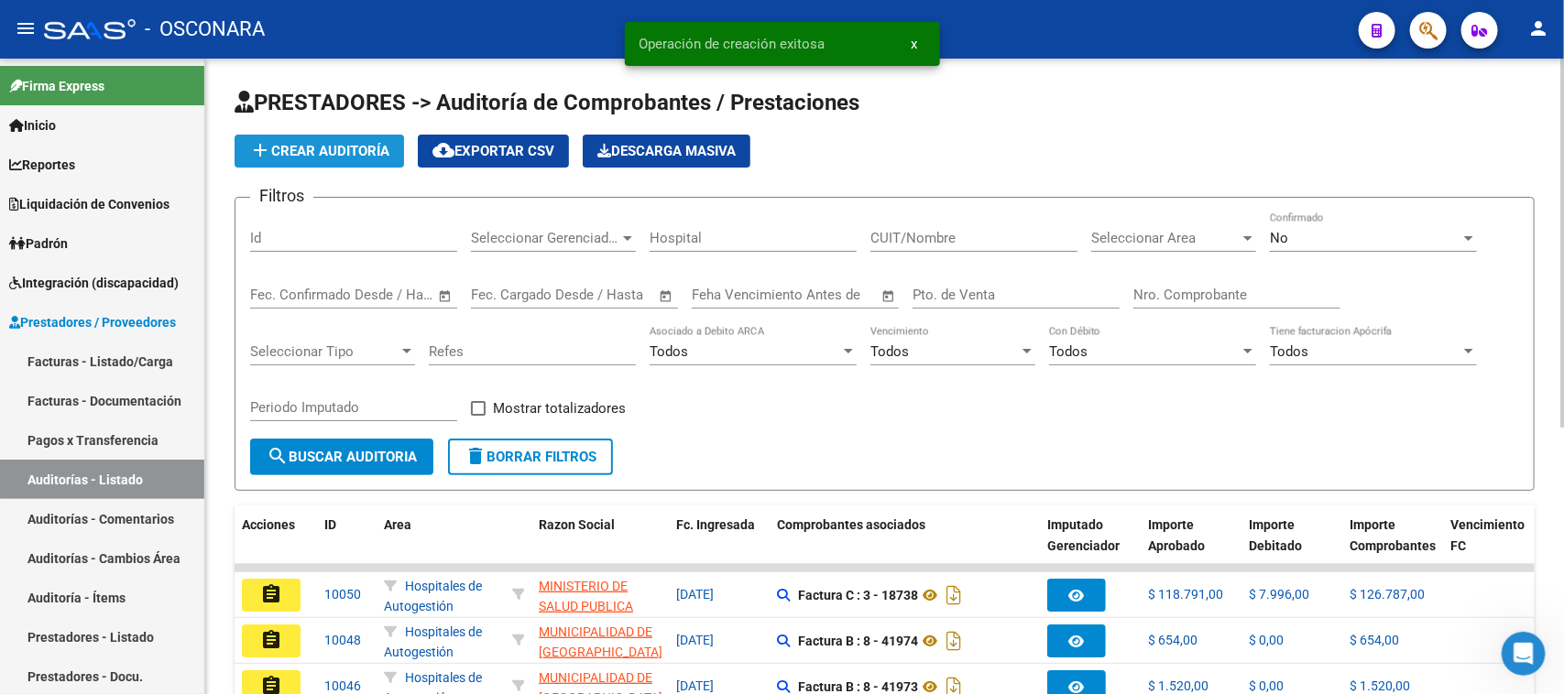
click at [346, 138] on button "add Crear Auditoría" at bounding box center [319, 151] width 169 height 33
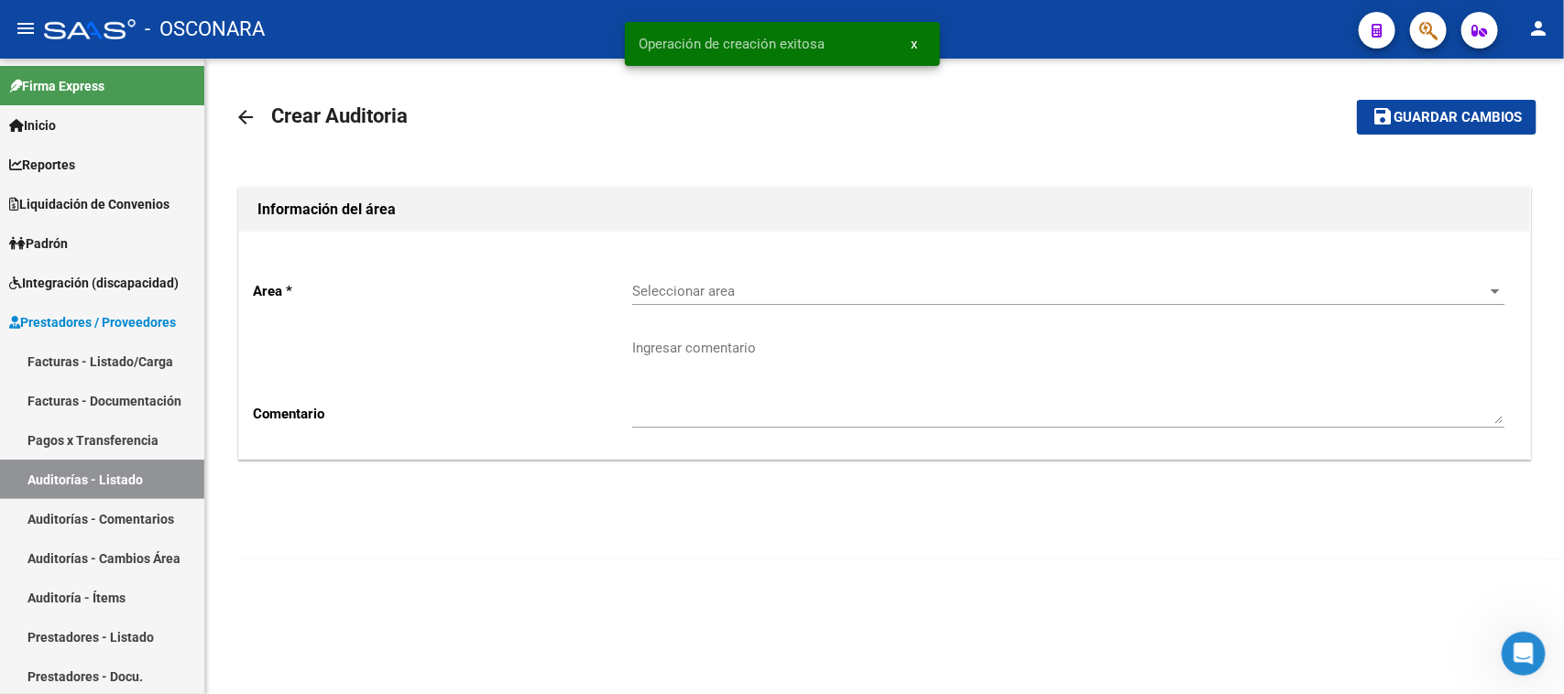
click at [760, 295] on span "Seleccionar area" at bounding box center [1060, 291] width 856 height 16
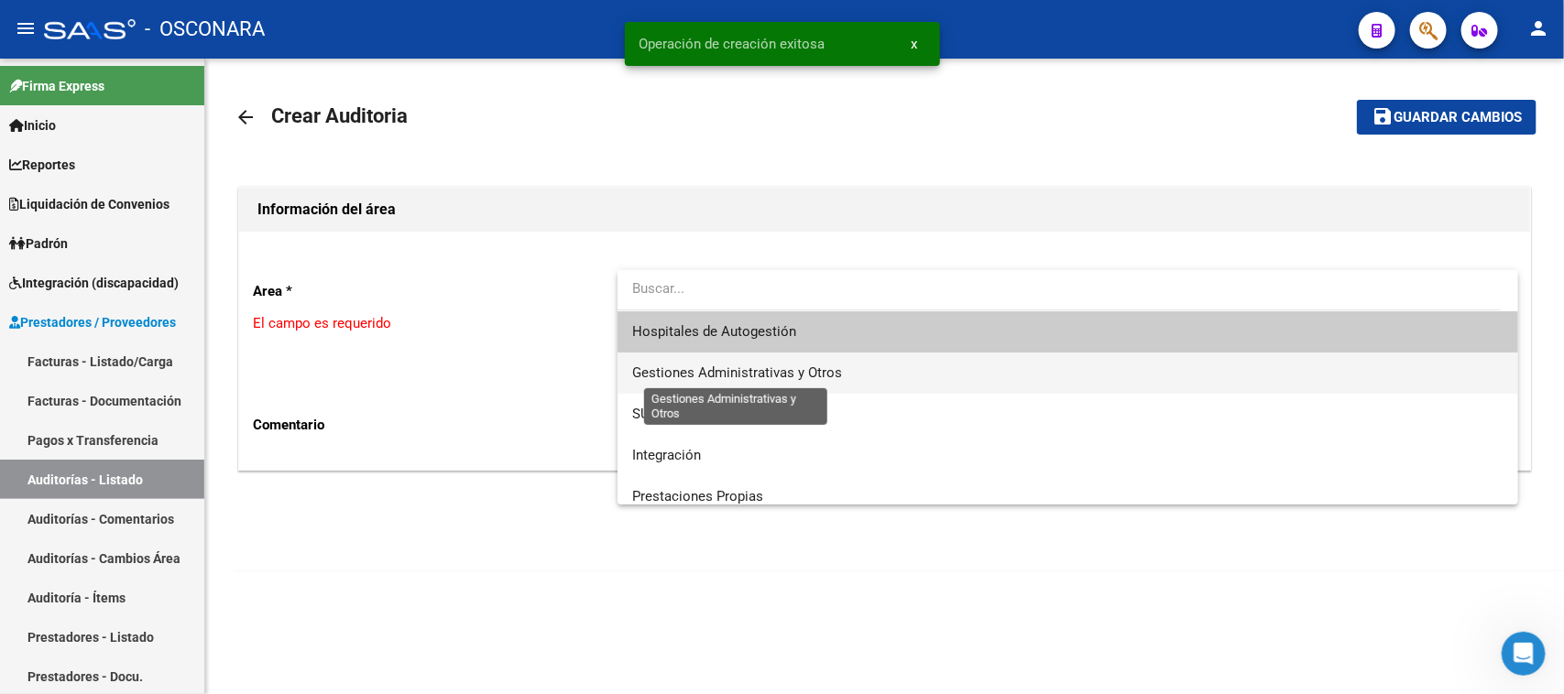
click at [719, 369] on span "Gestiones Administrativas y Otros" at bounding box center [737, 373] width 210 height 16
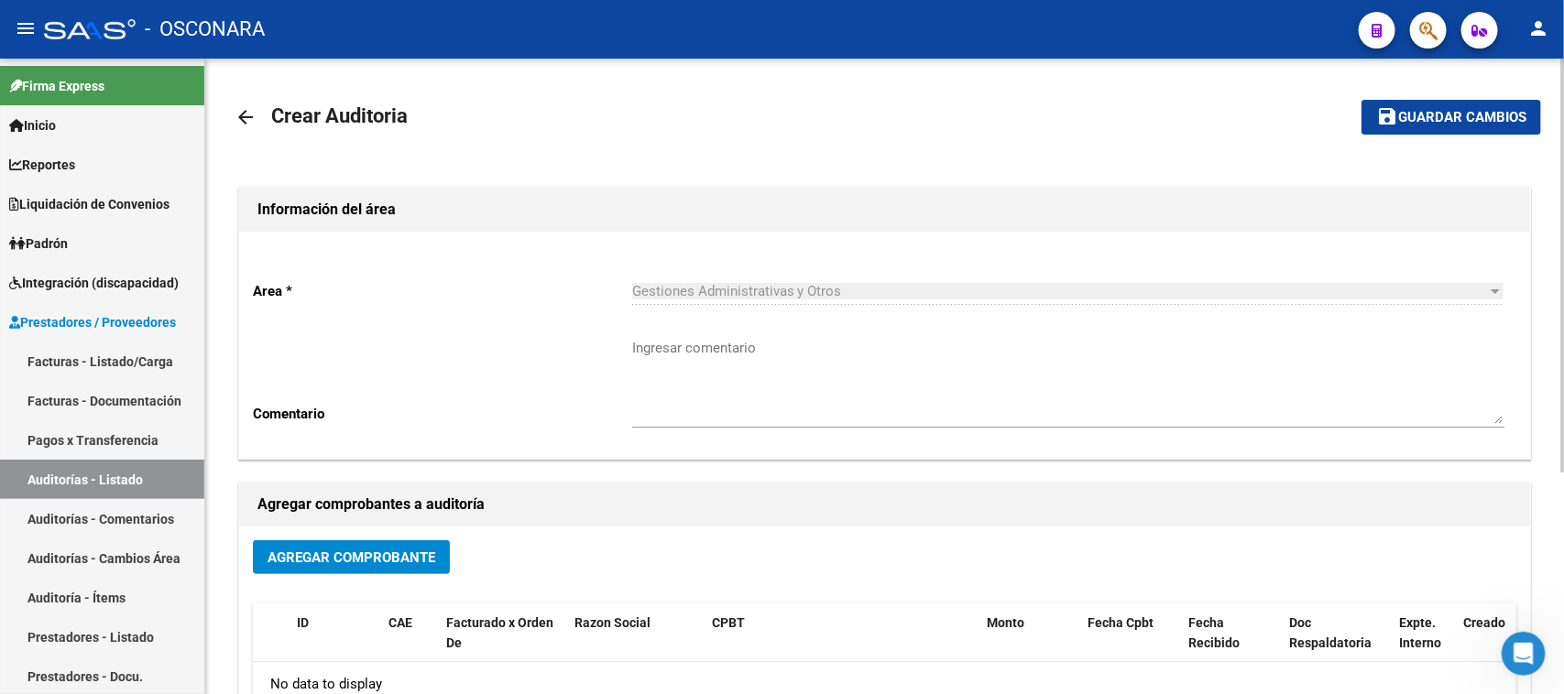
click at [307, 550] on span "Agregar Comprobante" at bounding box center [351, 558] width 168 height 16
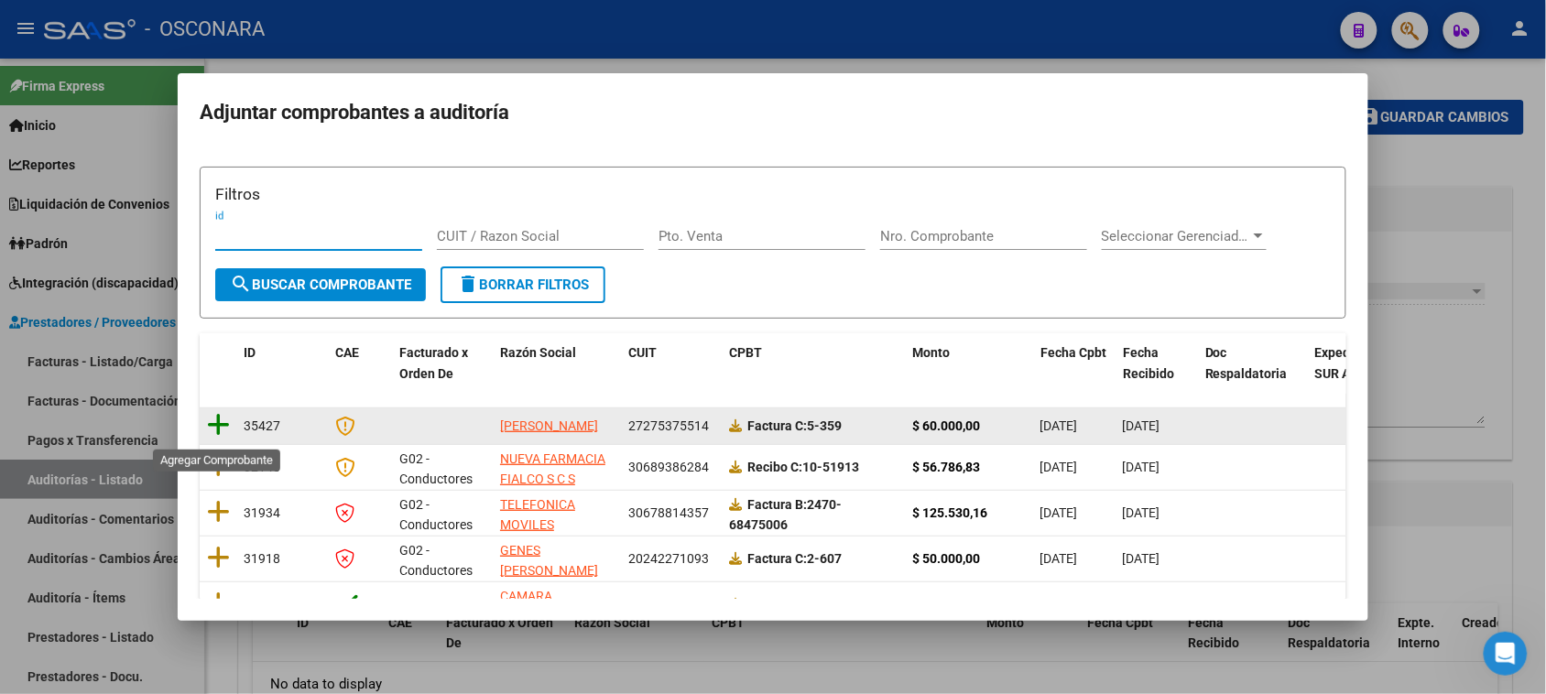
click at [218, 429] on icon at bounding box center [218, 425] width 23 height 26
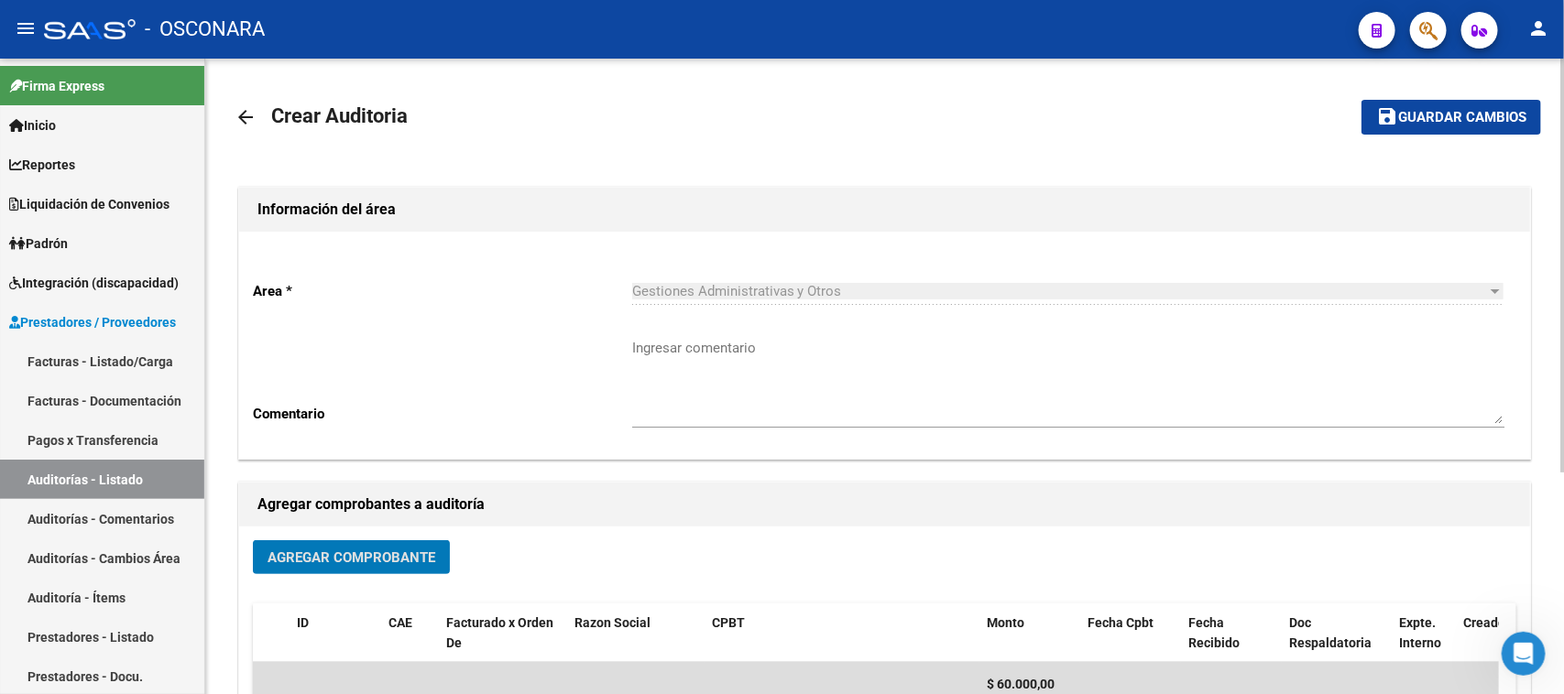
click at [1468, 115] on span "Guardar cambios" at bounding box center [1462, 118] width 128 height 16
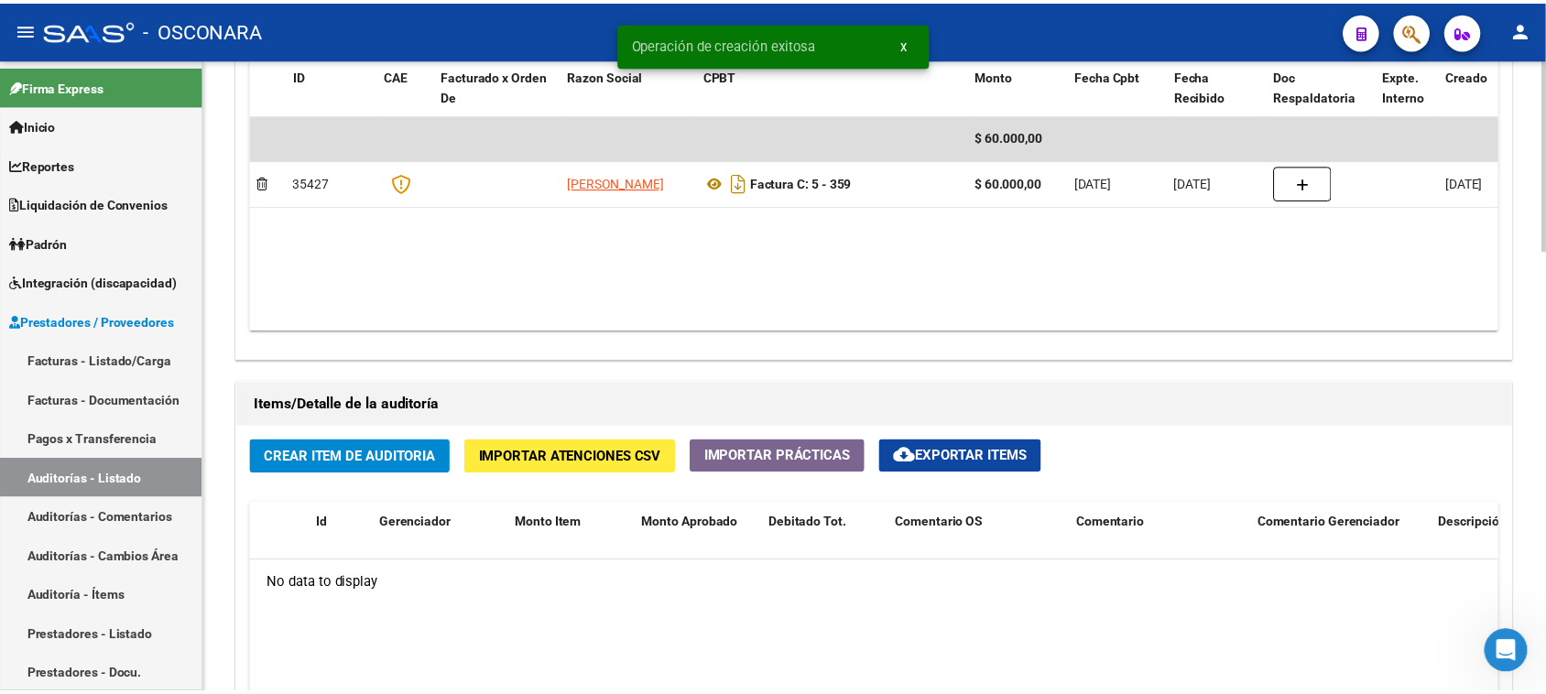
scroll to position [1374, 0]
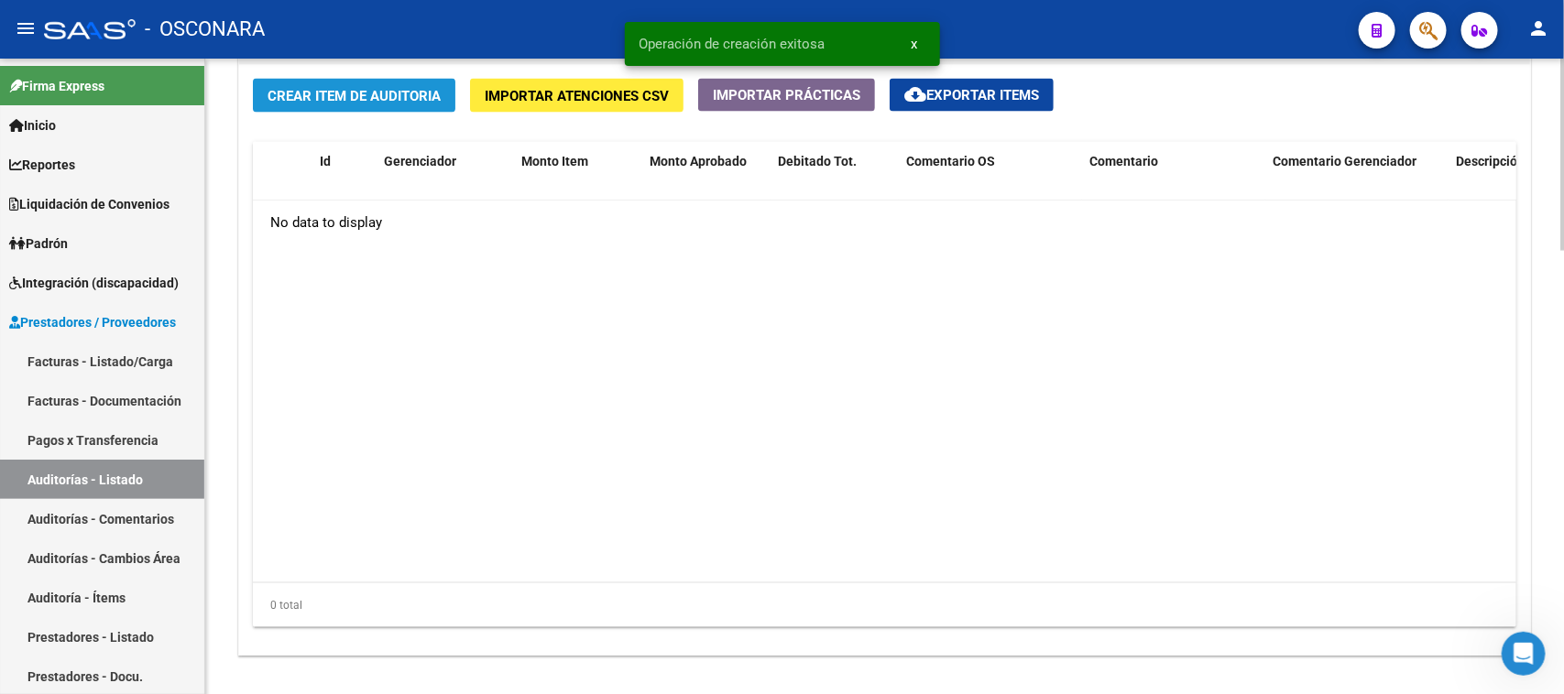
click at [378, 90] on span "Crear Item de Auditoria" at bounding box center [353, 96] width 173 height 16
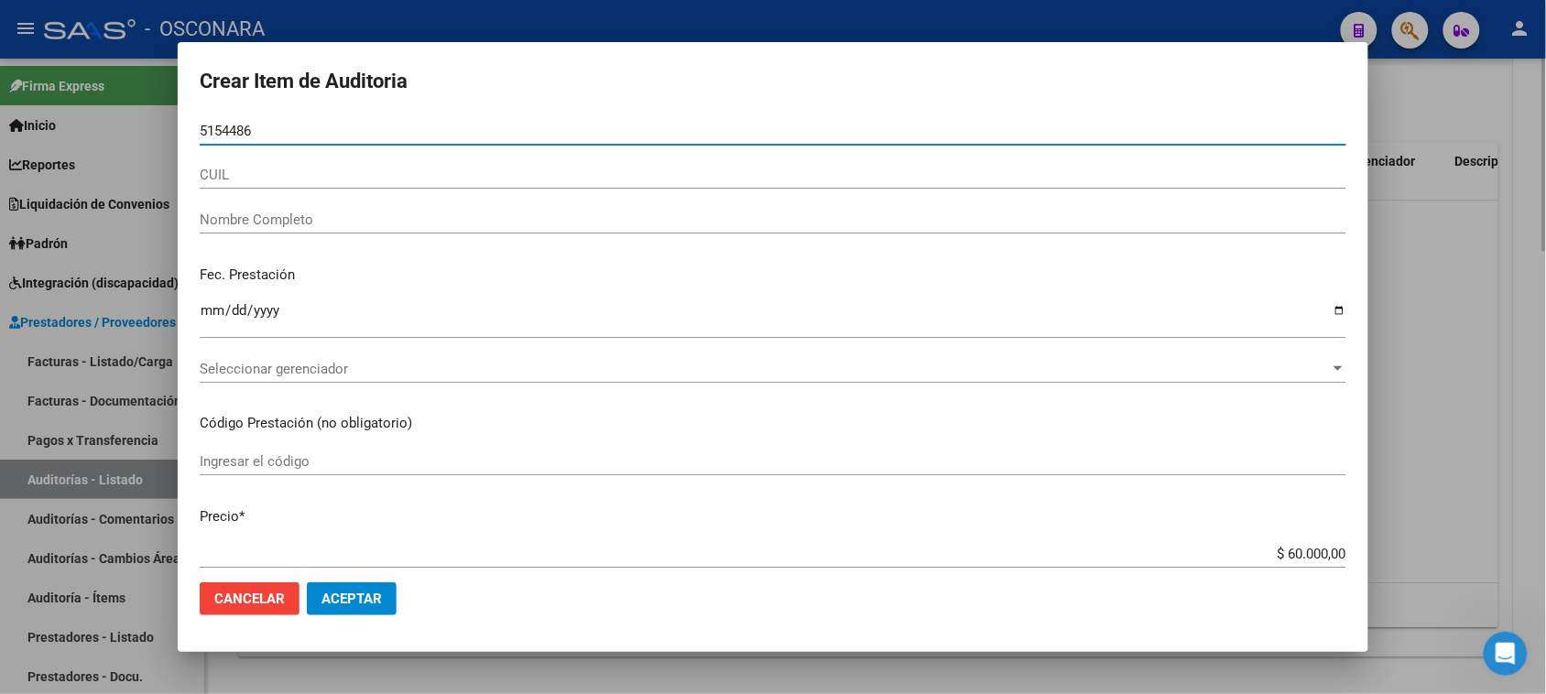
type input "51544867"
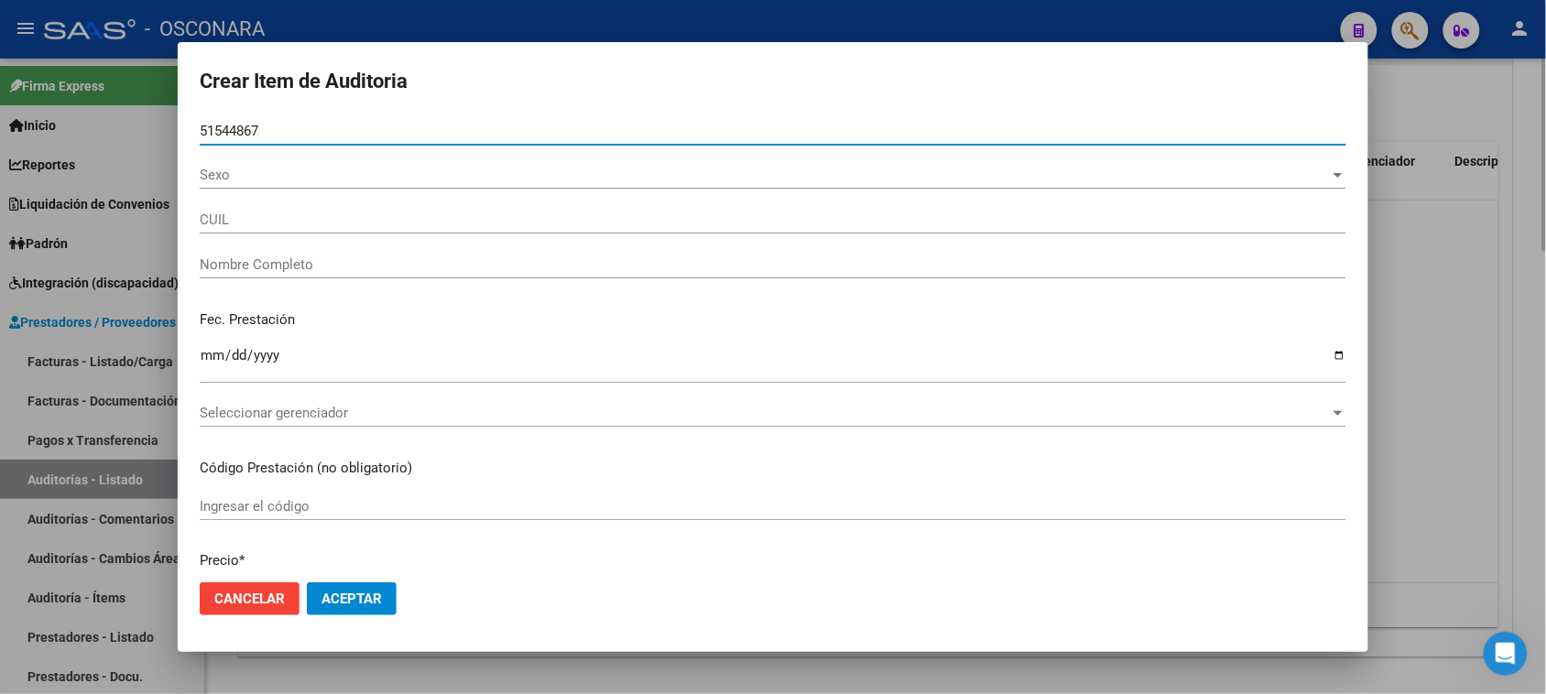
type input "27515448670"
type input "[PERSON_NAME] [PERSON_NAME] NAXELA JOSEPHI"
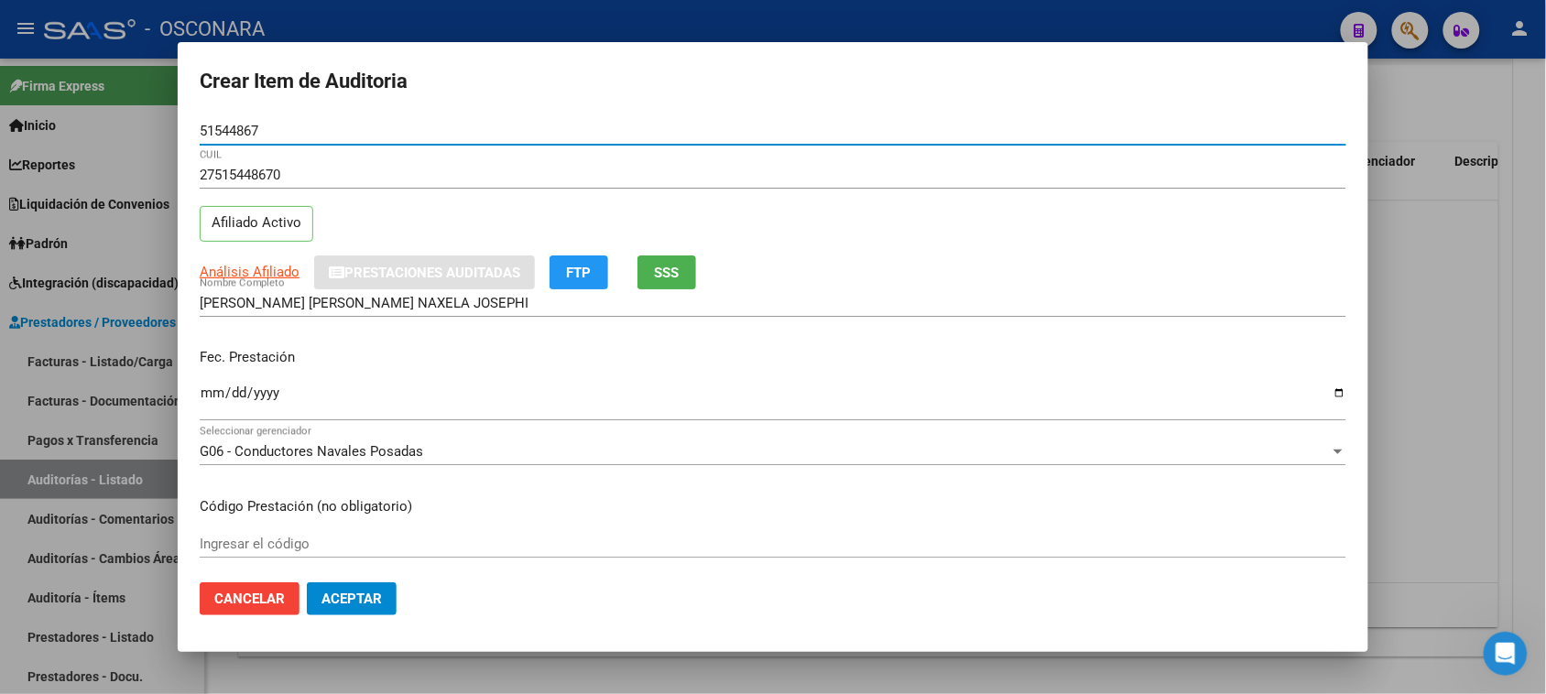
type input "51544867"
click at [212, 400] on input "Ingresar la fecha" at bounding box center [773, 400] width 1147 height 29
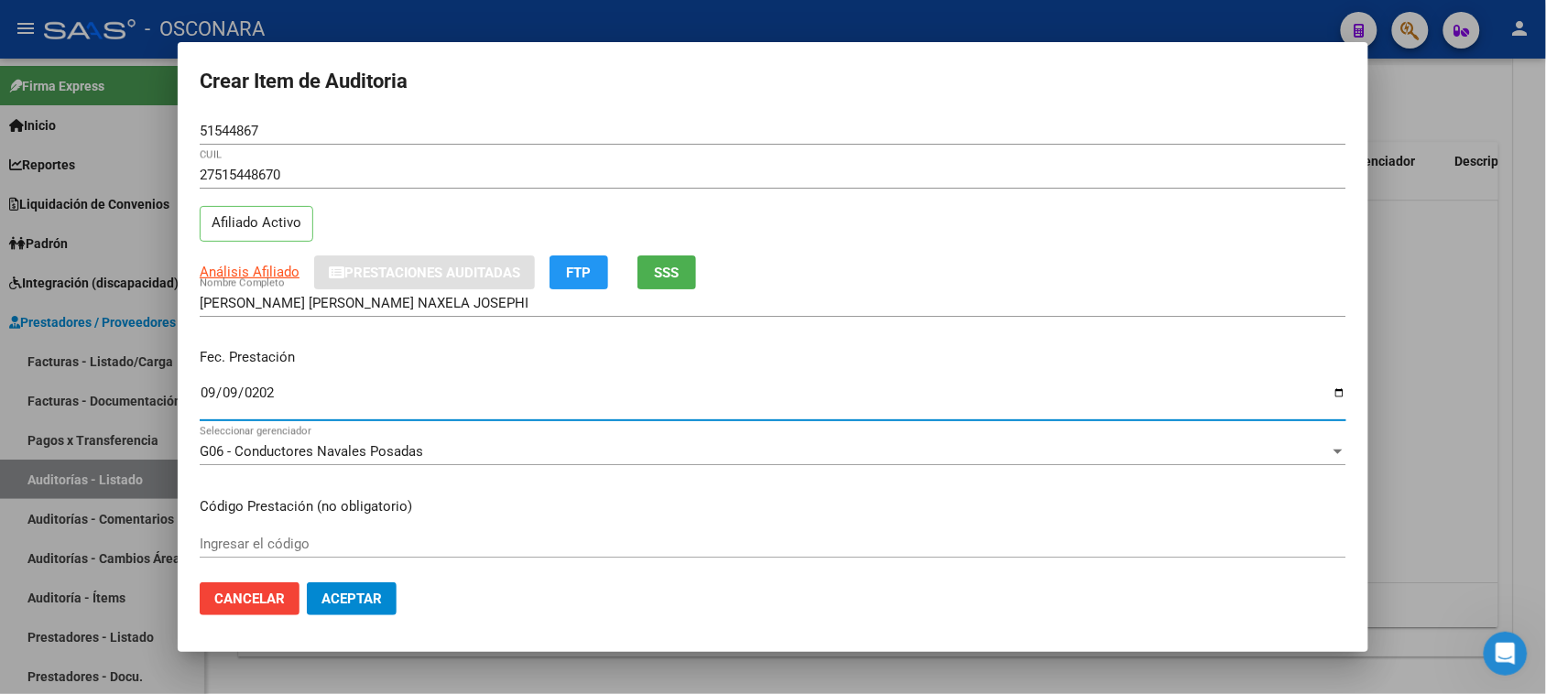
type input "[DATE]"
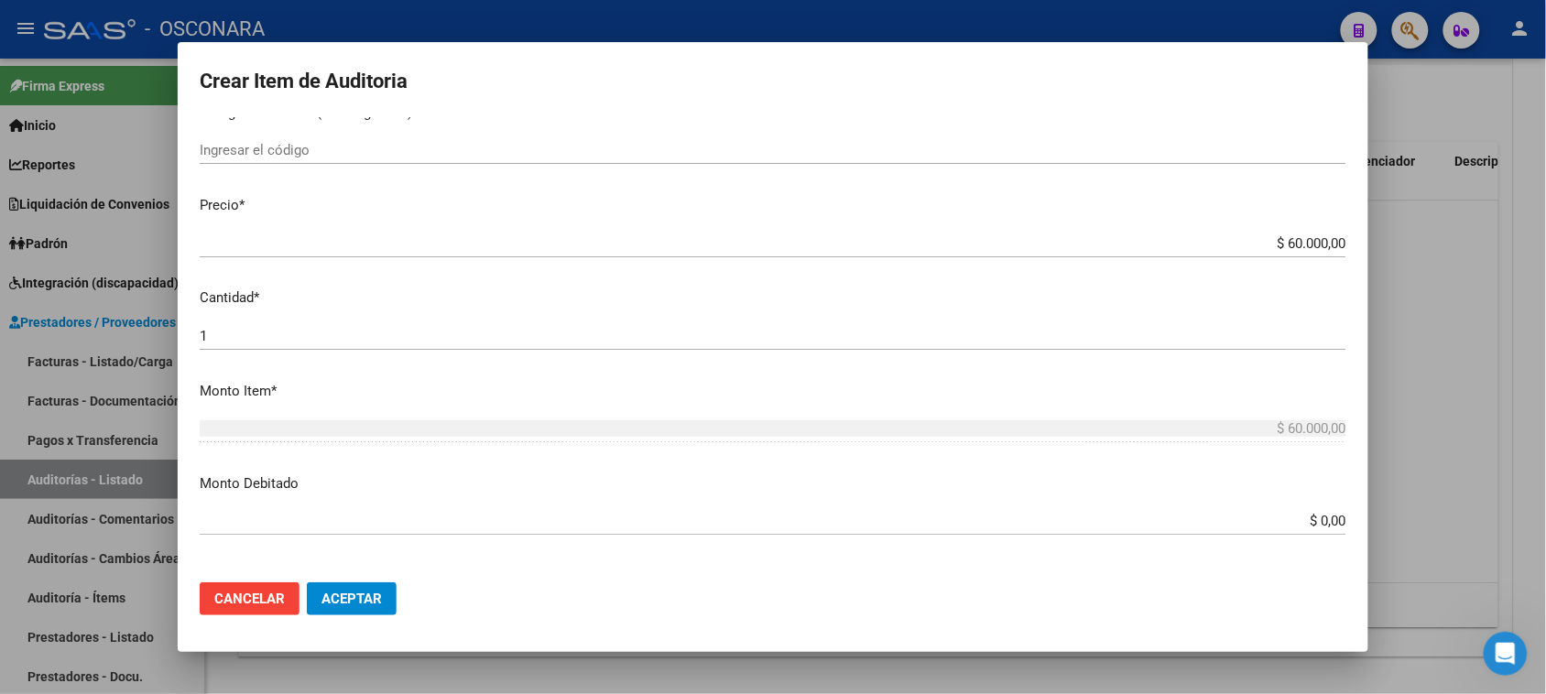
scroll to position [458, 0]
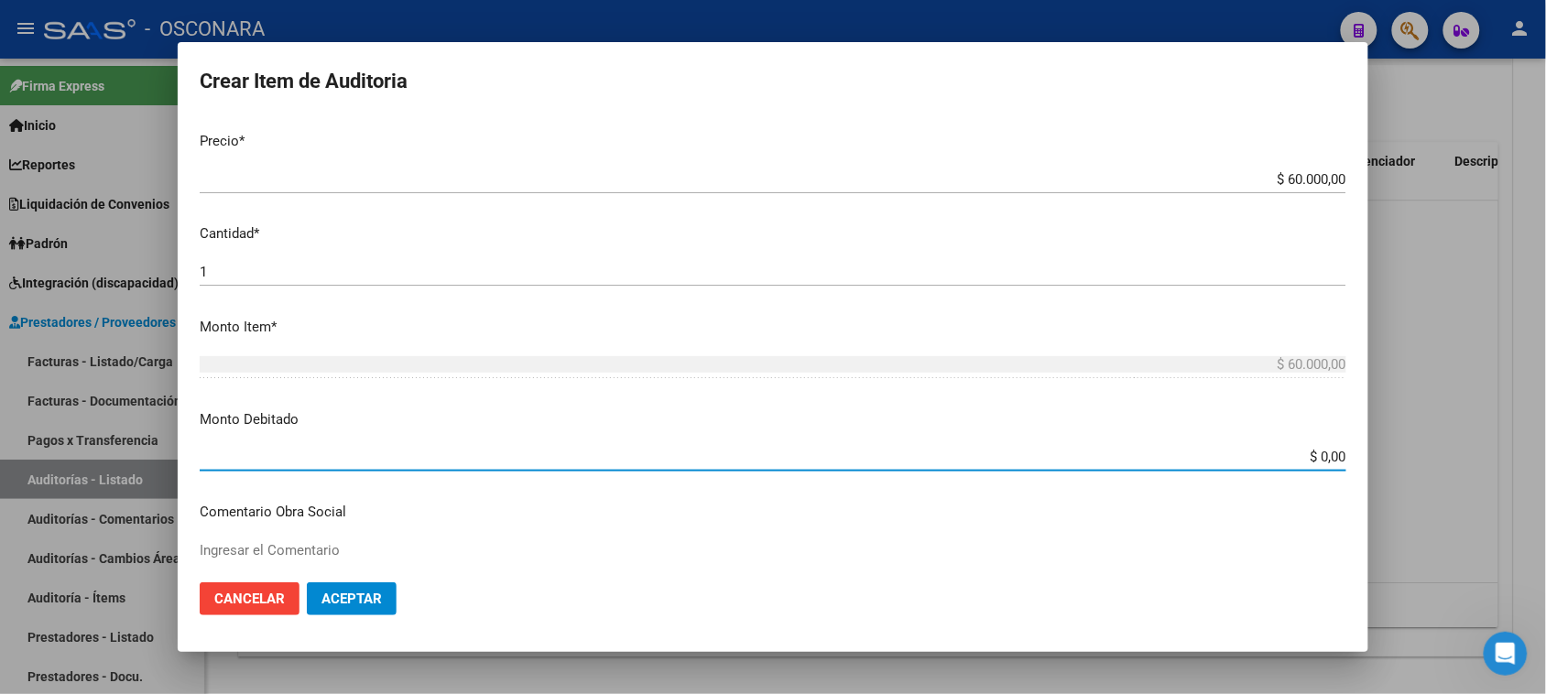
drag, startPoint x: 1303, startPoint y: 456, endPoint x: 1357, endPoint y: 453, distance: 54.1
click at [1357, 453] on mat-dialog-content "51544867 Nro Documento 27515448670 CUIL Afiliado Activo Análisis Afiliado Prest…" at bounding box center [773, 343] width 1191 height 452
type input "$ 35.000,00"
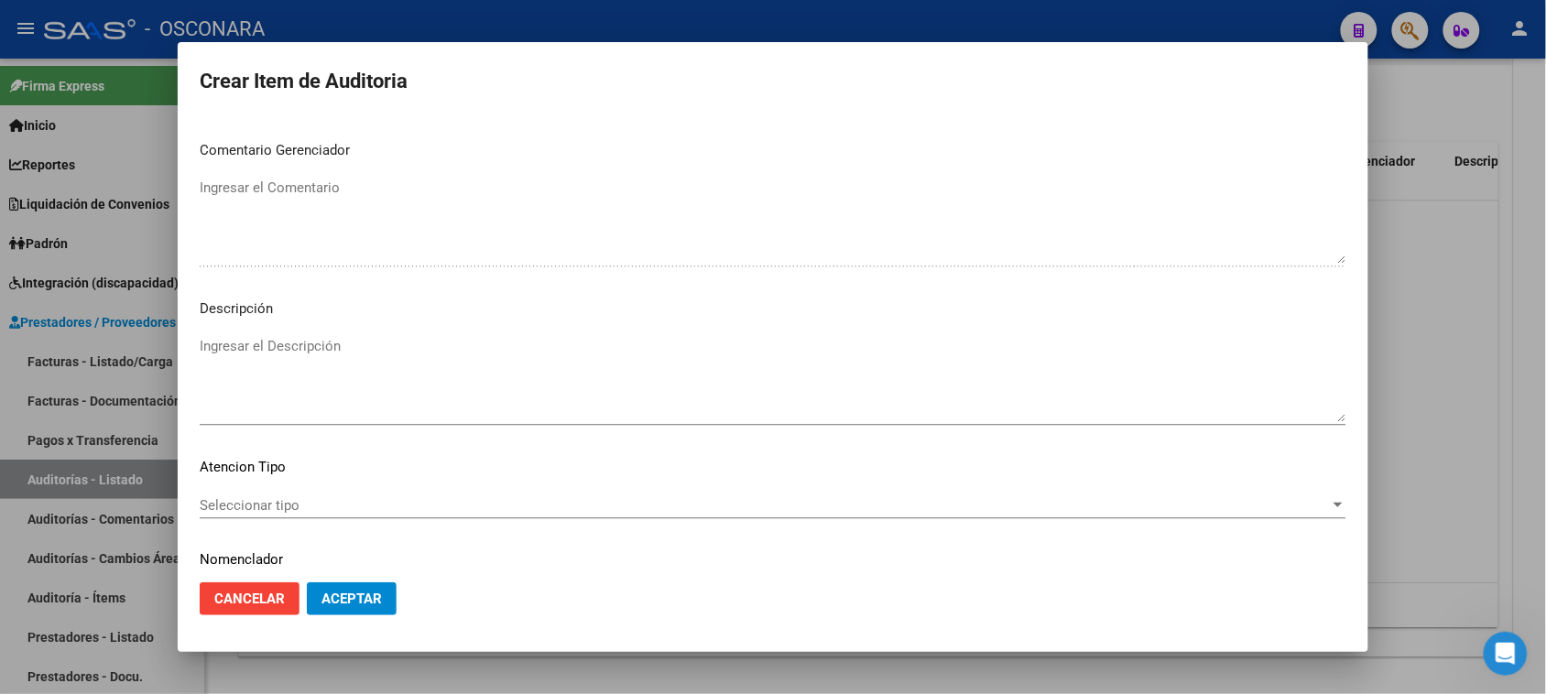
scroll to position [1145, 0]
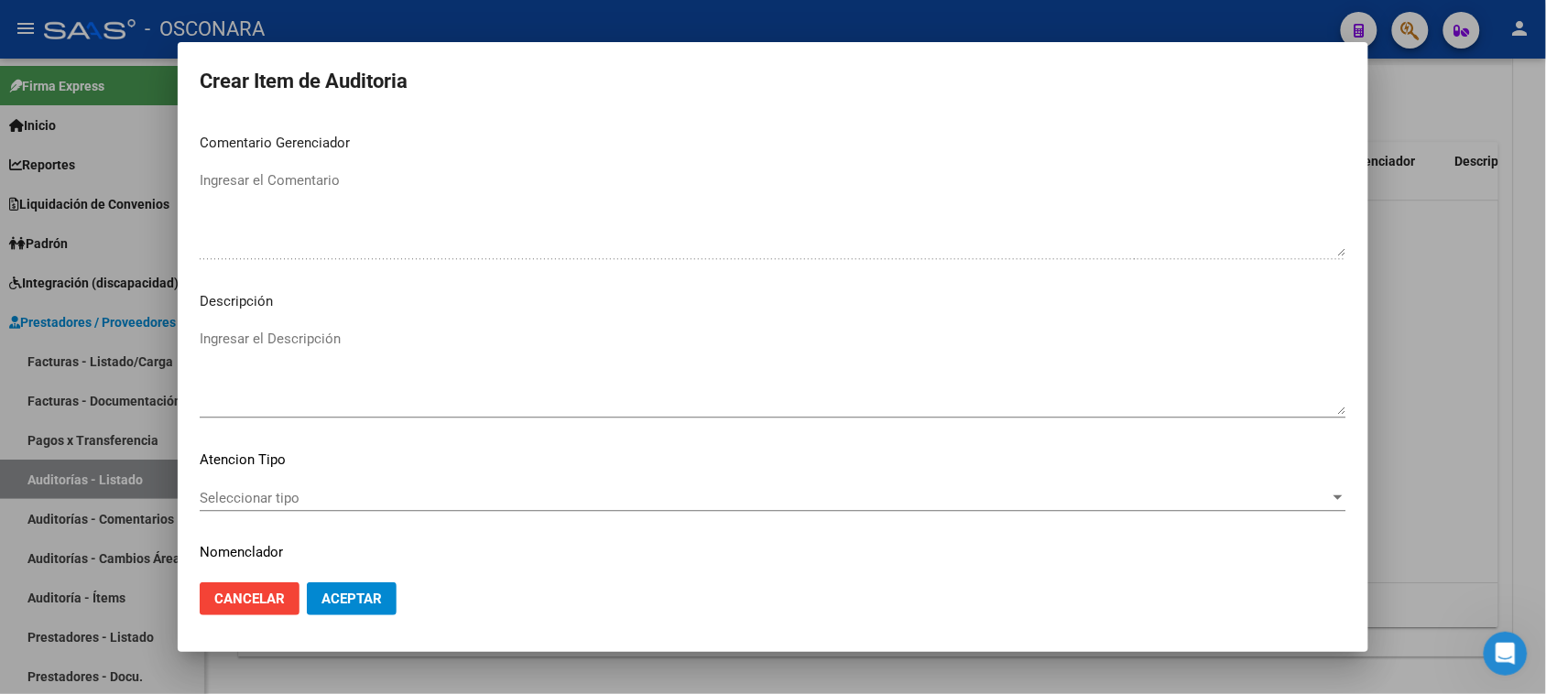
click at [236, 367] on textarea "Ingresar el Descripción" at bounding box center [773, 372] width 1147 height 86
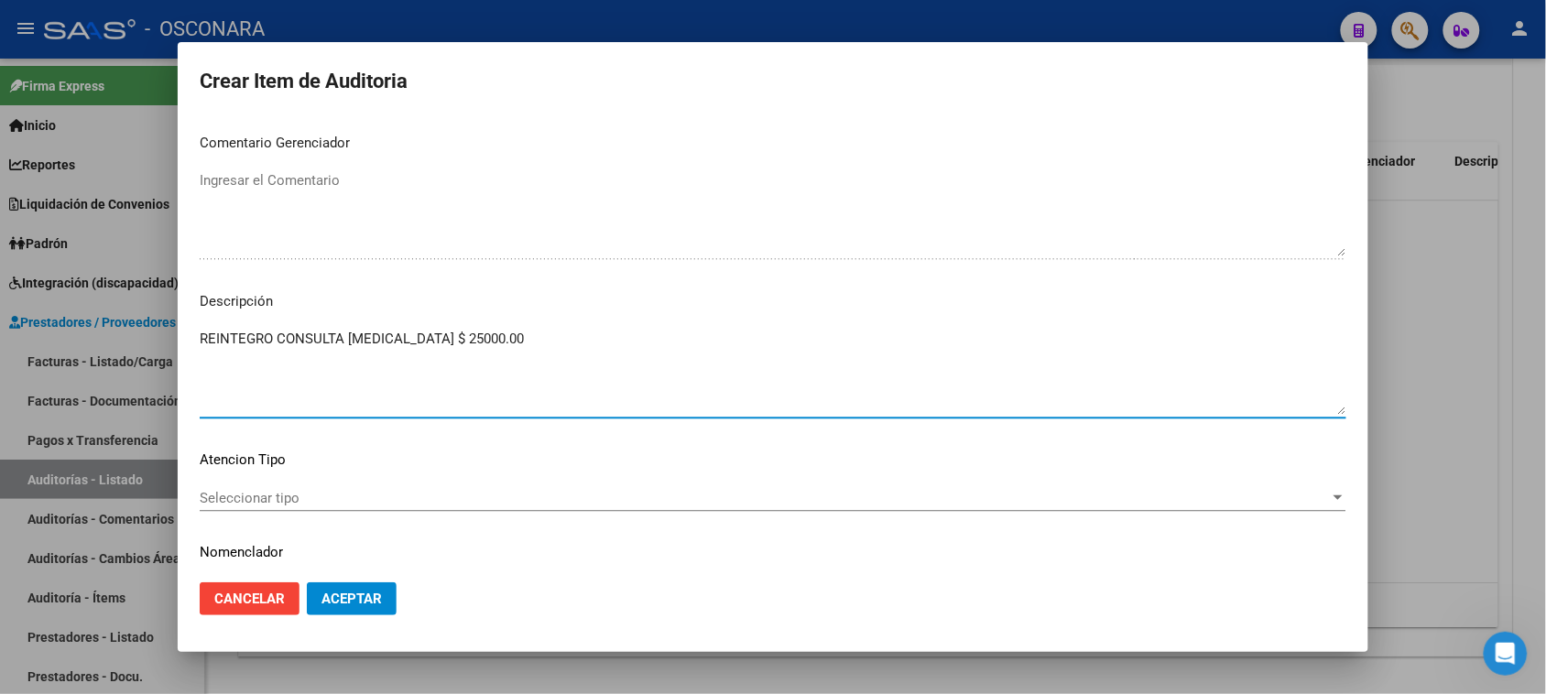
type textarea "REINTEGRO CONSULTA [MEDICAL_DATA] $ 25000.00"
click at [232, 499] on span "Seleccionar tipo" at bounding box center [765, 498] width 1130 height 16
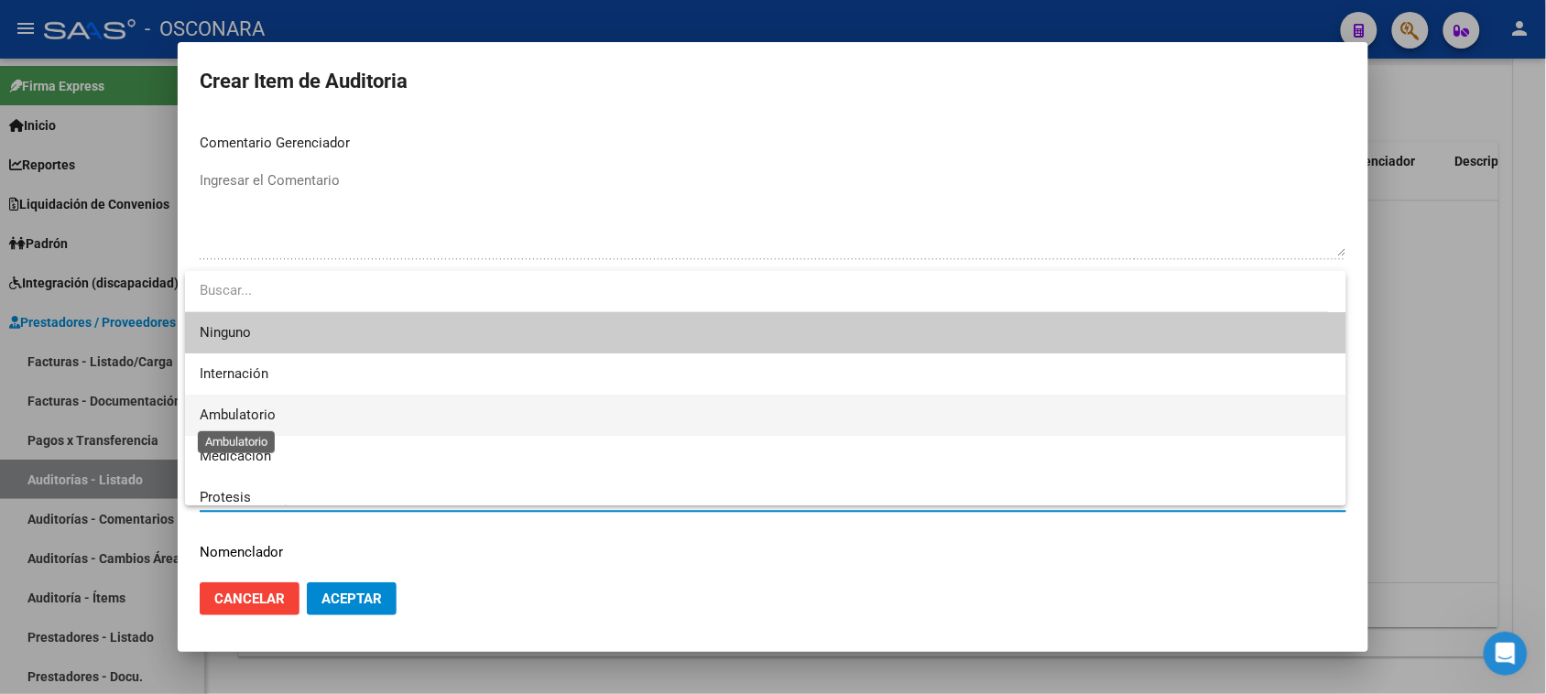
drag, startPoint x: 252, startPoint y: 417, endPoint x: 276, endPoint y: 435, distance: 30.0
click at [252, 415] on span "Ambulatorio" at bounding box center [238, 415] width 76 height 16
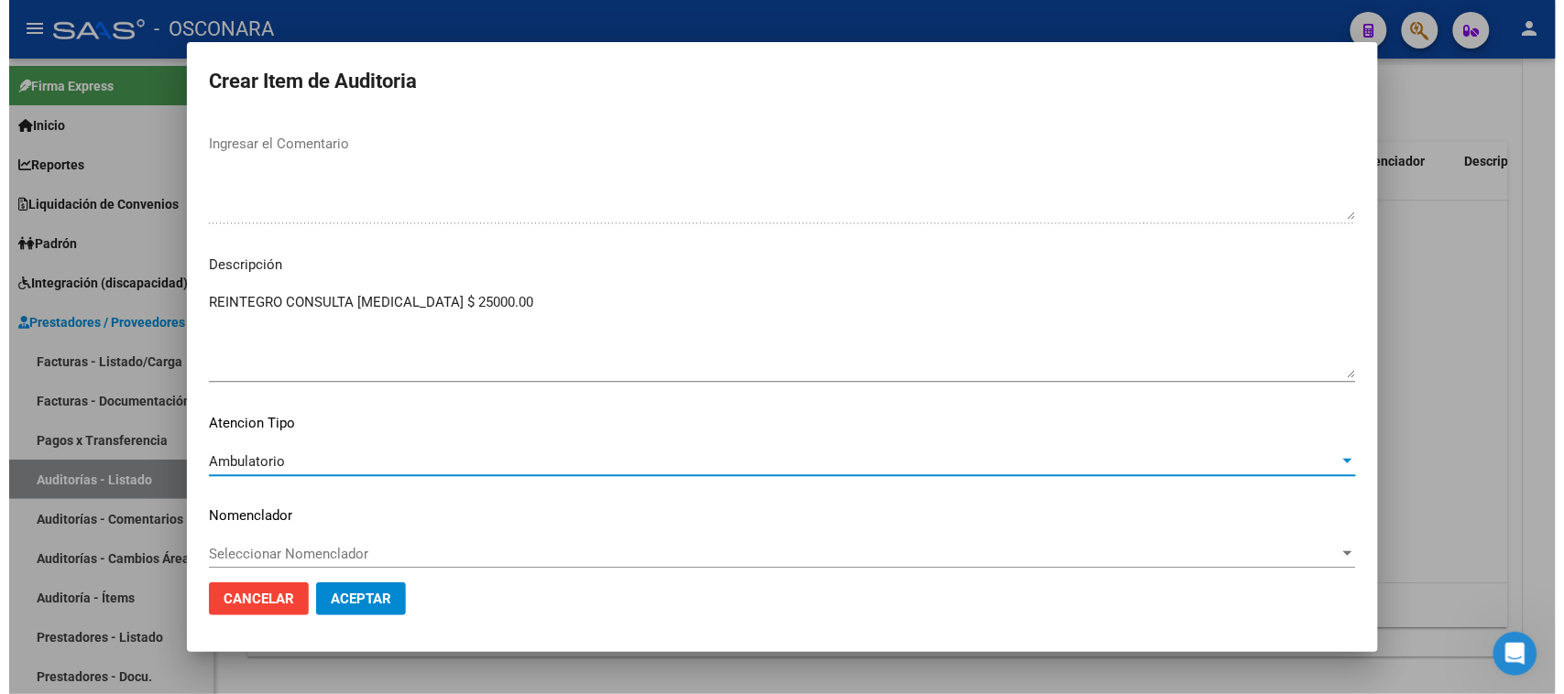
scroll to position [1196, 0]
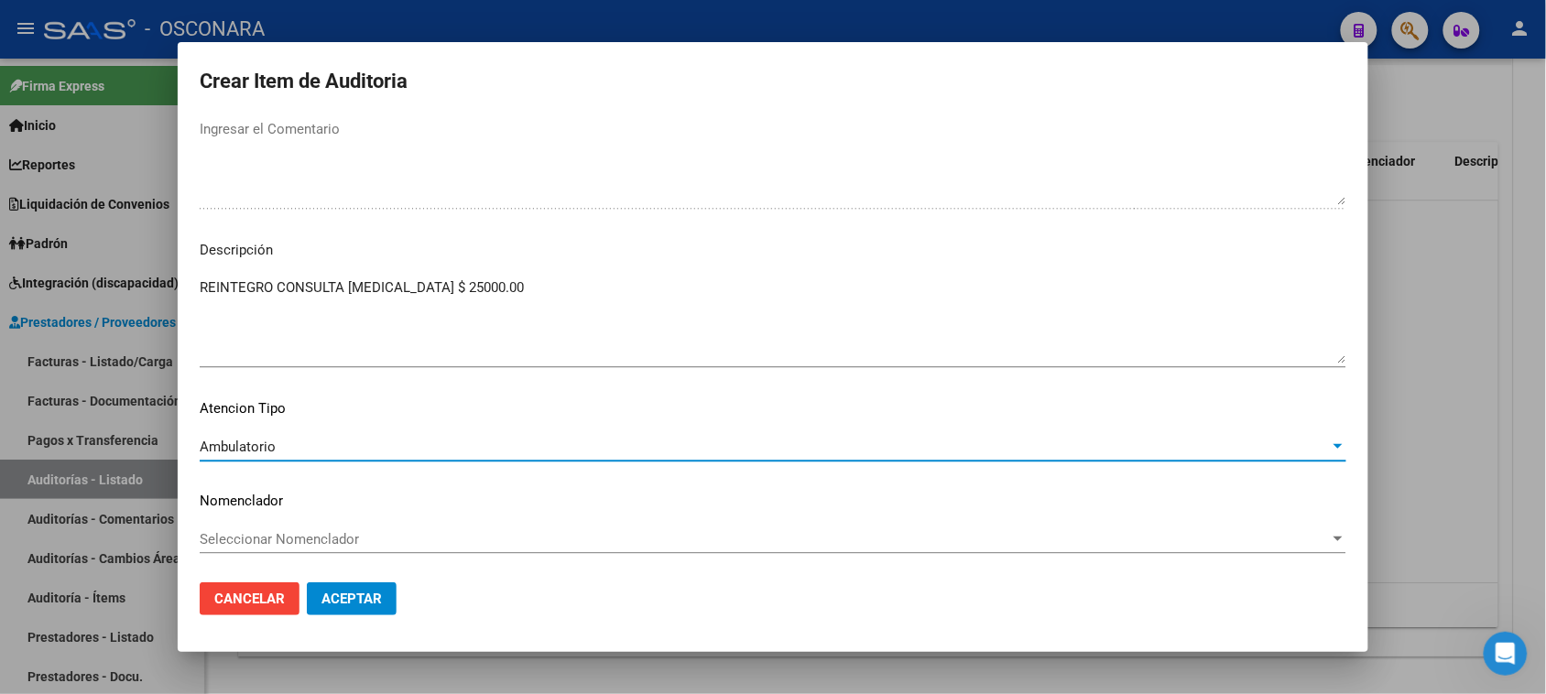
click at [339, 605] on span "Aceptar" at bounding box center [352, 599] width 60 height 16
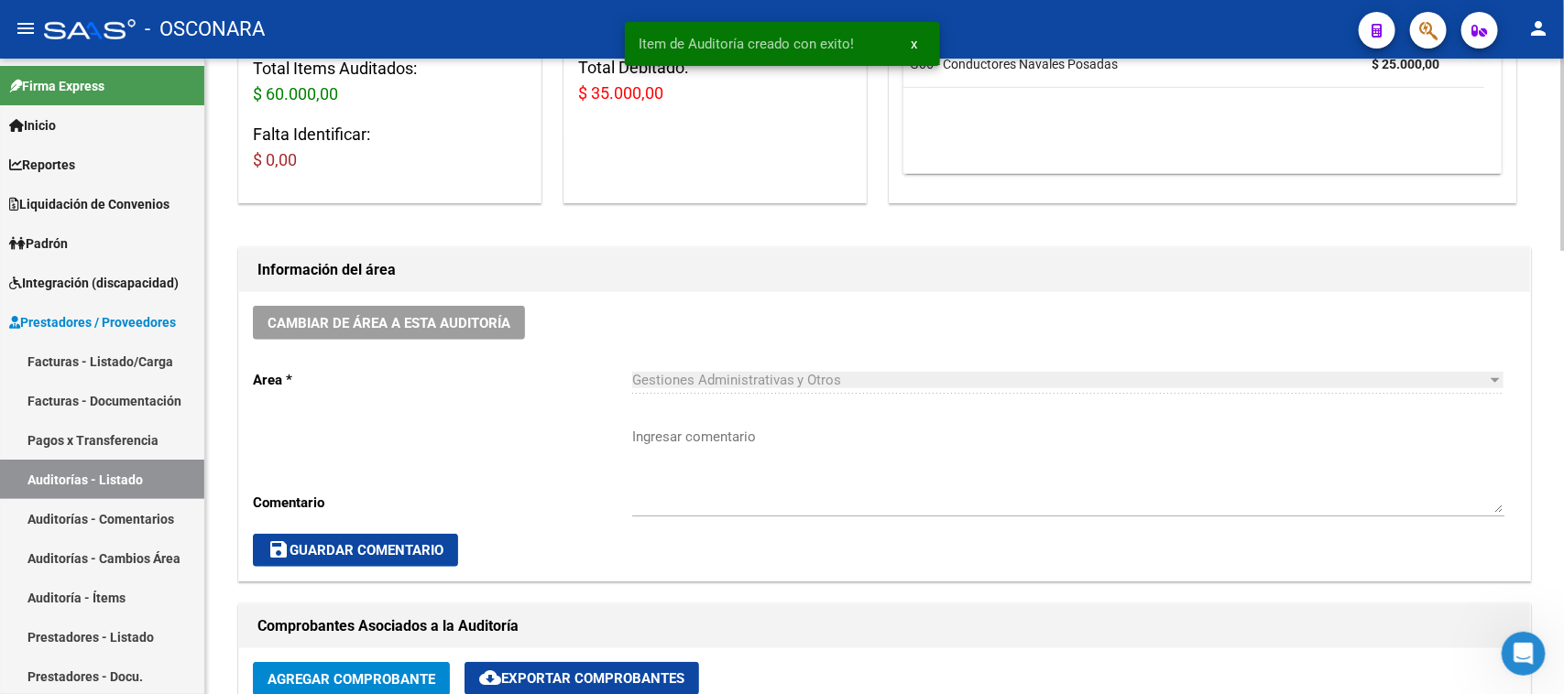
scroll to position [0, 0]
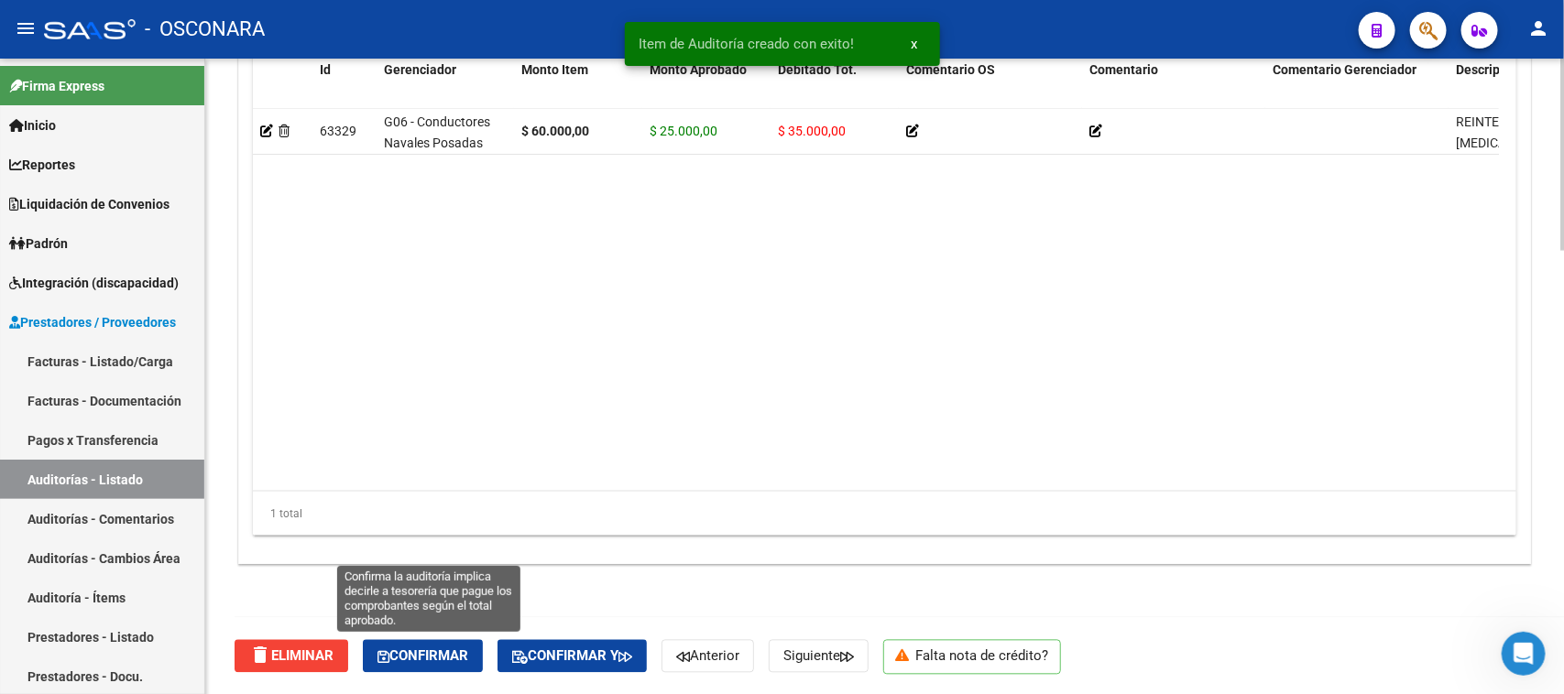
click at [442, 651] on span "Confirmar" at bounding box center [422, 657] width 91 height 16
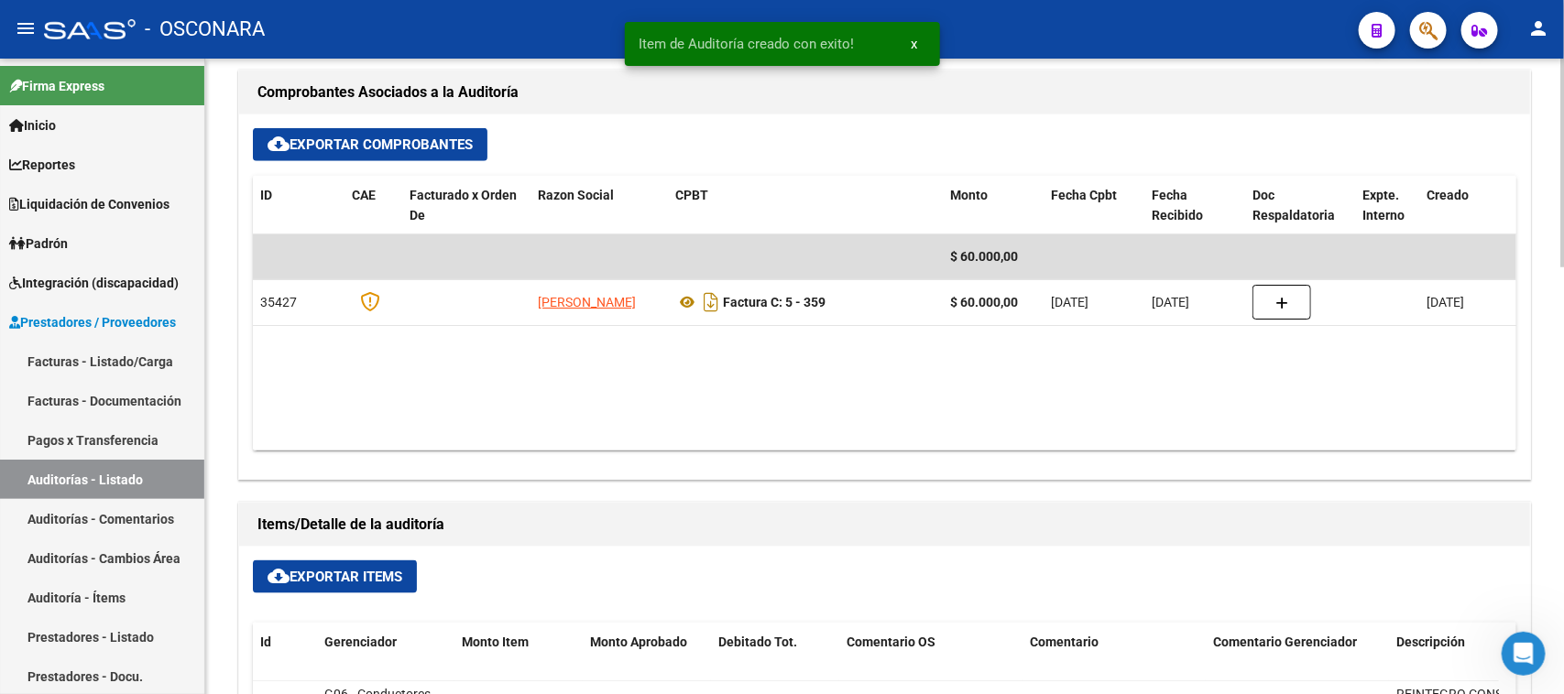
scroll to position [158, 0]
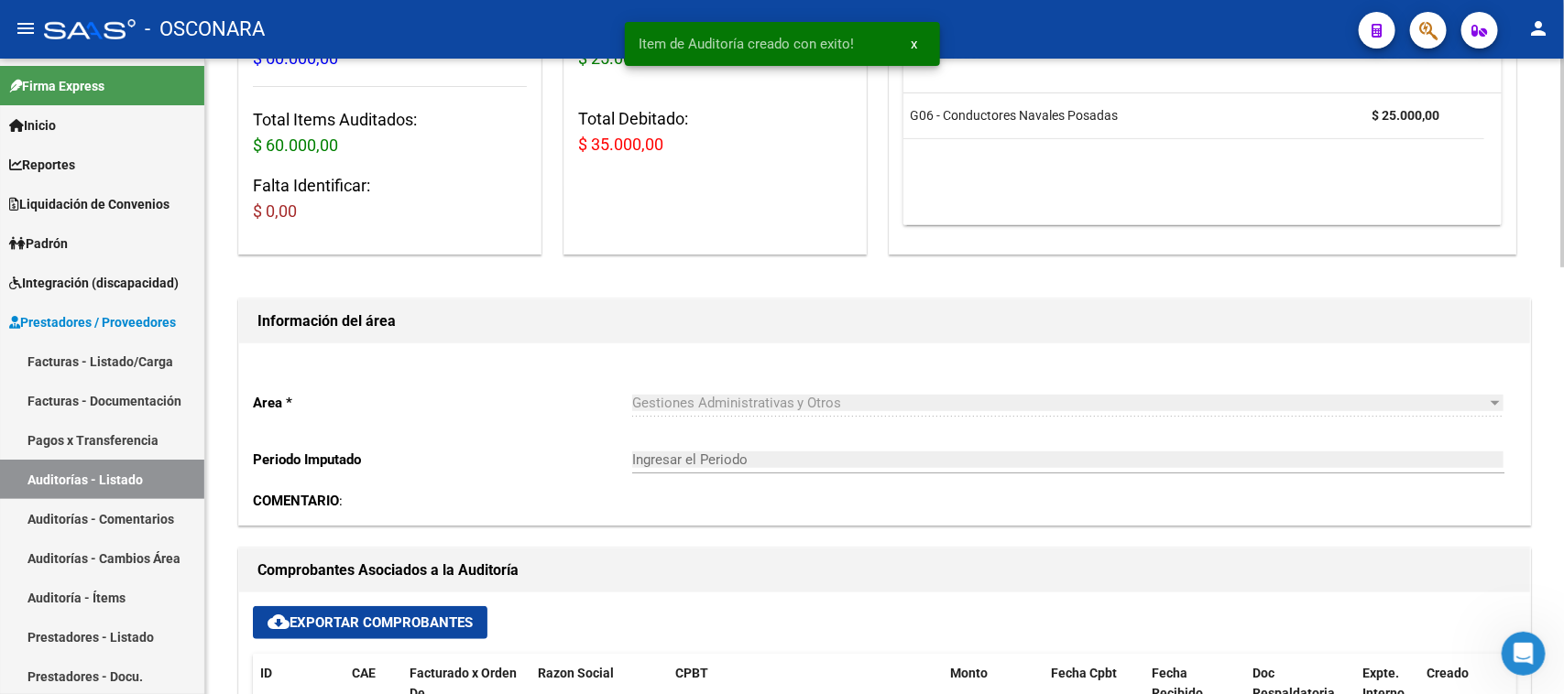
type input "202509"
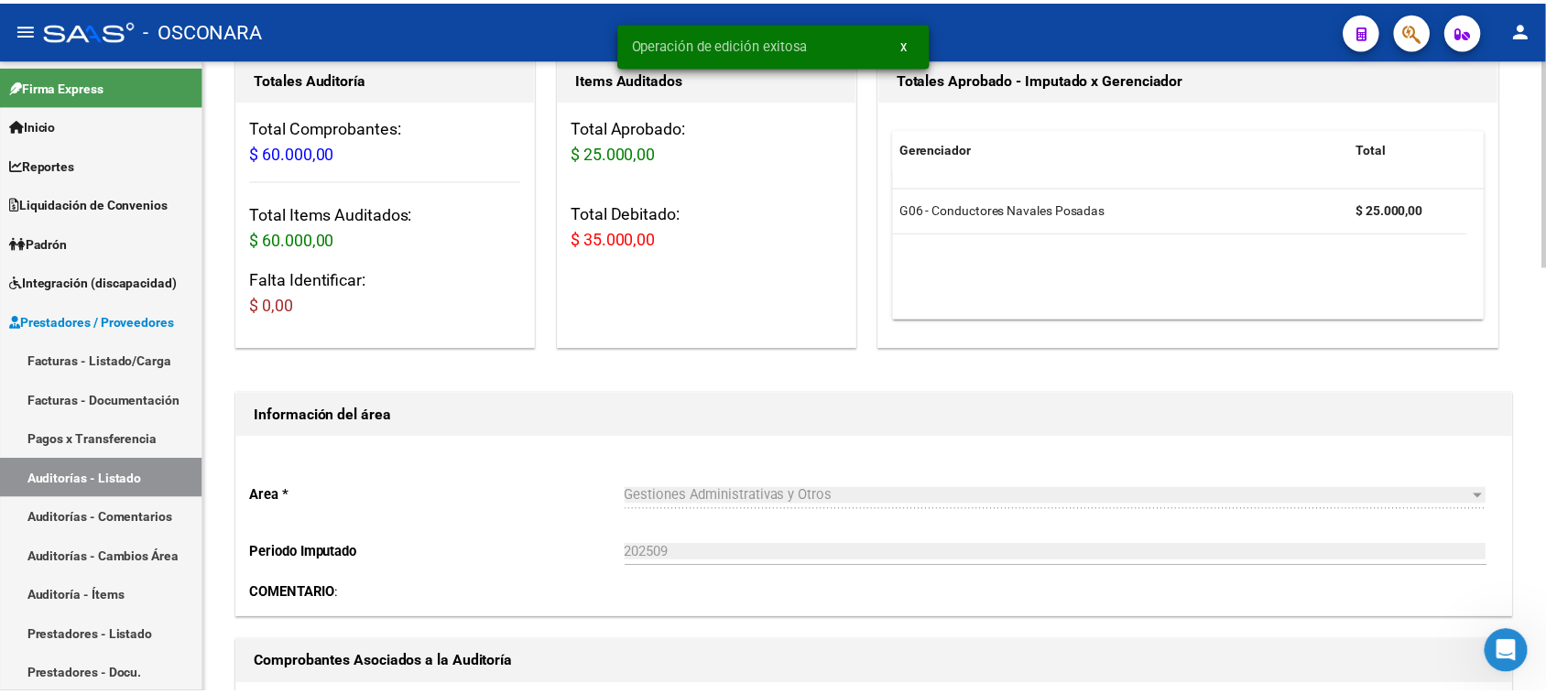
scroll to position [0, 0]
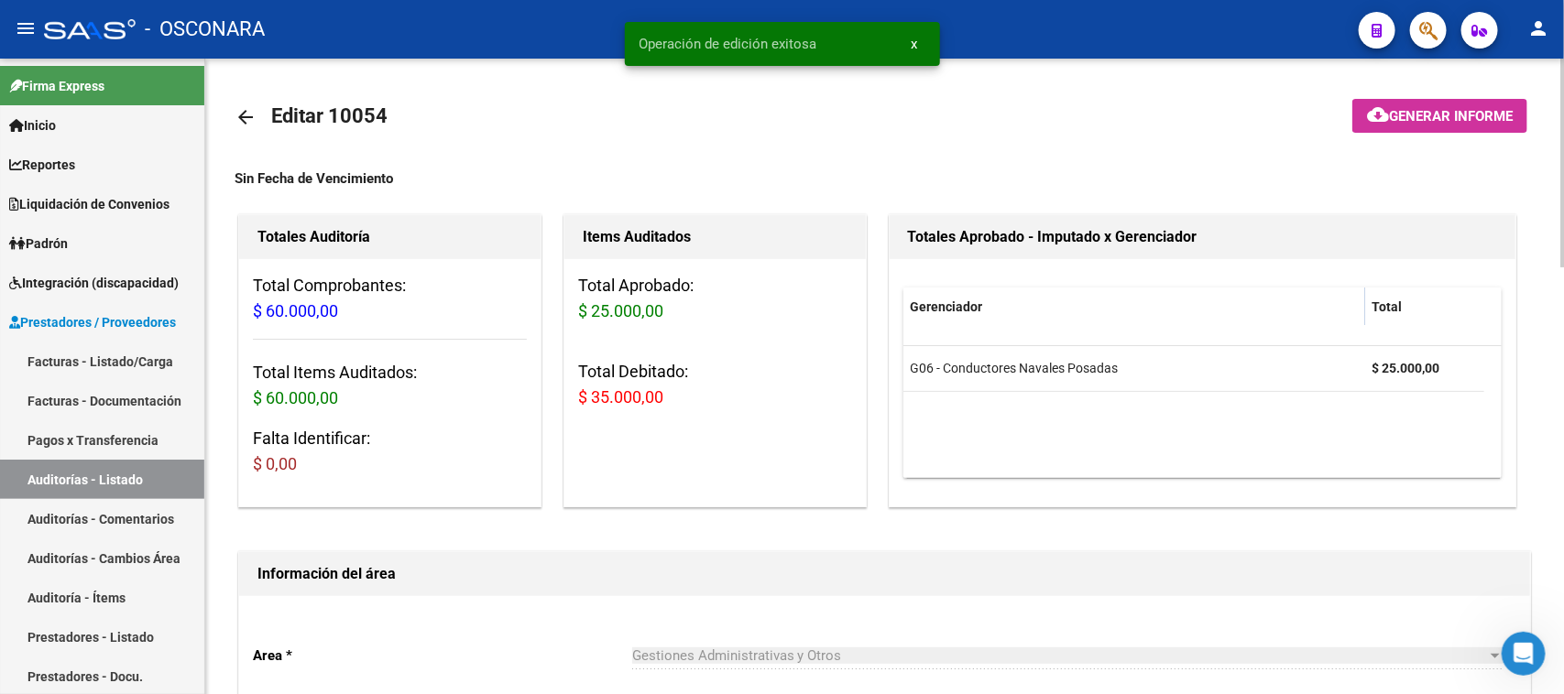
click at [1439, 110] on span "Generar informe" at bounding box center [1451, 116] width 124 height 16
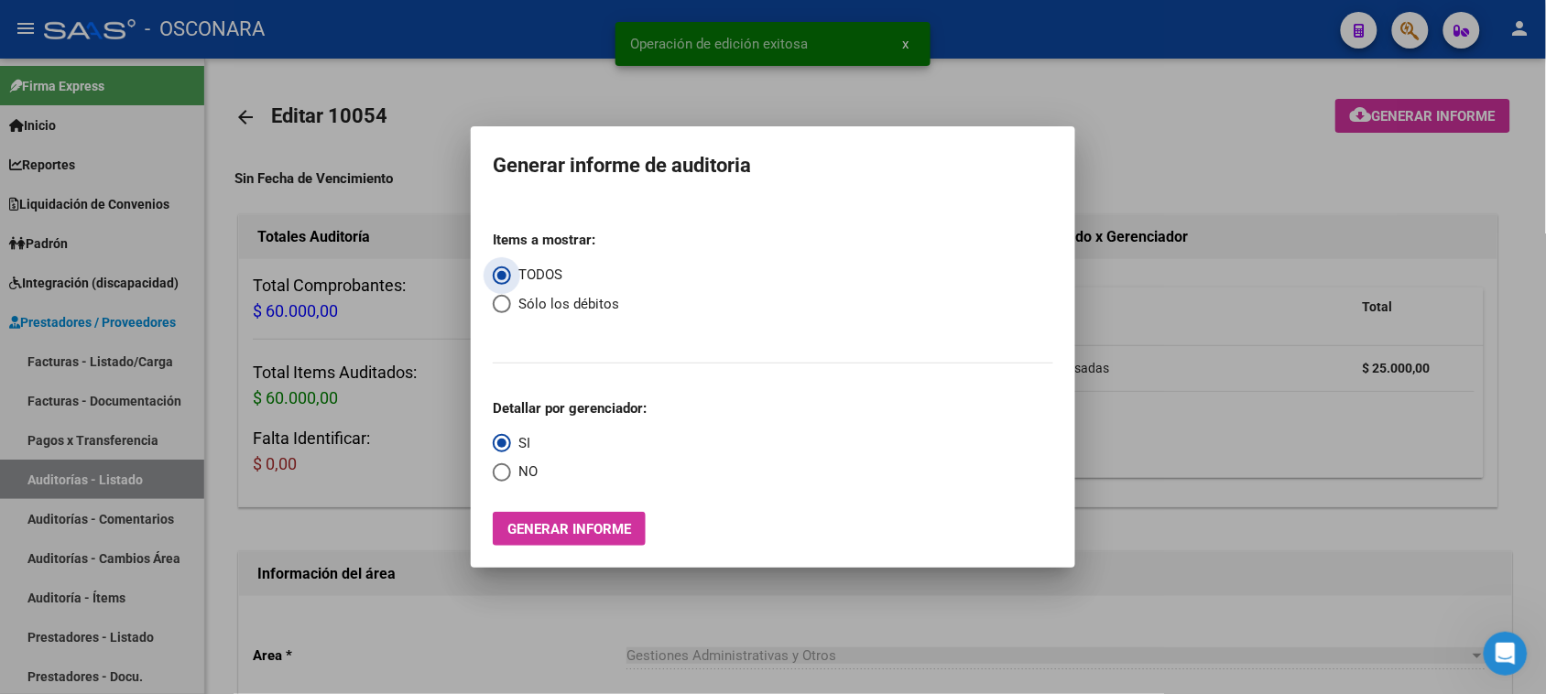
click at [624, 523] on span "Generar informe" at bounding box center [569, 529] width 124 height 16
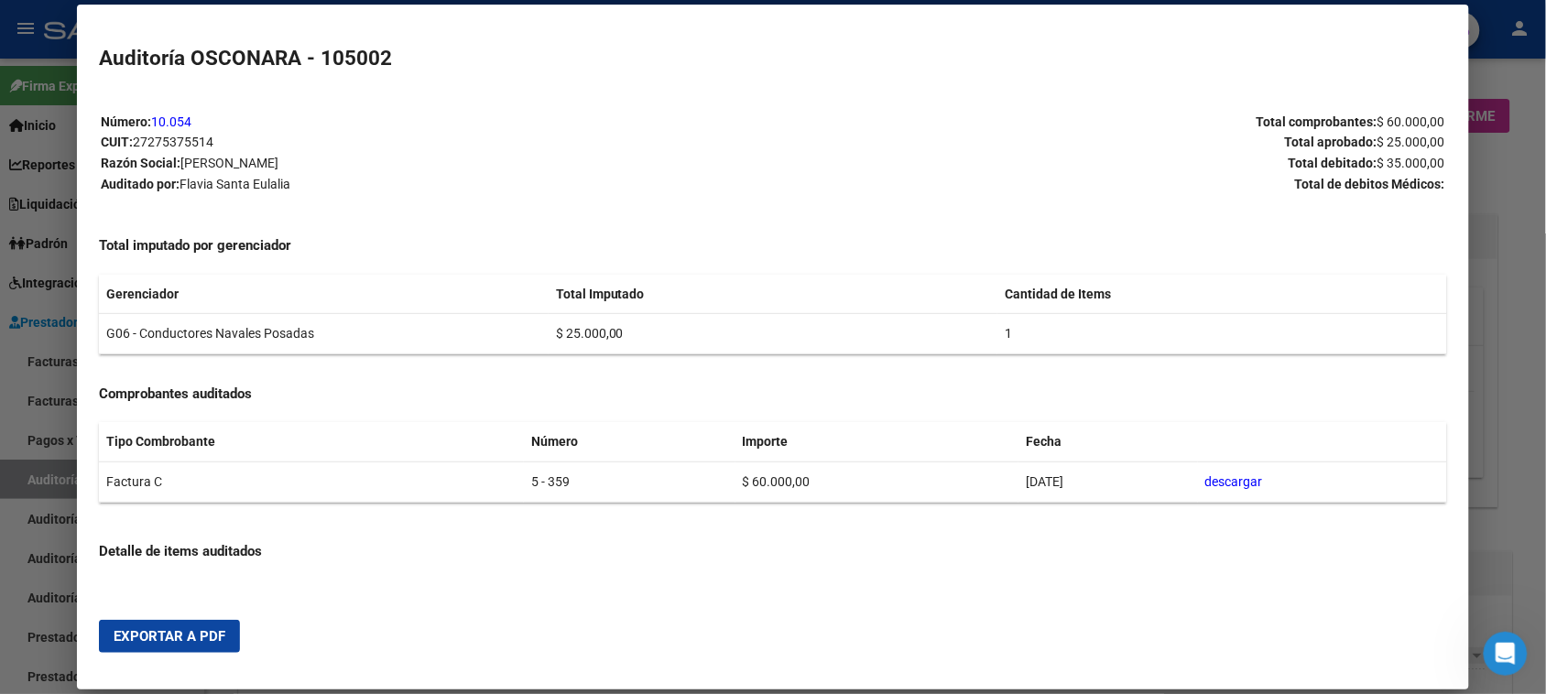
click at [147, 635] on span "Exportar a PDF" at bounding box center [170, 636] width 112 height 16
click at [1532, 369] on div at bounding box center [773, 347] width 1546 height 694
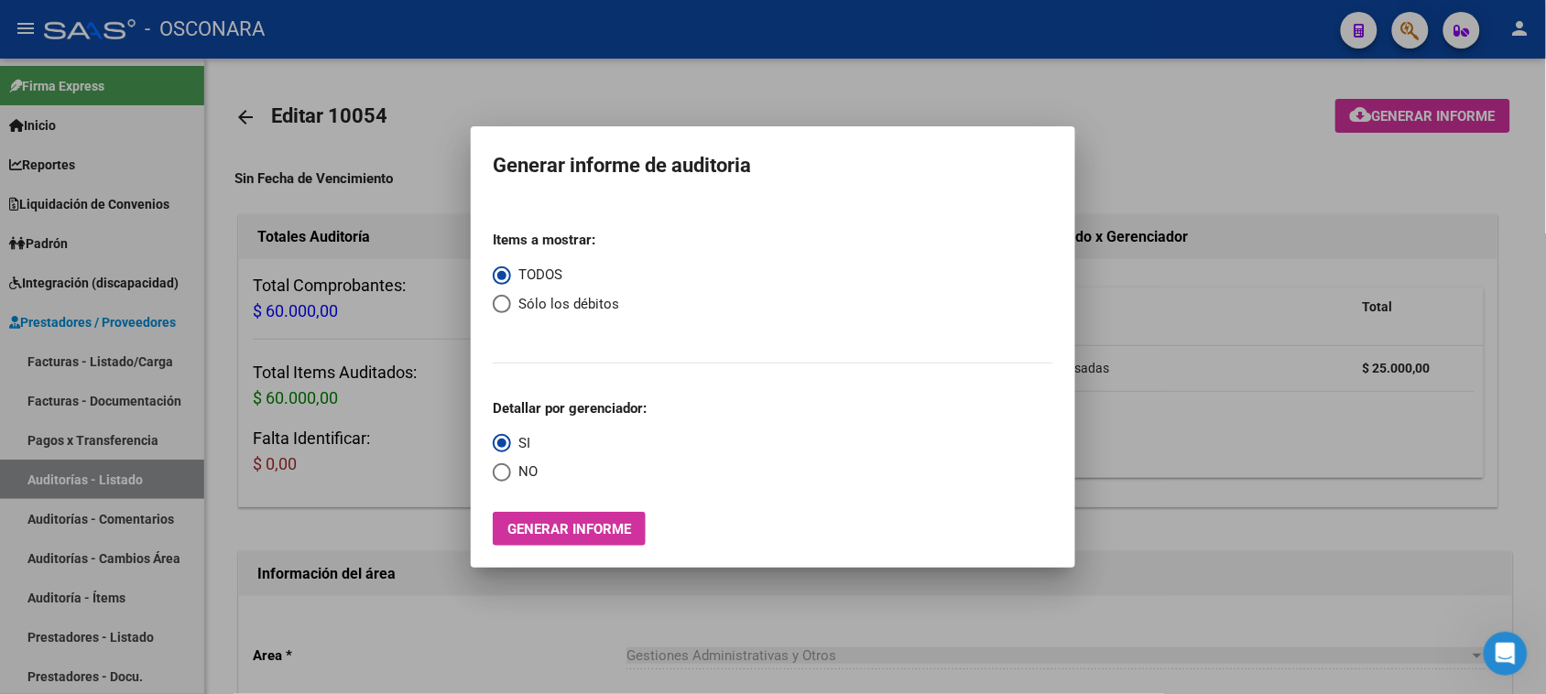
click at [1530, 371] on div at bounding box center [773, 347] width 1546 height 694
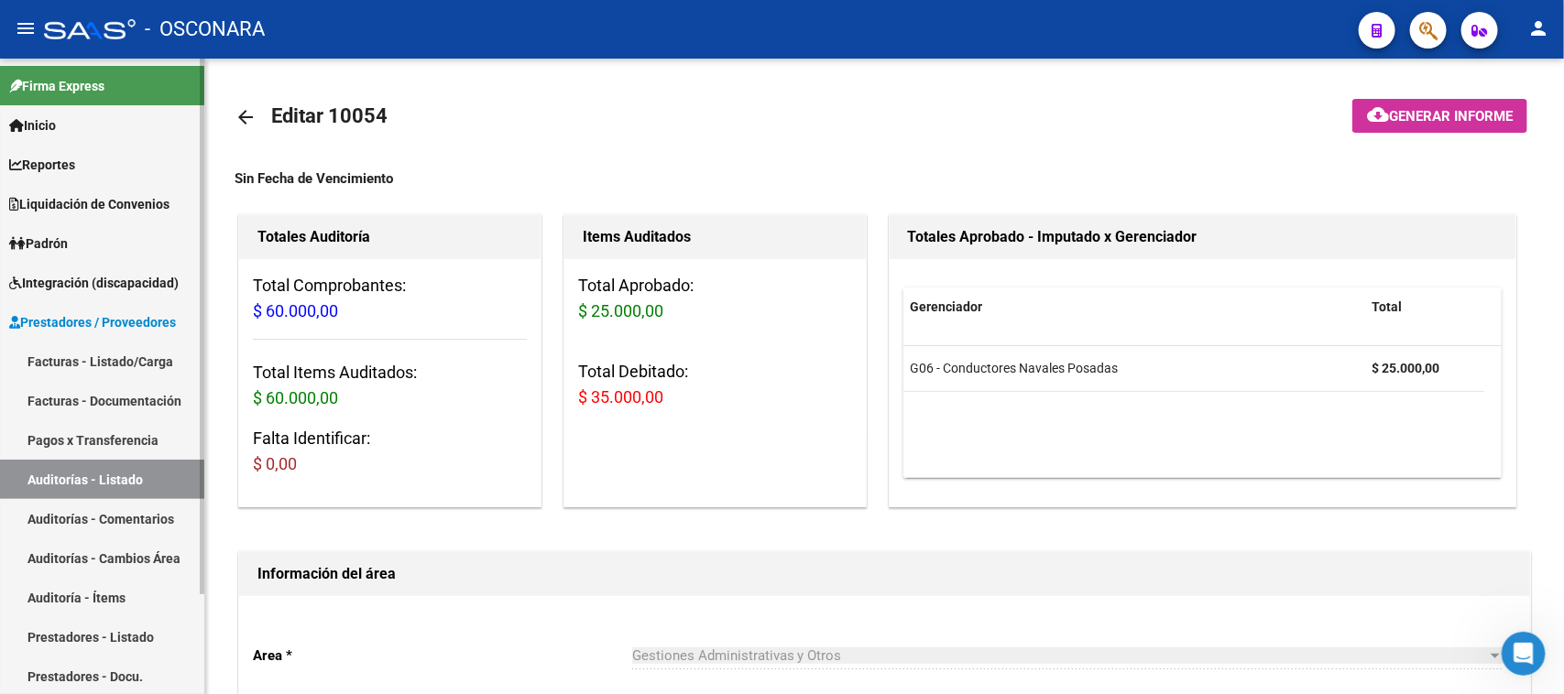
click at [120, 357] on link "Facturas - Listado/Carga" at bounding box center [102, 361] width 204 height 39
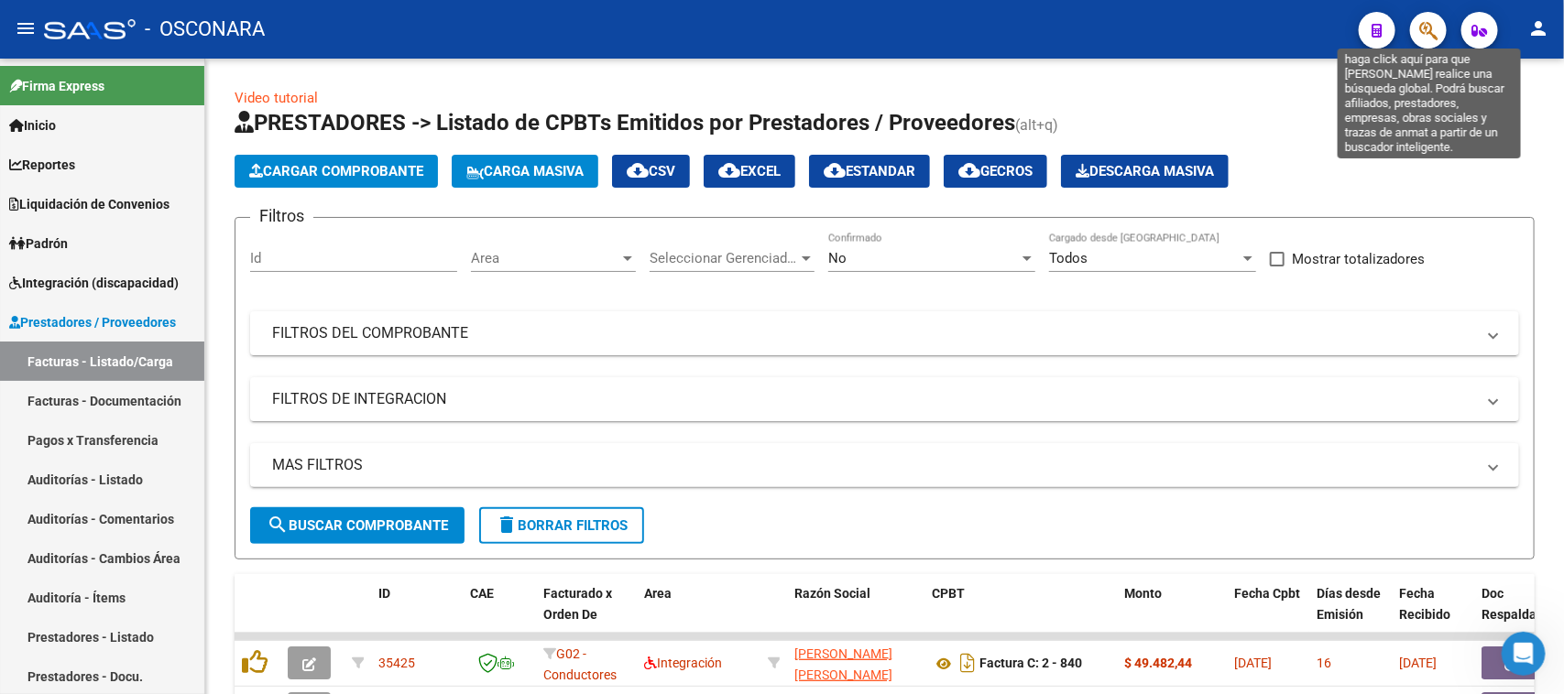
click at [1426, 37] on icon "button" at bounding box center [1428, 30] width 18 height 21
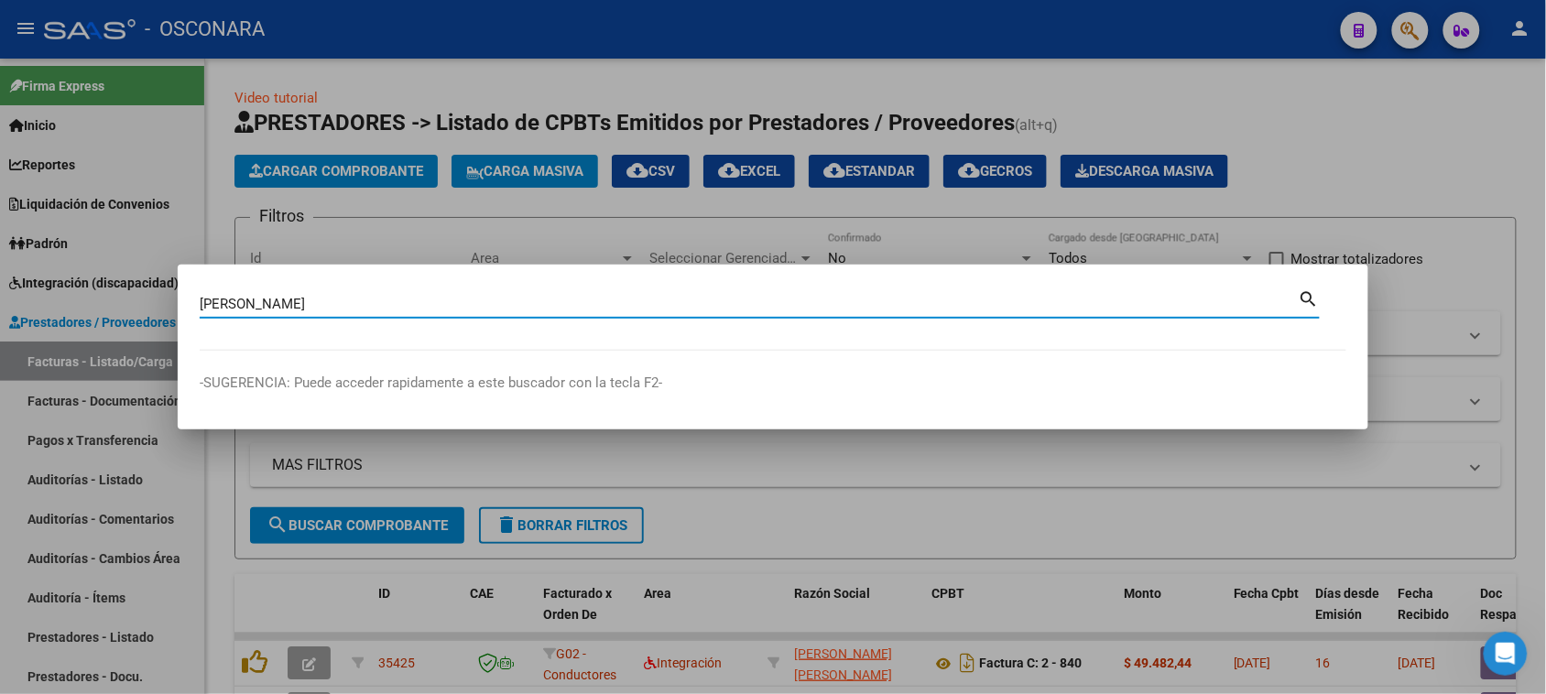
type input "[PERSON_NAME]"
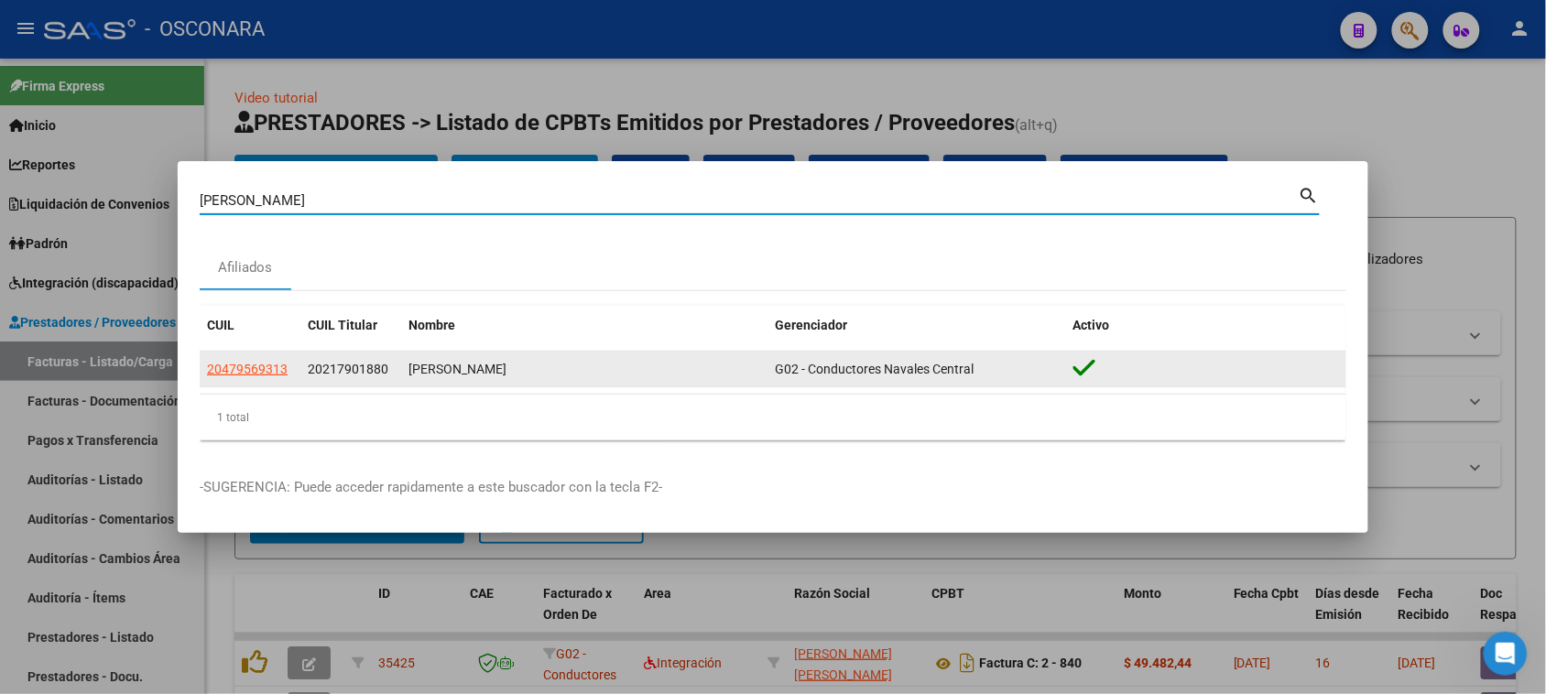
click at [262, 374] on span "20479569313" at bounding box center [247, 369] width 81 height 15
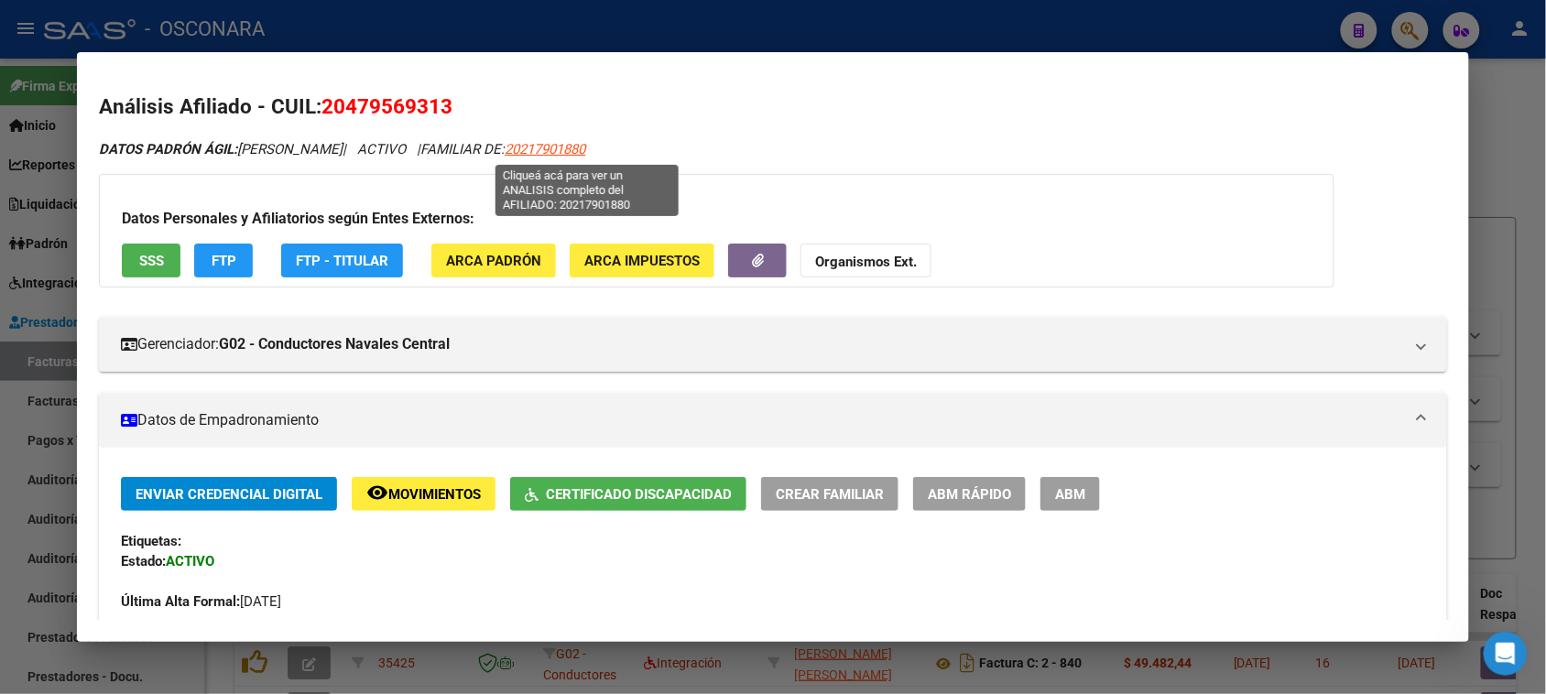
click at [585, 149] on span "20217901880" at bounding box center [545, 149] width 81 height 16
type textarea "20217901880"
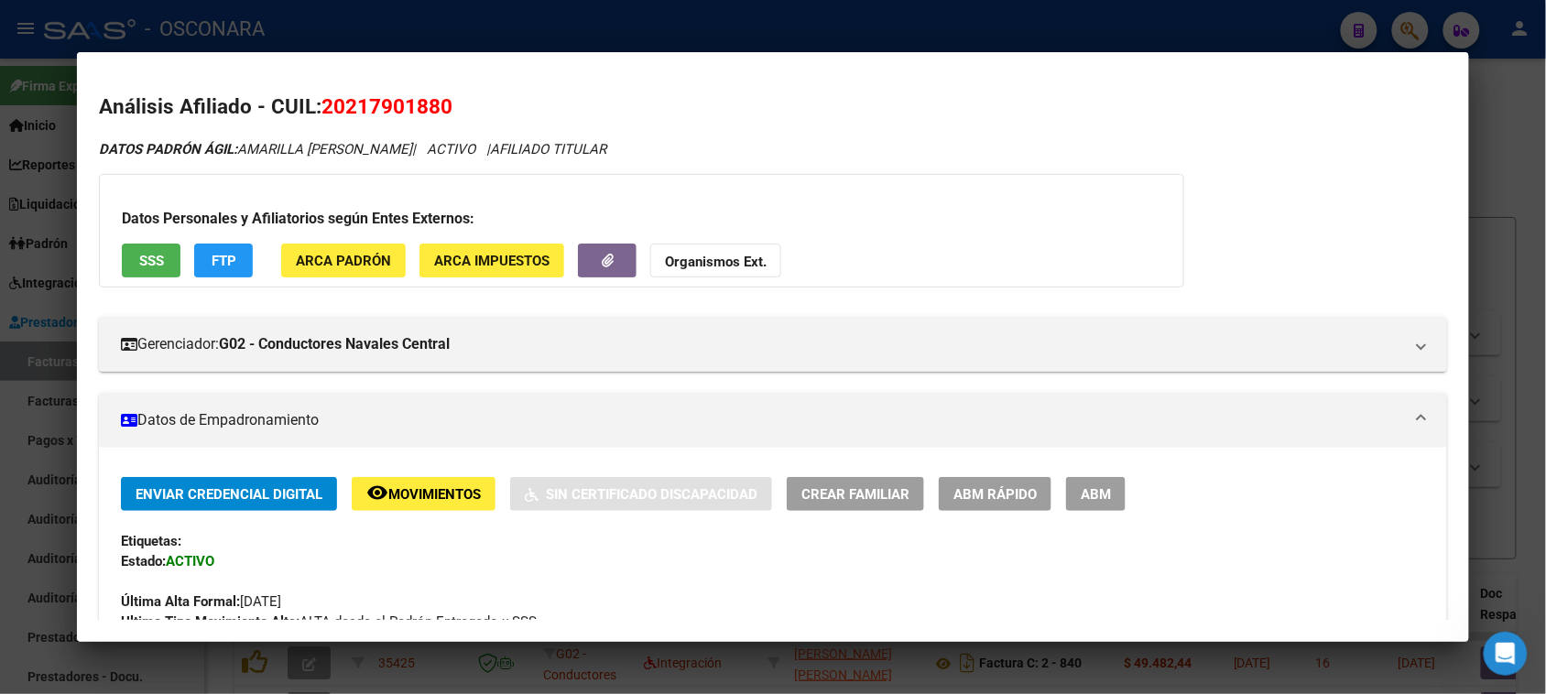
drag, startPoint x: 339, startPoint y: 106, endPoint x: 431, endPoint y: 104, distance: 91.6
click at [431, 104] on span "20217901880" at bounding box center [387, 106] width 131 height 24
copy span "21790188"
click at [1498, 142] on div at bounding box center [773, 347] width 1546 height 694
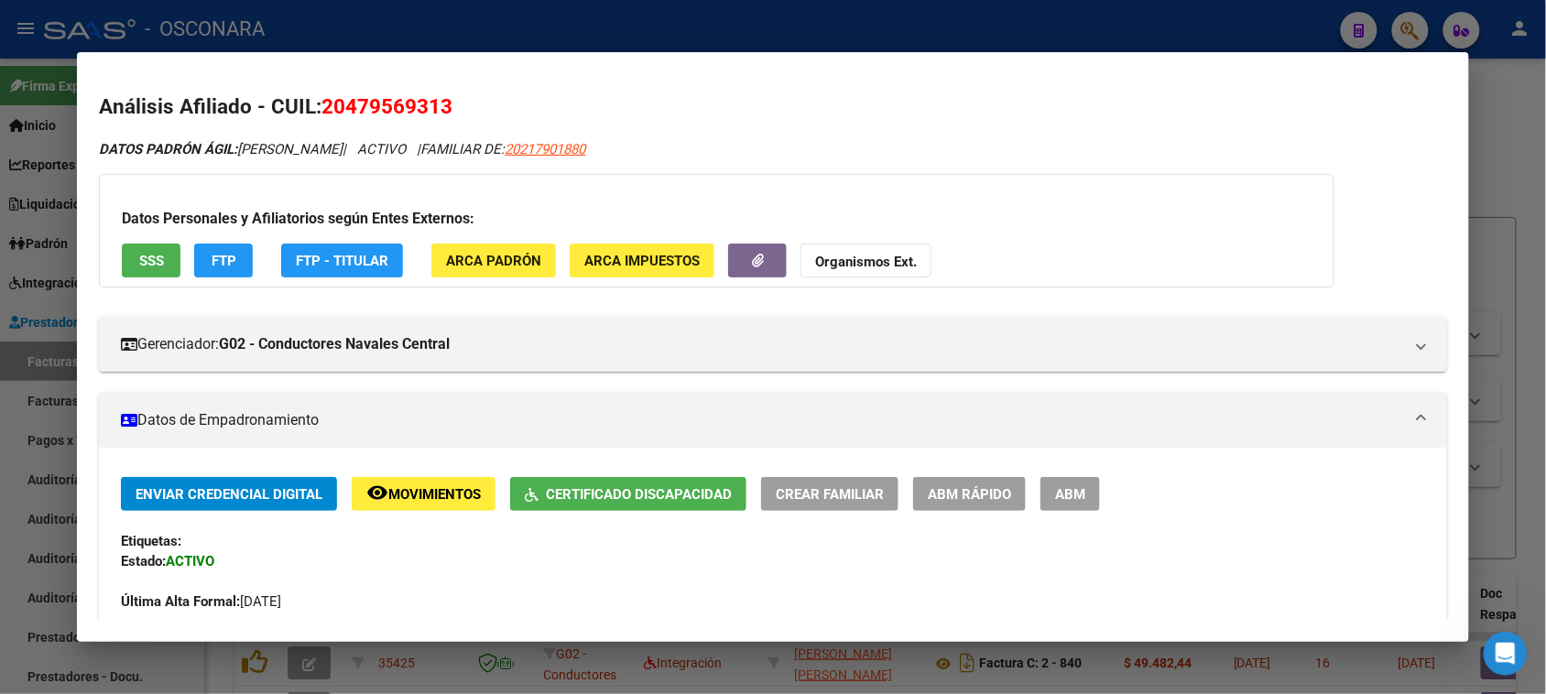
click at [1511, 133] on div at bounding box center [773, 347] width 1546 height 694
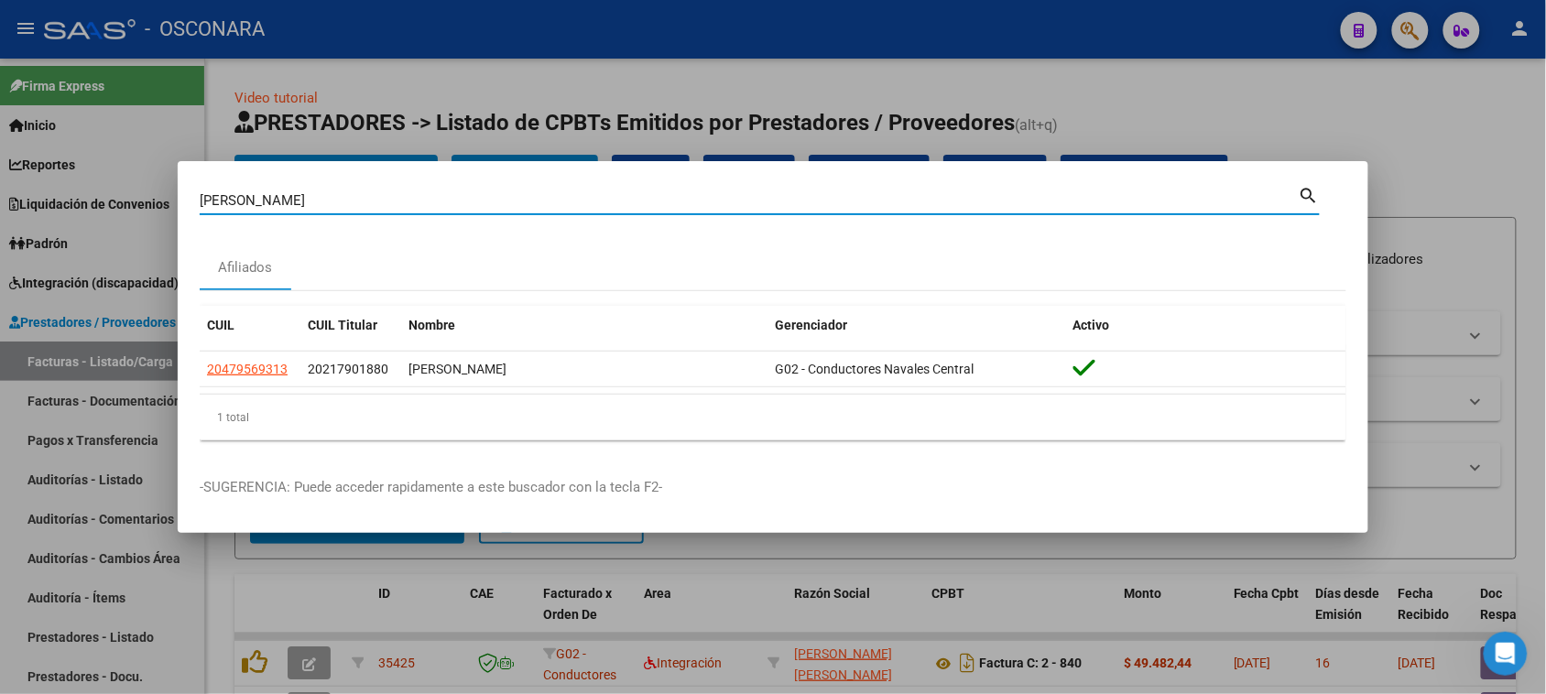
drag, startPoint x: 353, startPoint y: 198, endPoint x: 0, endPoint y: 239, distance: 355.1
click at [0, 236] on div "[PERSON_NAME] (apellido, dni, cuil, nro traspaso, cuit, obra social) search Afi…" at bounding box center [773, 347] width 1546 height 694
type input "[PERSON_NAME]"
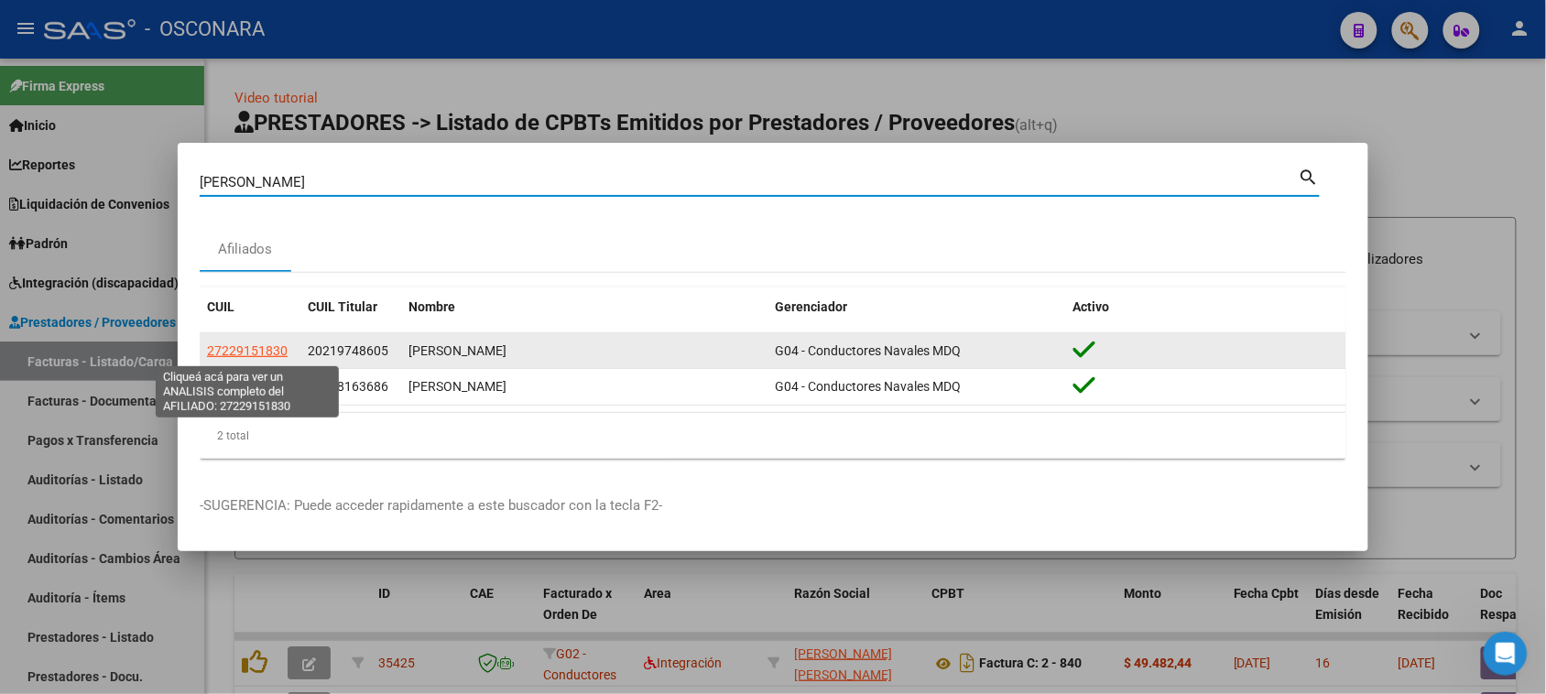
click at [253, 346] on span "27229151830" at bounding box center [247, 351] width 81 height 15
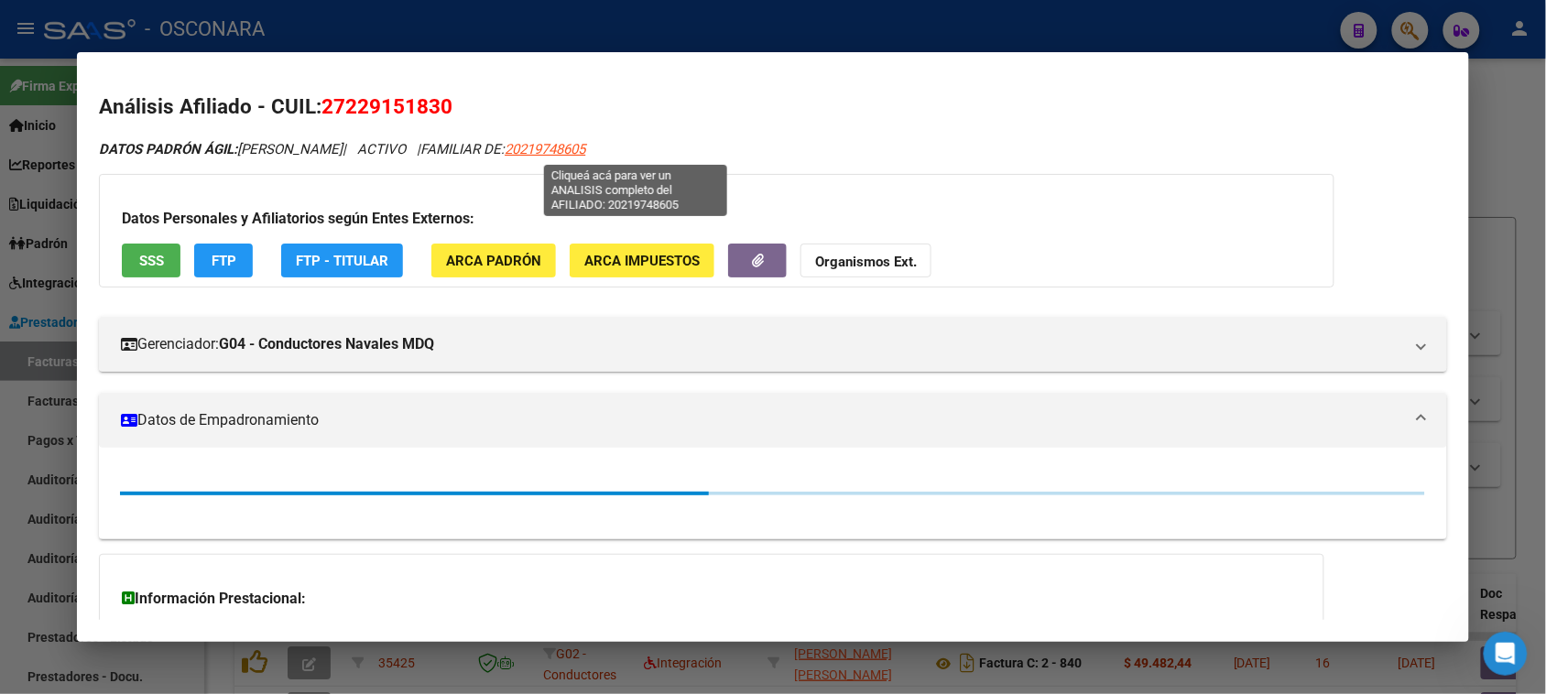
click at [585, 145] on span "20219748605" at bounding box center [545, 149] width 81 height 16
type textarea "20219748605"
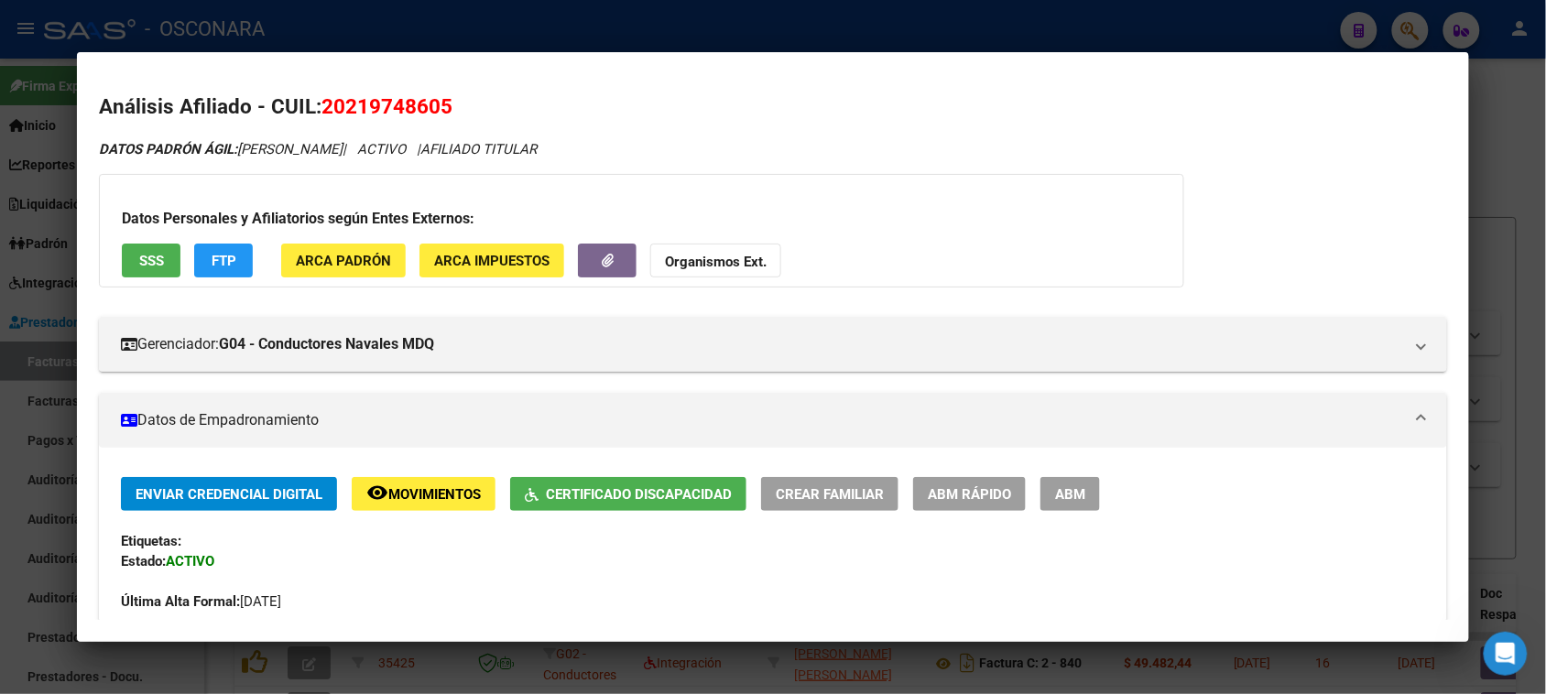
drag, startPoint x: 339, startPoint y: 104, endPoint x: 435, endPoint y: 104, distance: 96.2
click at [435, 104] on span "20219748605" at bounding box center [387, 106] width 131 height 24
copy span "21974860"
